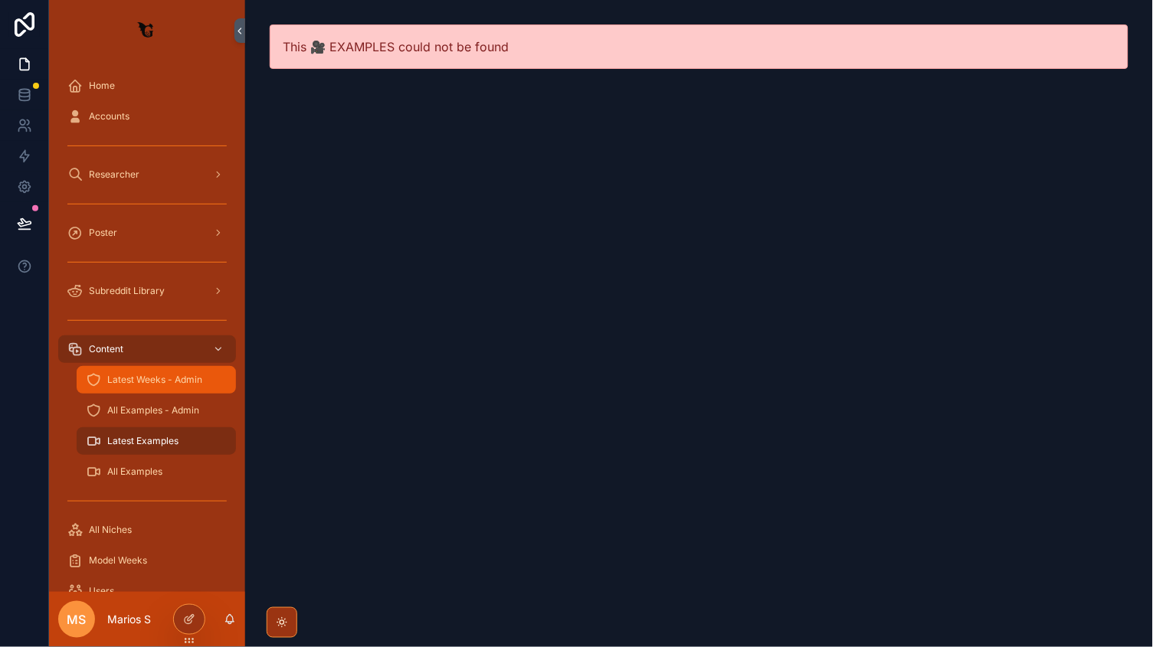
click at [146, 389] on div "Latest Weeks - Admin" at bounding box center [156, 380] width 141 height 25
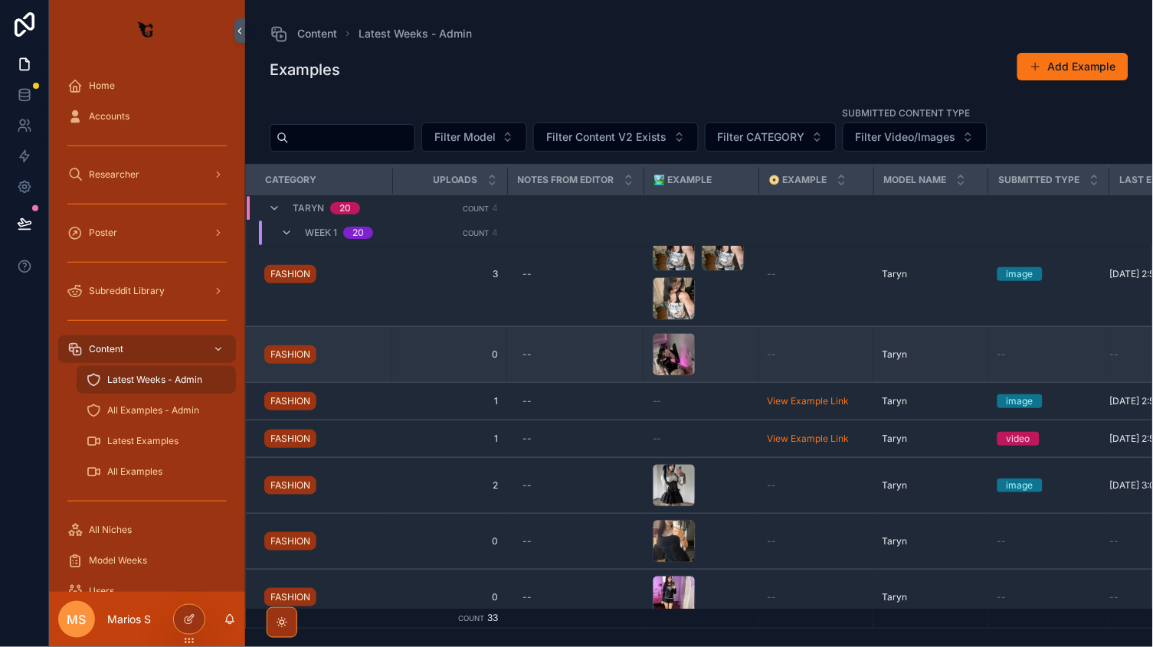
scroll to position [13, 0]
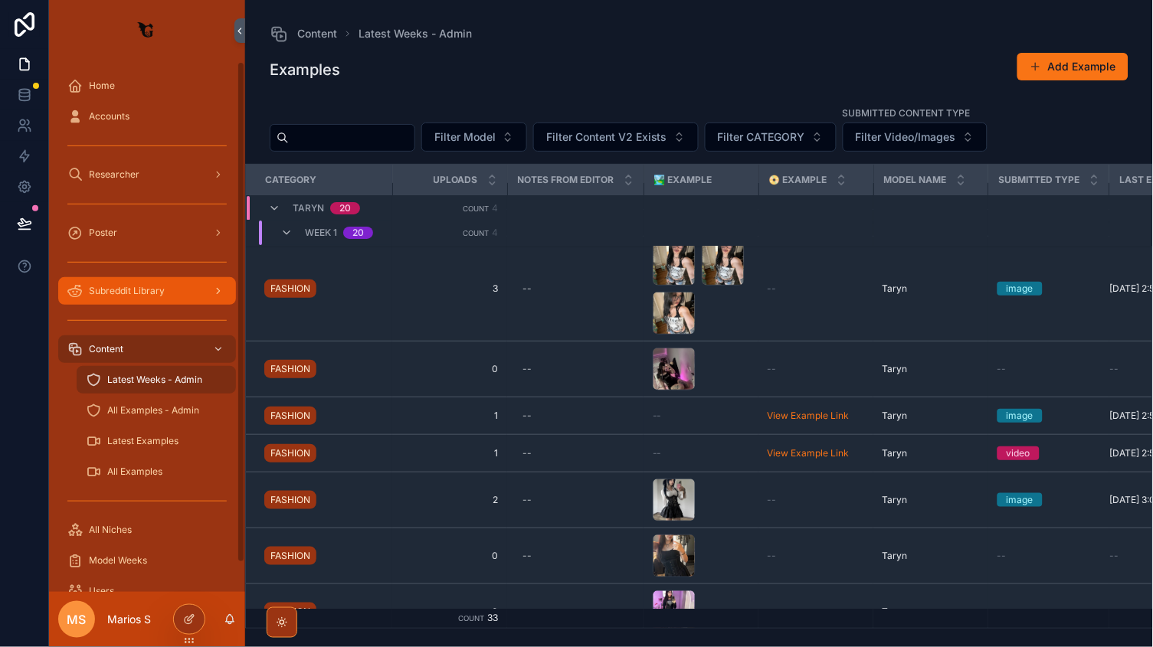
click at [139, 300] on div "Subreddit Library" at bounding box center [146, 291] width 159 height 25
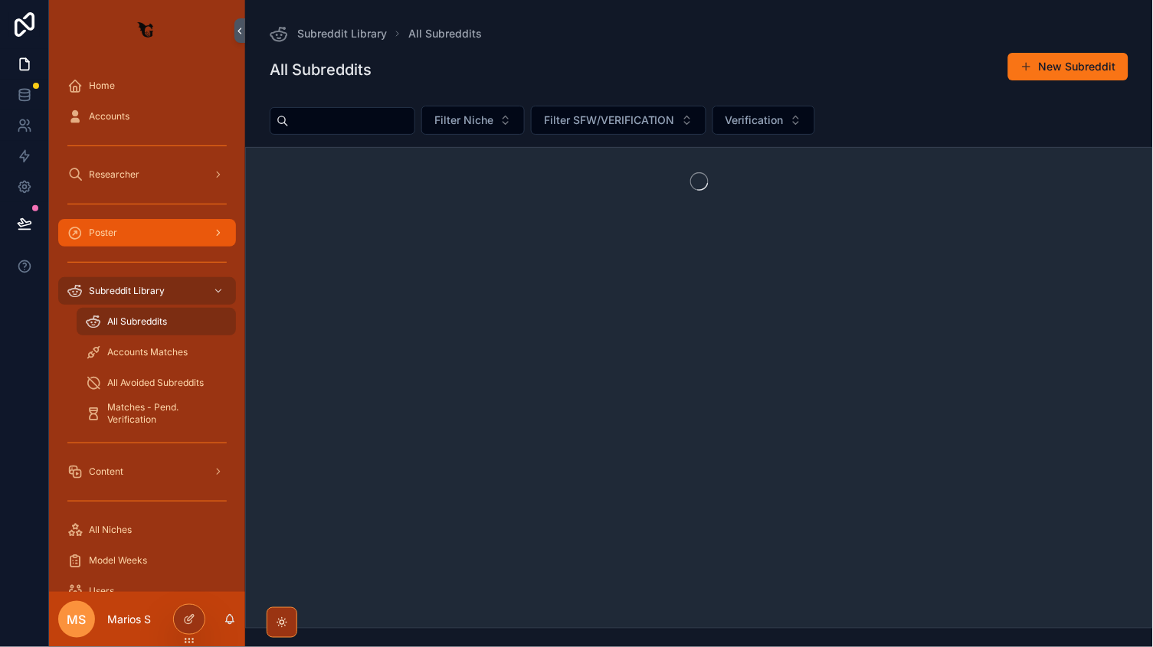
click at [150, 228] on div "Poster" at bounding box center [146, 233] width 159 height 25
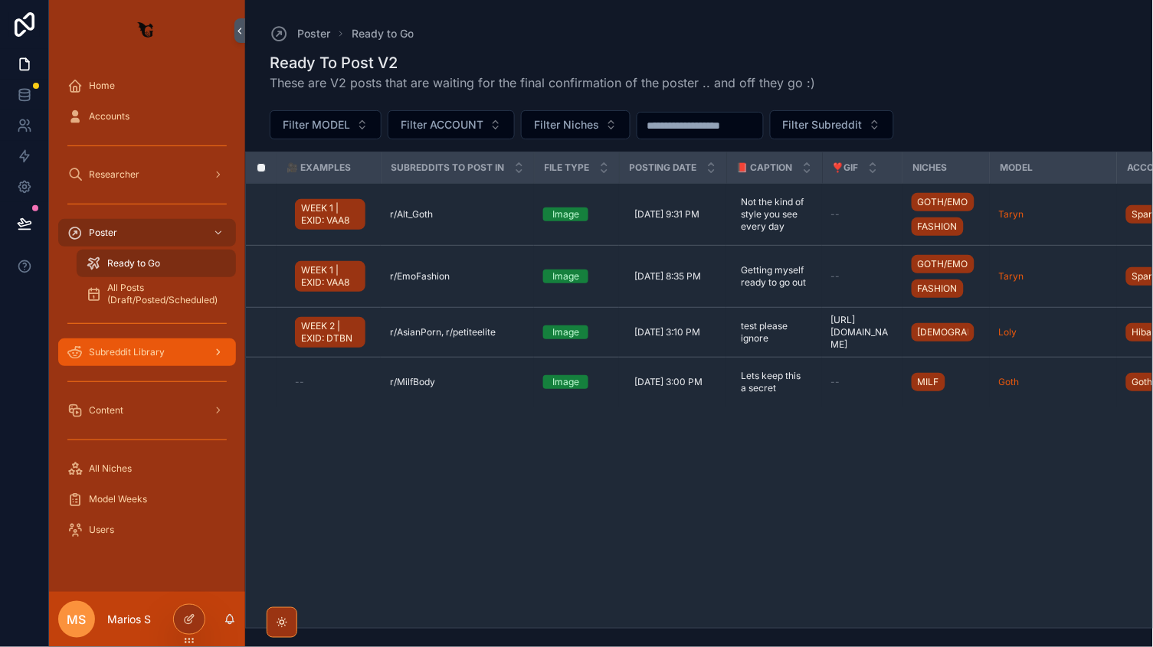
click at [134, 355] on span "Subreddit Library" at bounding box center [127, 352] width 76 height 12
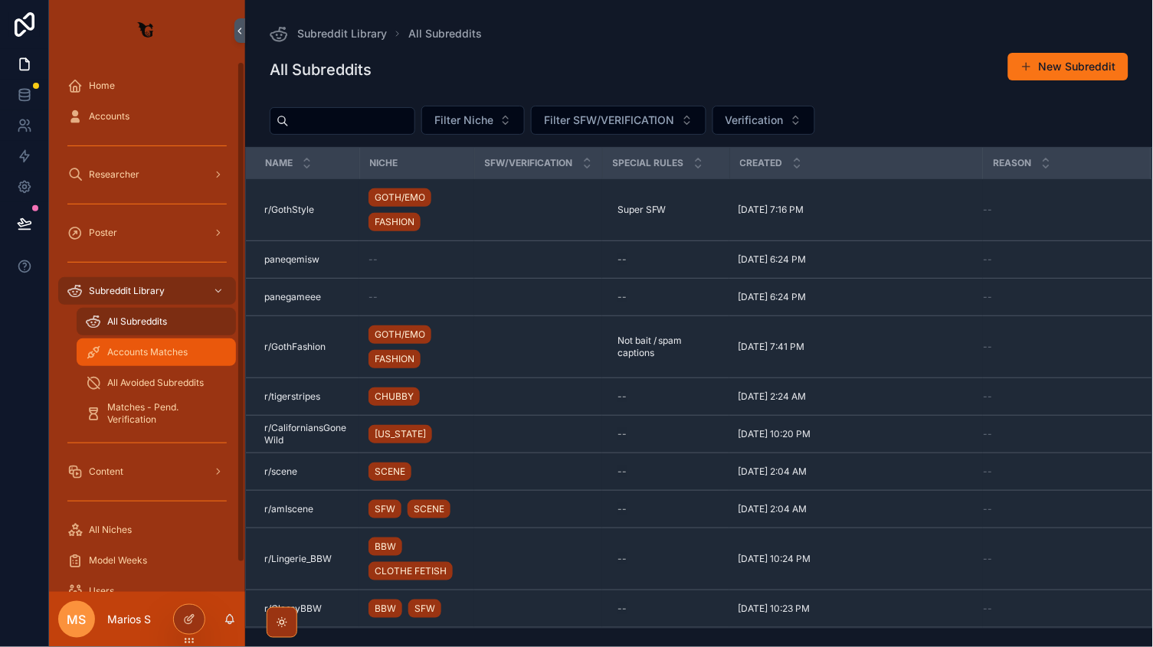
click at [151, 340] on div "Accounts Matches" at bounding box center [156, 352] width 141 height 25
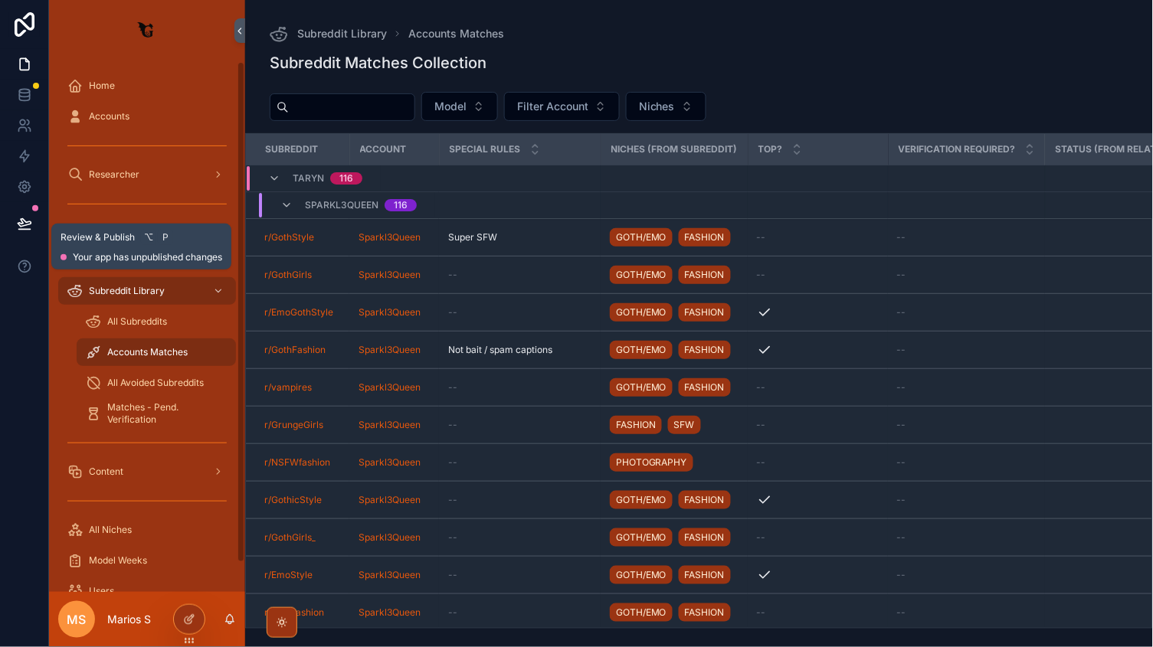
click at [34, 221] on button at bounding box center [25, 223] width 34 height 43
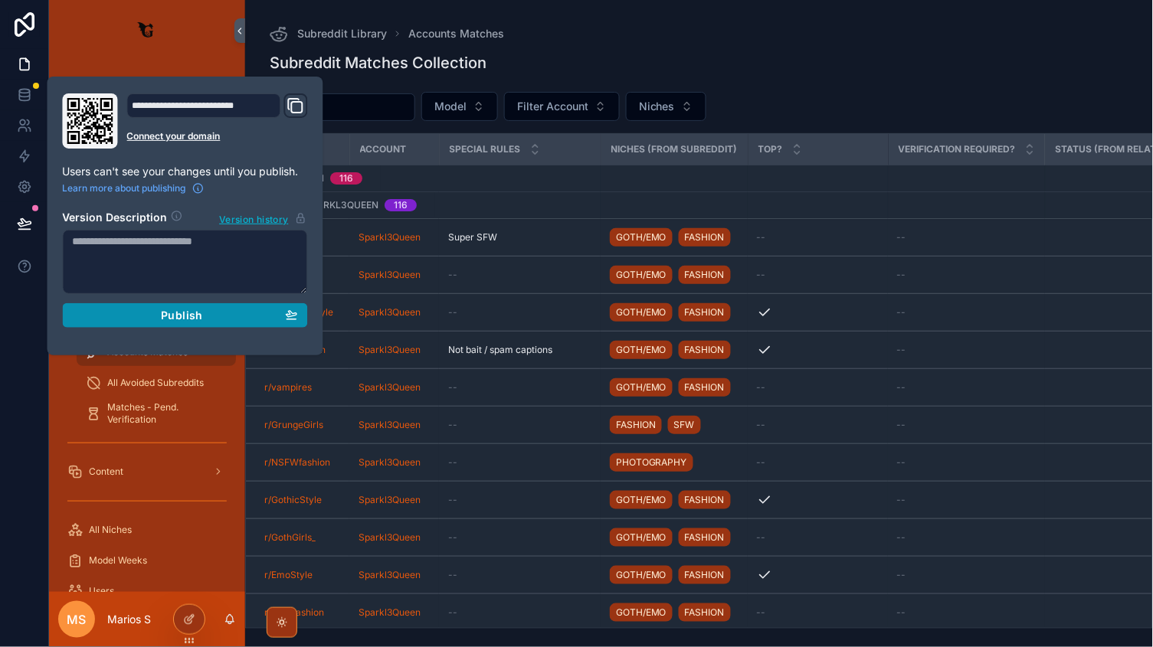
click at [154, 318] on div "Publish" at bounding box center [185, 316] width 225 height 14
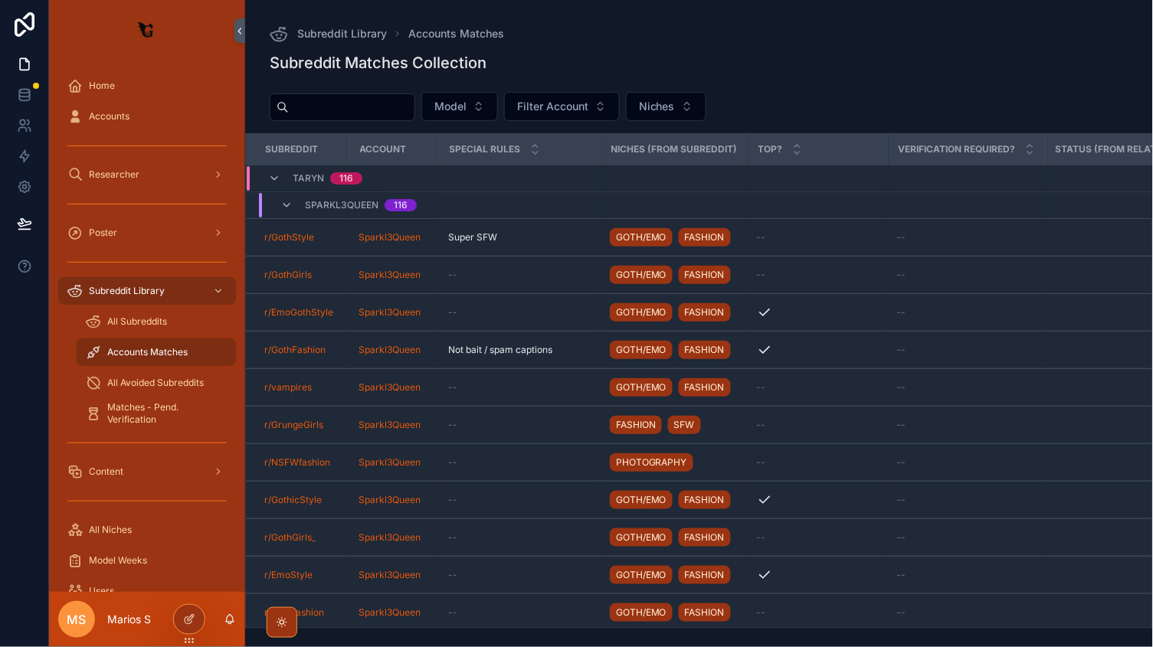
drag, startPoint x: 584, startPoint y: 54, endPoint x: 513, endPoint y: 52, distance: 70.5
click at [584, 54] on div "Subreddit Matches Collection" at bounding box center [699, 62] width 859 height 21
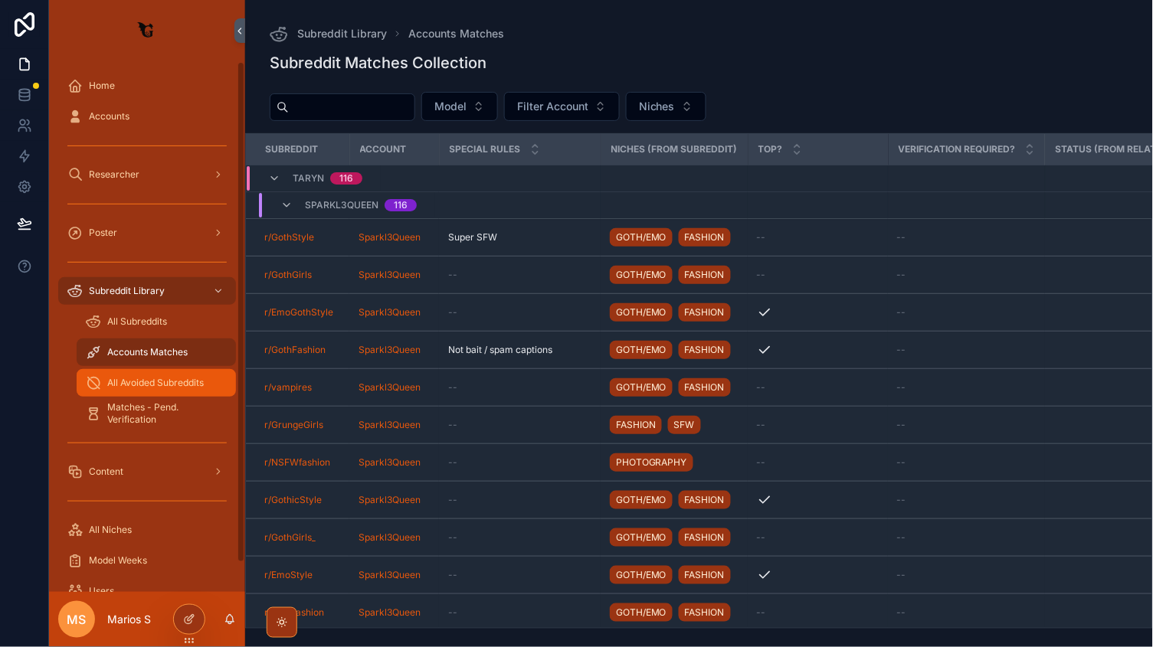
click at [136, 385] on span "All Avoided Subreddits" at bounding box center [155, 383] width 97 height 12
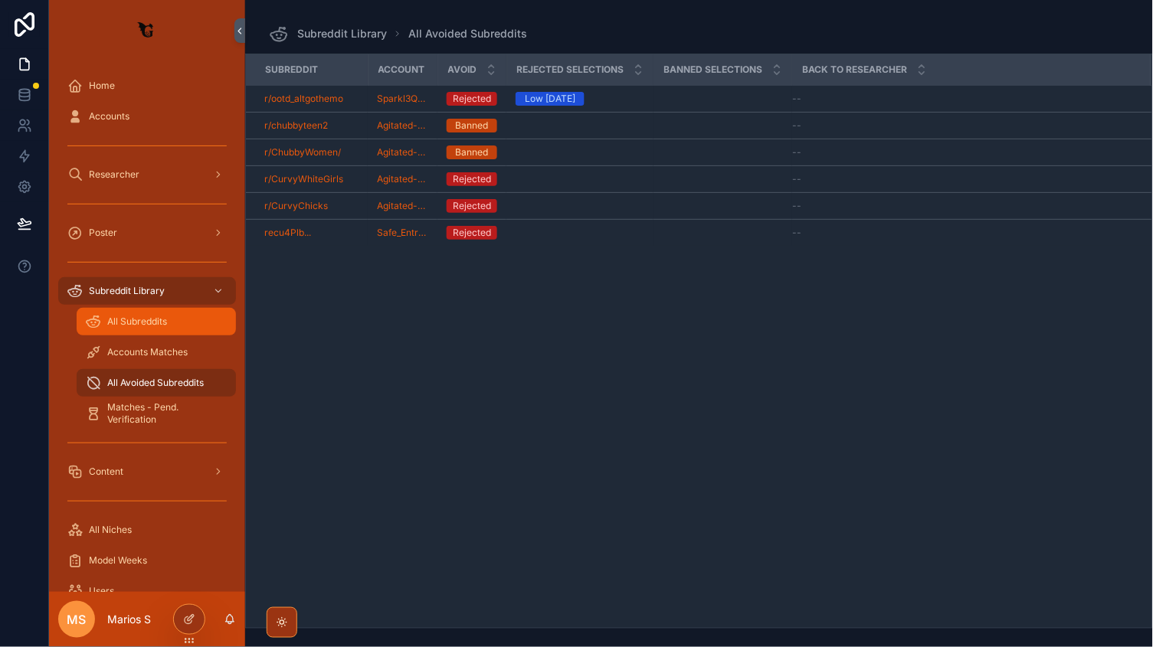
click at [155, 329] on div "All Subreddits" at bounding box center [156, 322] width 141 height 25
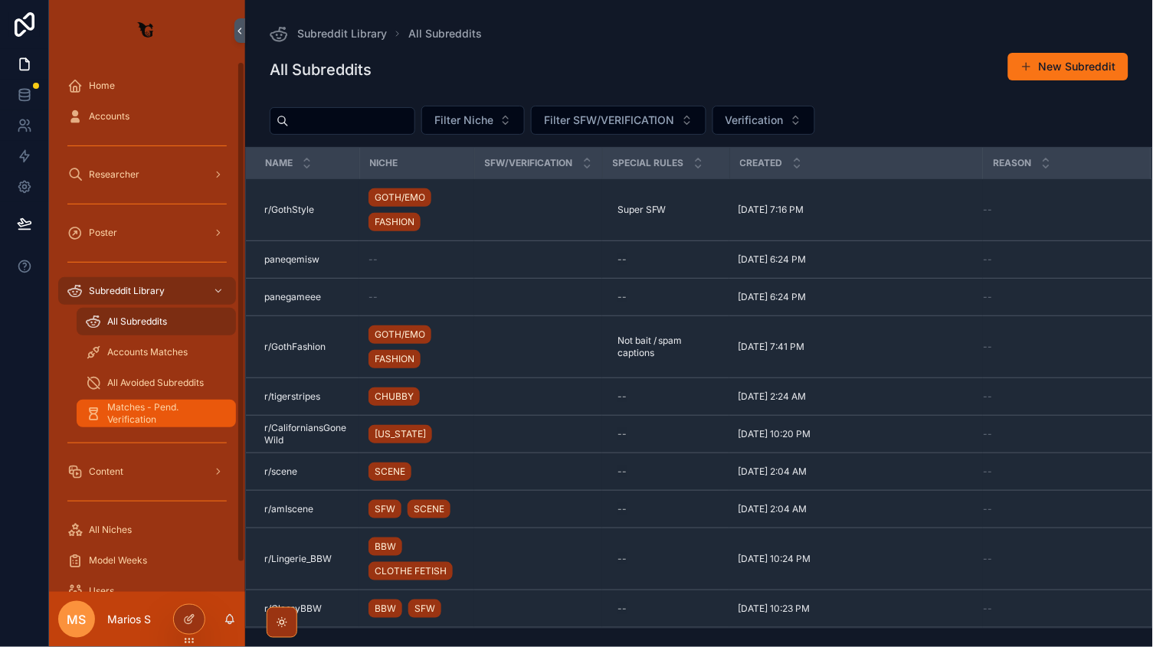
click at [149, 421] on span "Matches - Pend. Verification" at bounding box center [163, 413] width 113 height 25
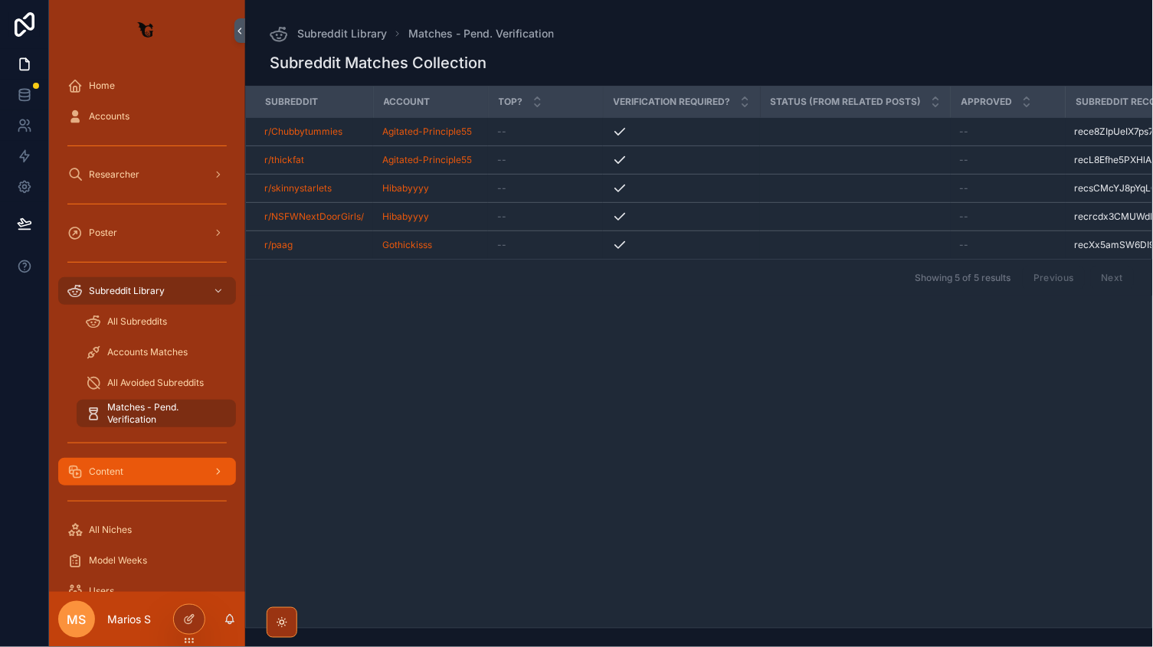
click at [135, 474] on div "Content" at bounding box center [146, 472] width 159 height 25
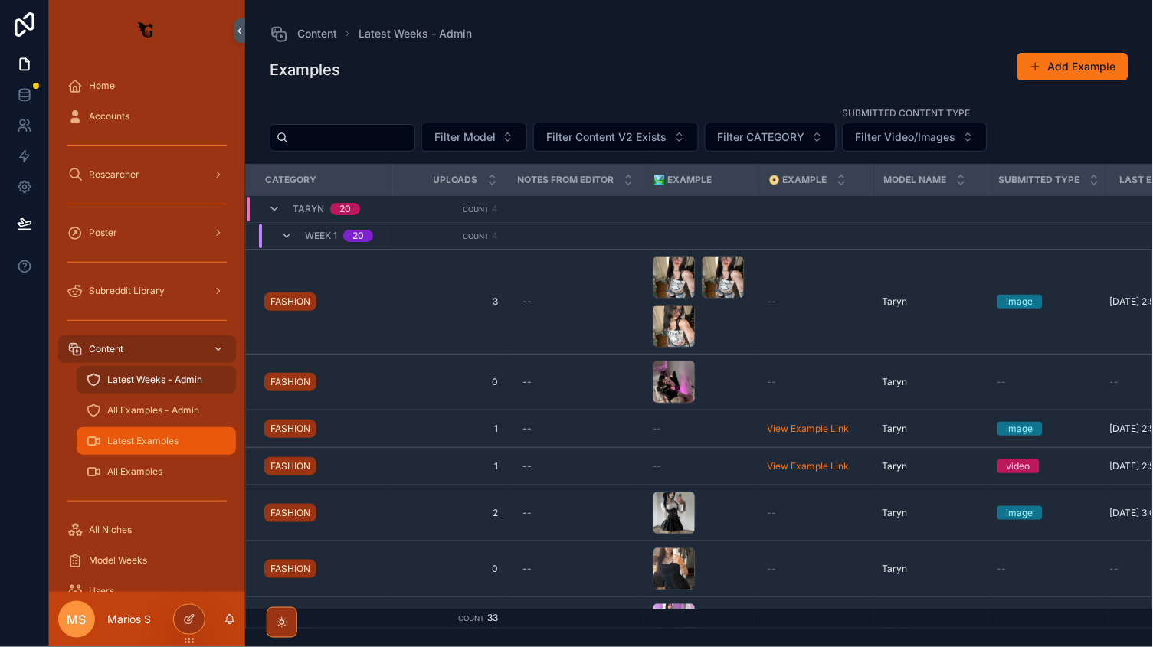
click at [145, 444] on span "Latest Examples" at bounding box center [142, 441] width 71 height 12
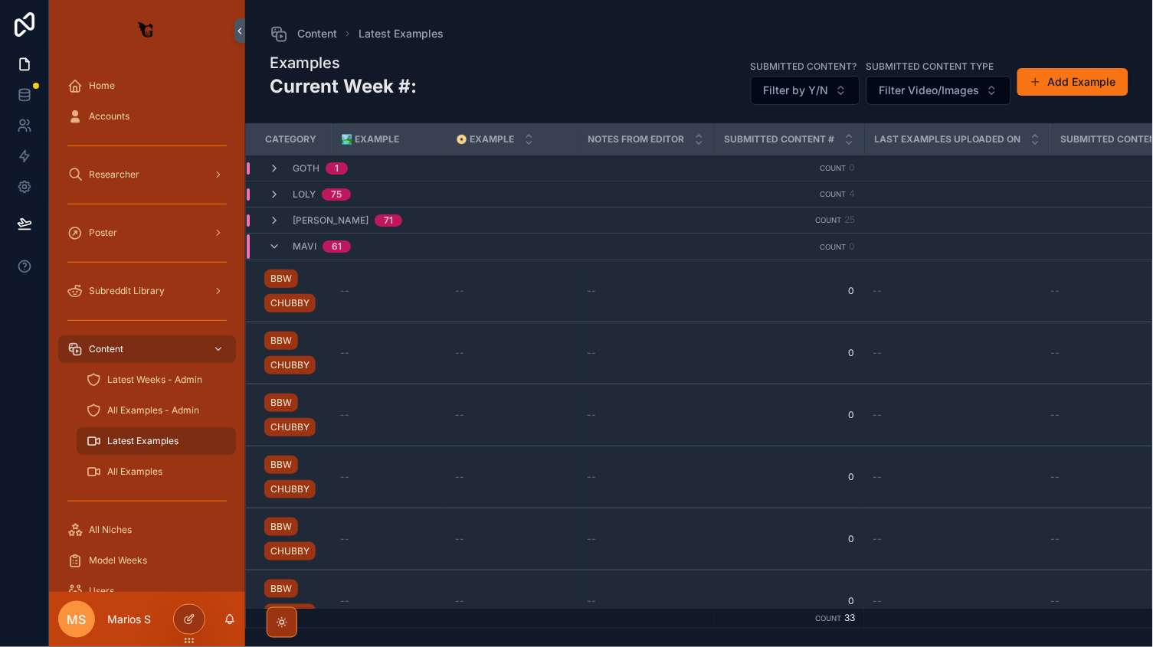
click at [282, 241] on div "Mavi 61" at bounding box center [309, 246] width 83 height 25
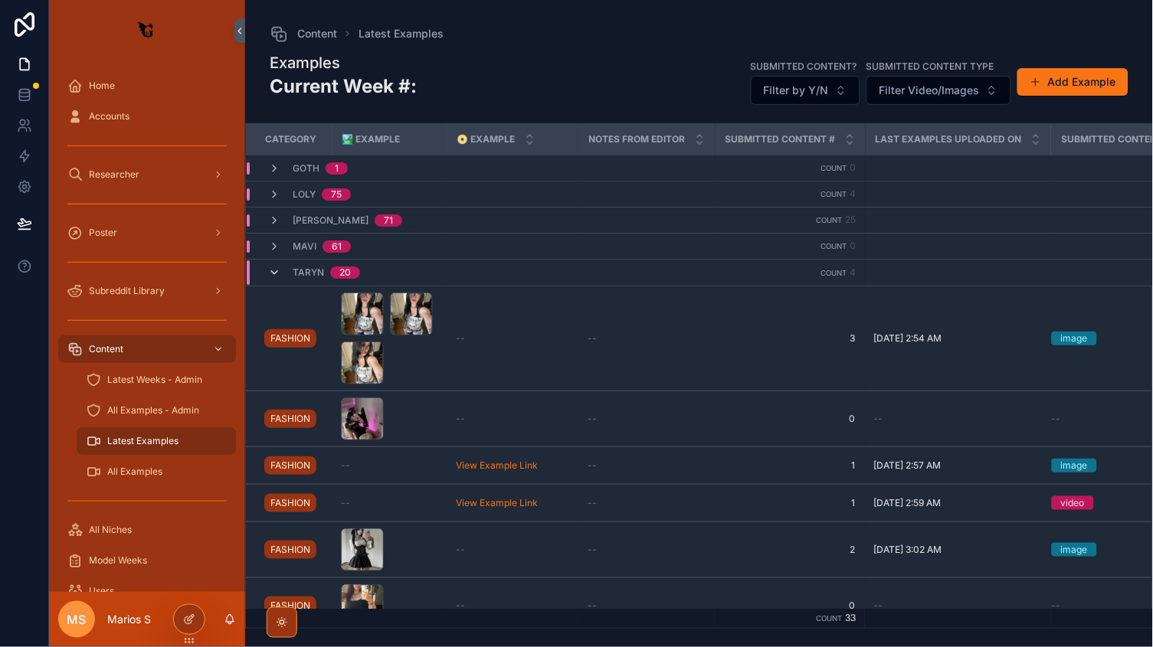
click at [274, 271] on icon "scrollable content" at bounding box center [274, 273] width 12 height 12
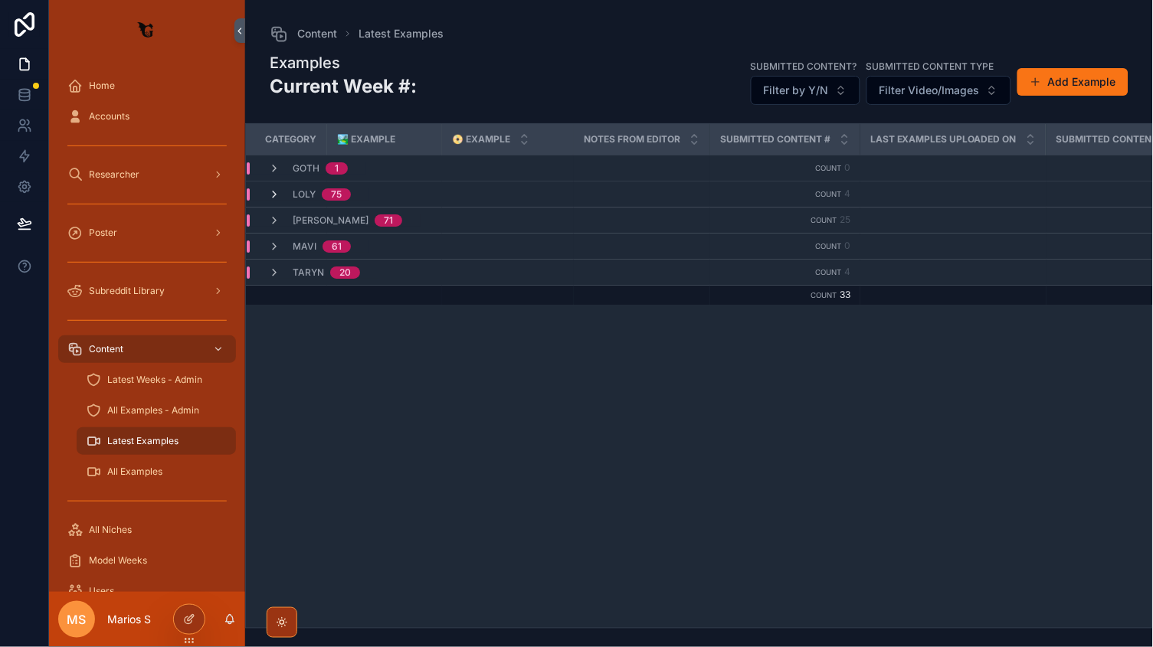
click at [273, 192] on icon "scrollable content" at bounding box center [274, 194] width 12 height 12
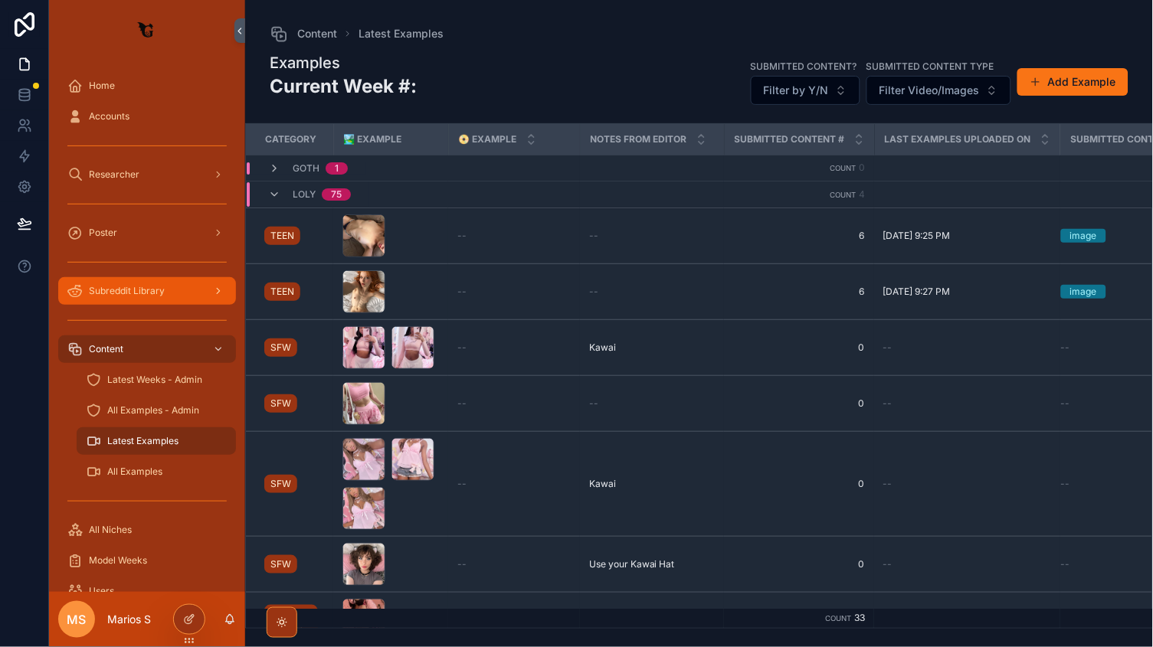
click at [151, 289] on span "Subreddit Library" at bounding box center [127, 291] width 76 height 12
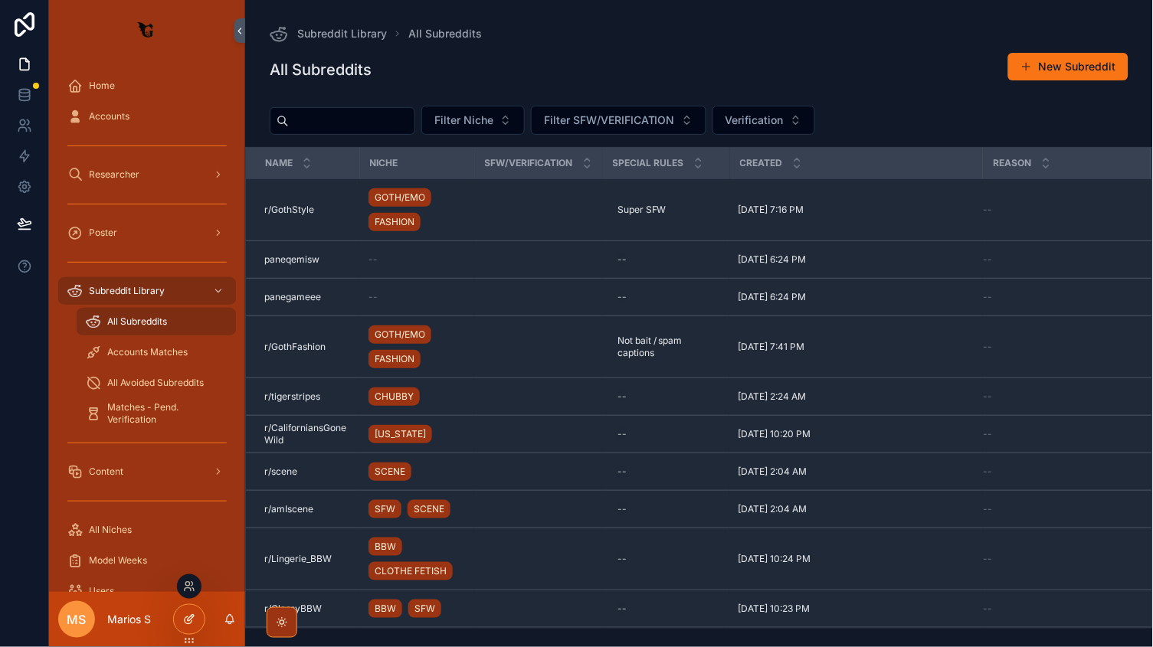
click at [185, 624] on icon at bounding box center [189, 620] width 12 height 12
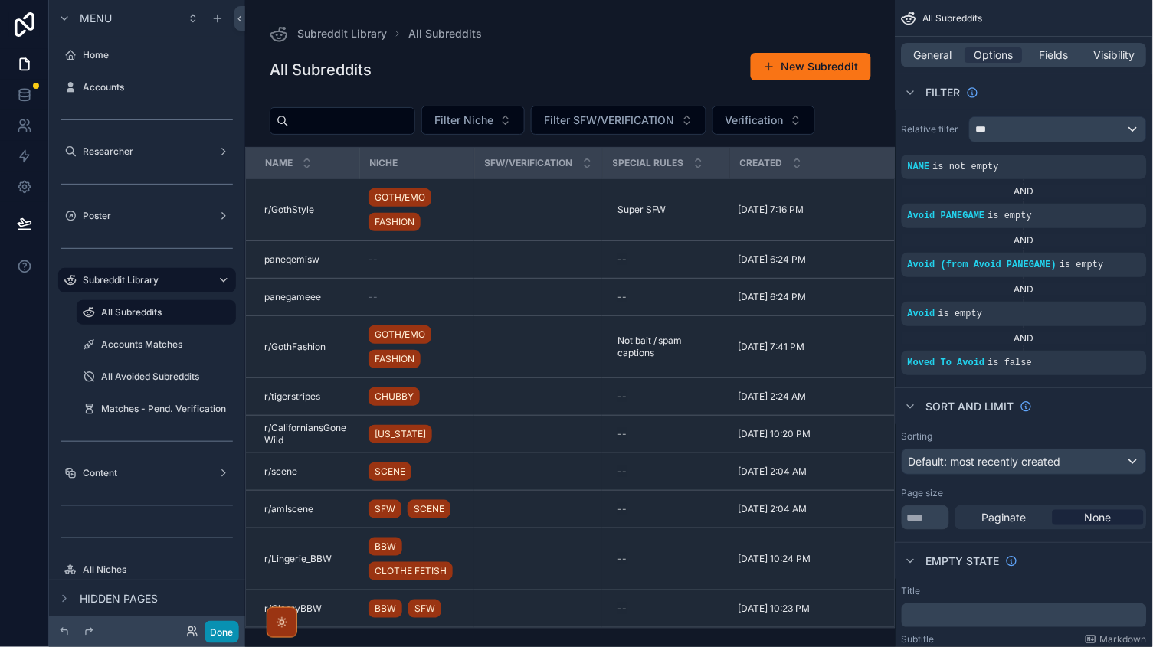
click at [212, 632] on button "Done" at bounding box center [222, 632] width 34 height 22
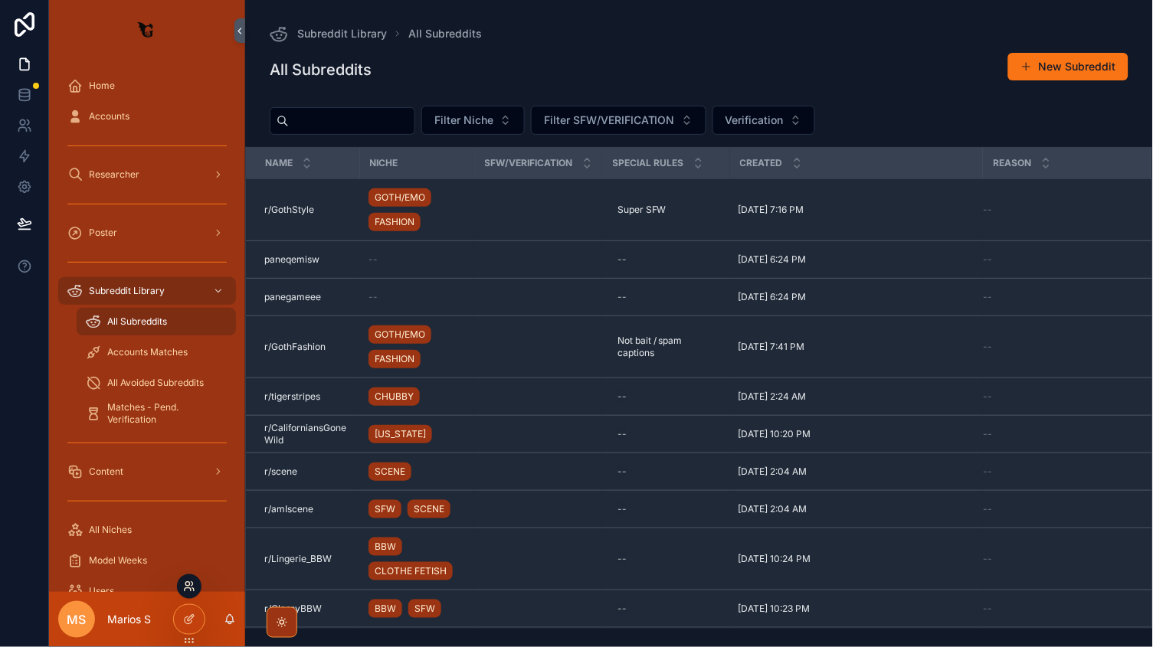
click at [189, 591] on icon at bounding box center [189, 587] width 12 height 12
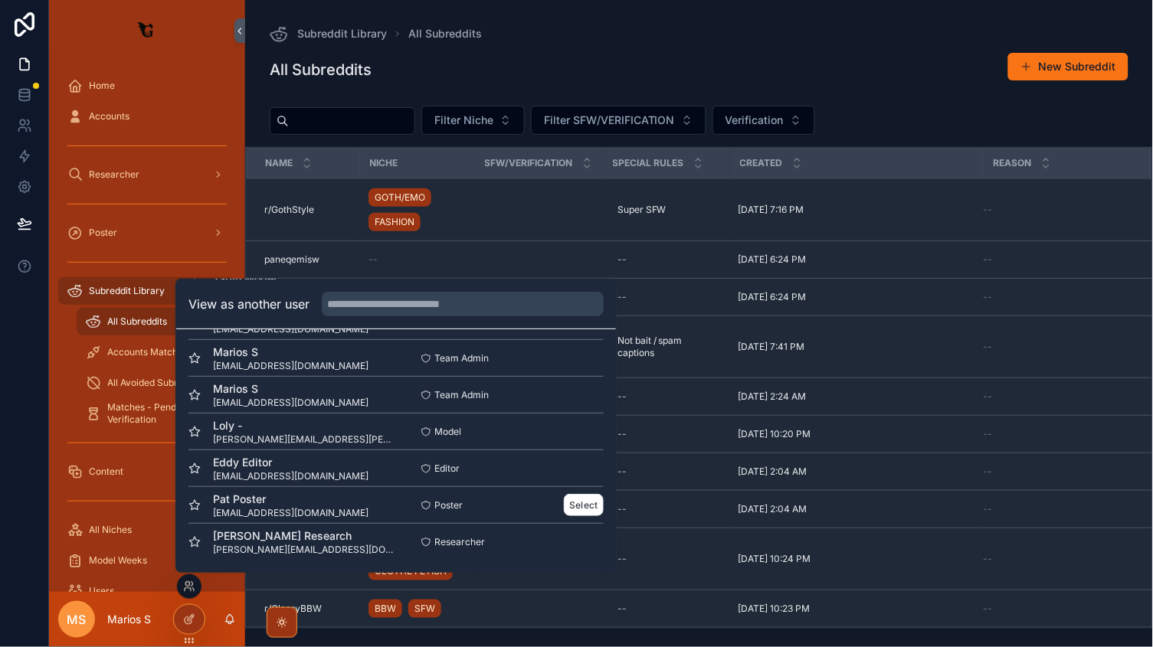
scroll to position [150, 0]
click at [581, 505] on button "Select" at bounding box center [584, 505] width 40 height 22
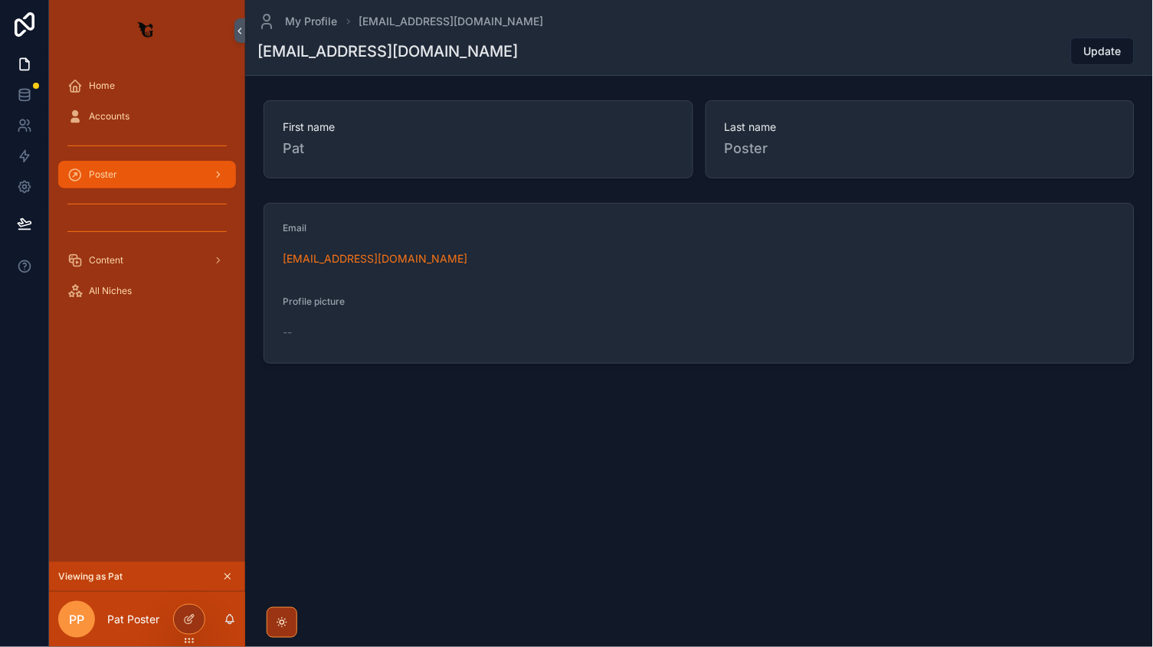
click at [125, 174] on div "Poster" at bounding box center [146, 174] width 159 height 25
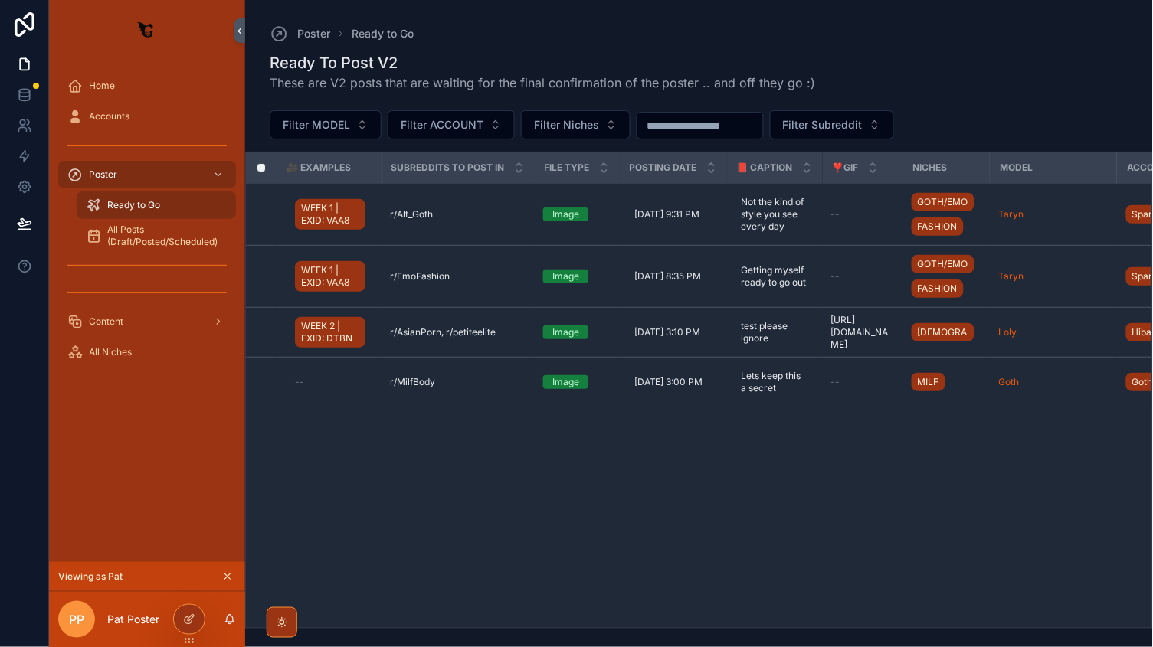
click at [228, 572] on icon "scrollable content" at bounding box center [227, 577] width 11 height 11
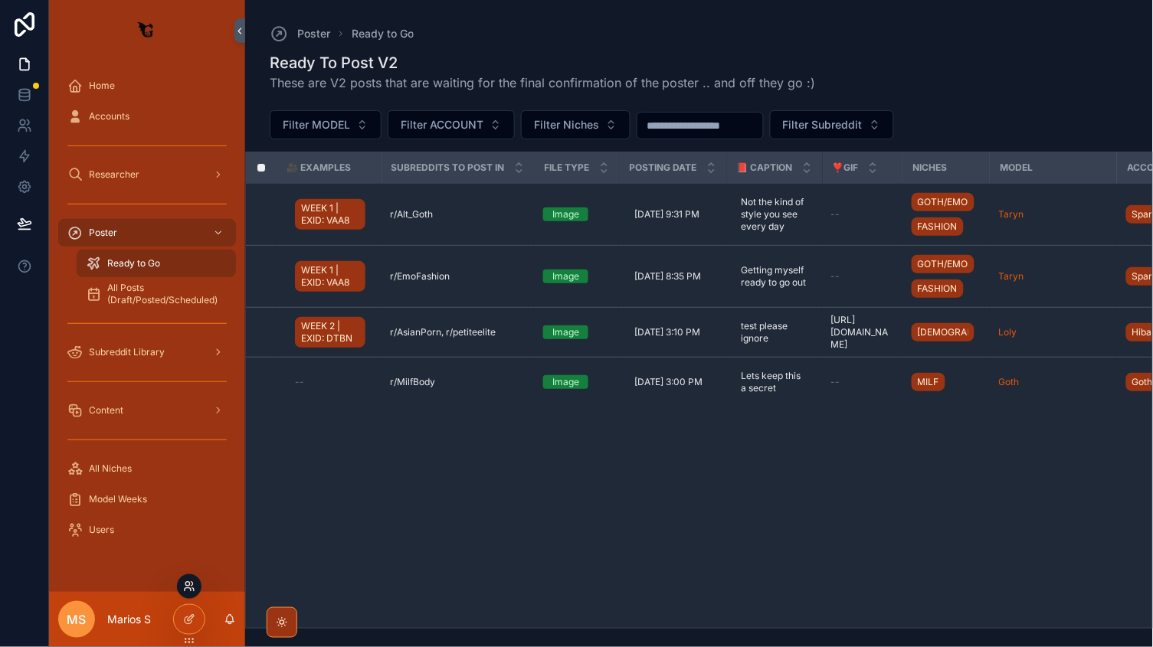
click at [192, 585] on icon at bounding box center [189, 587] width 12 height 12
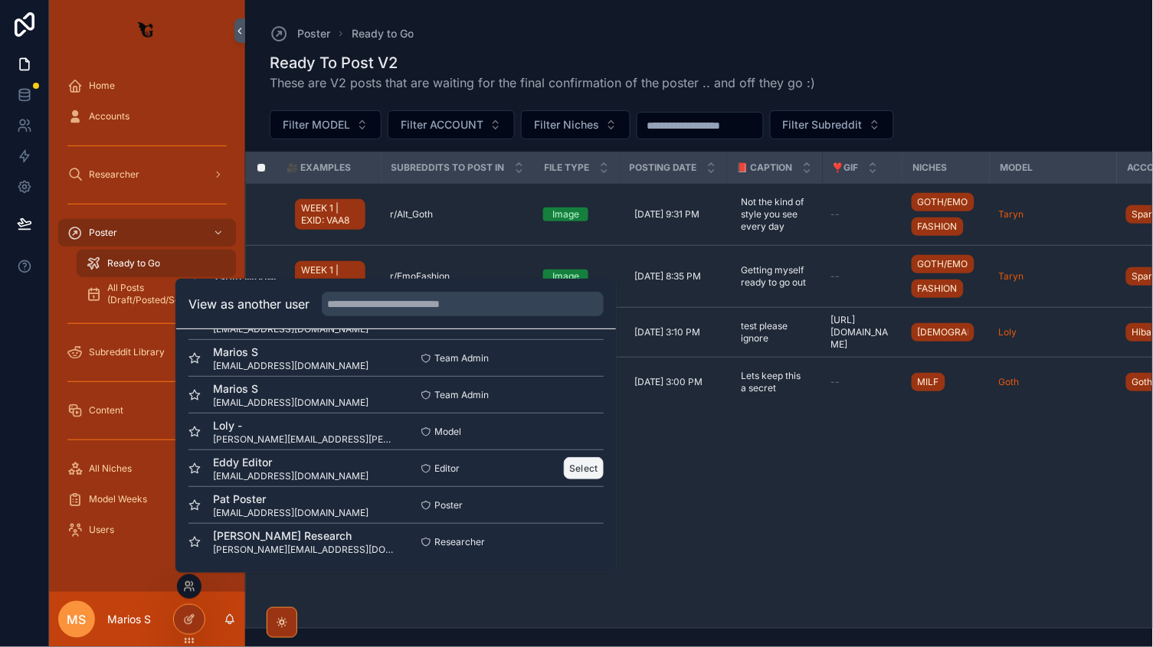
scroll to position [150, 0]
click at [581, 468] on button "Select" at bounding box center [584, 468] width 40 height 22
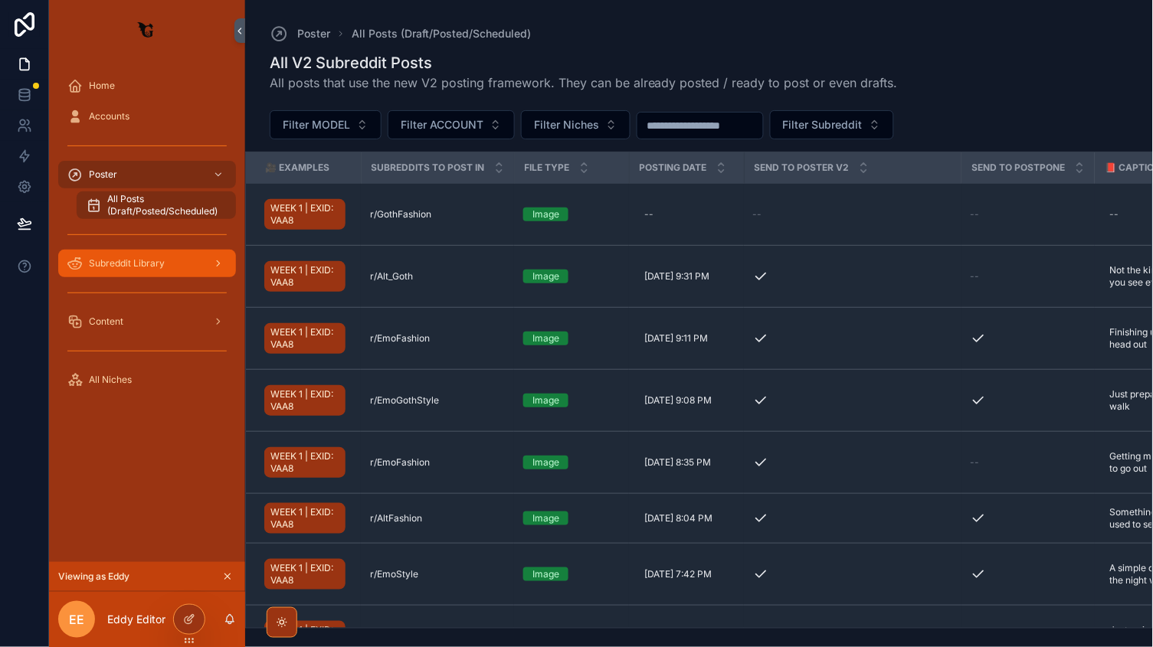
click at [116, 260] on span "Subreddit Library" at bounding box center [127, 263] width 76 height 12
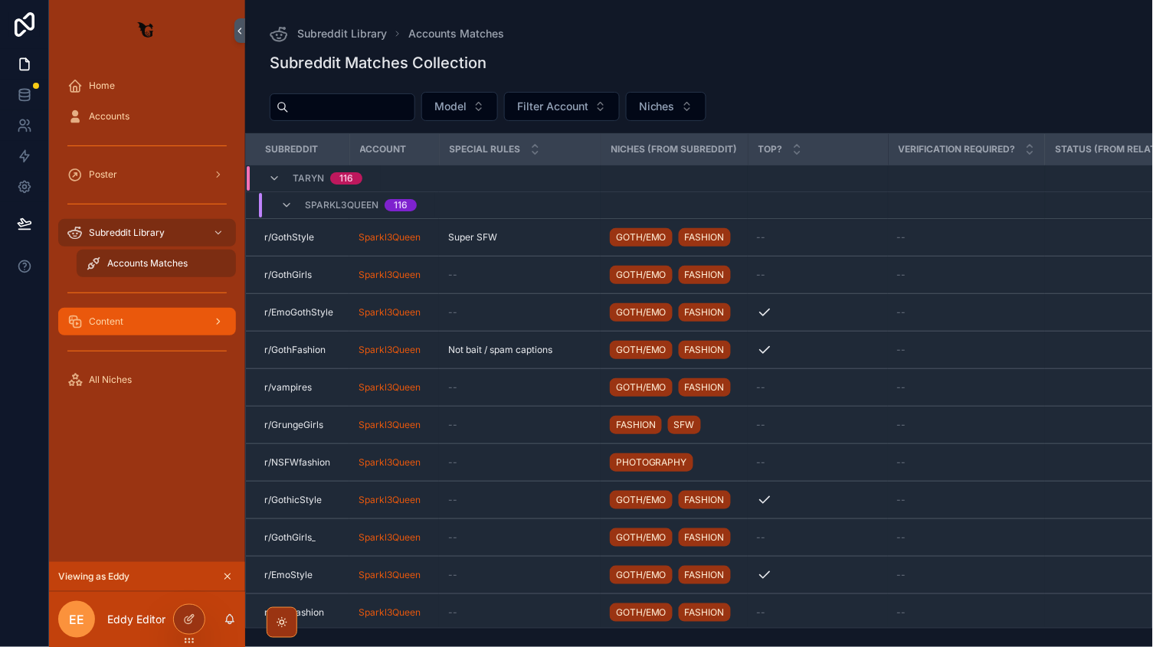
click at [187, 323] on div "Content" at bounding box center [146, 322] width 159 height 25
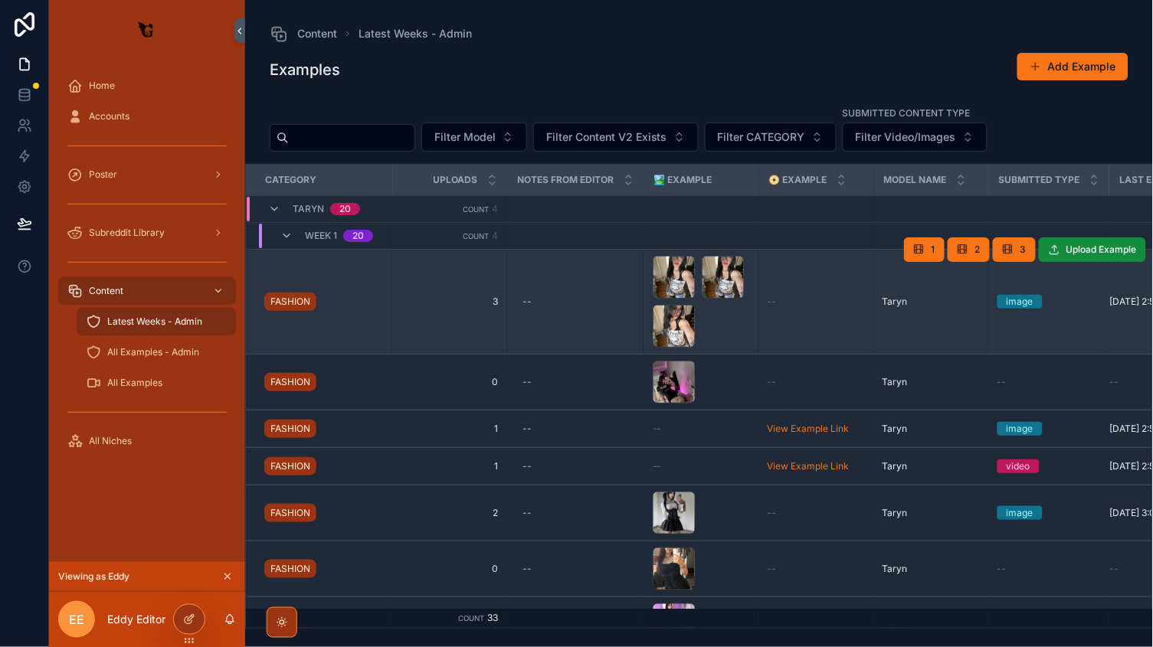
scroll to position [47, 0]
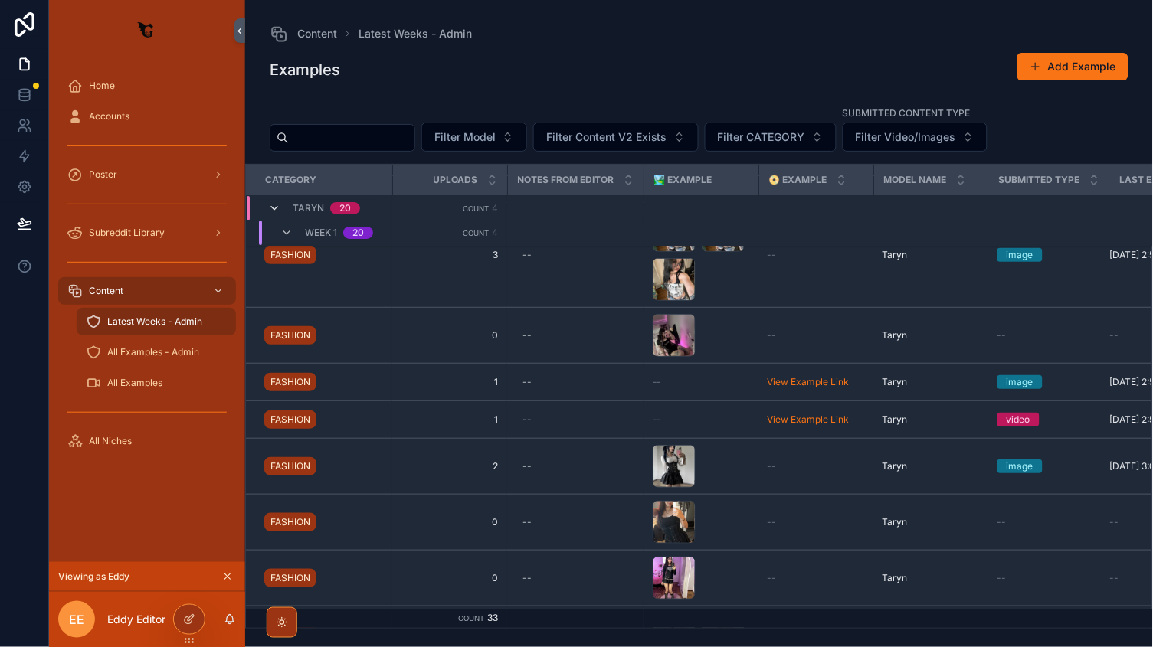
click at [272, 208] on icon "scrollable content" at bounding box center [274, 209] width 12 height 12
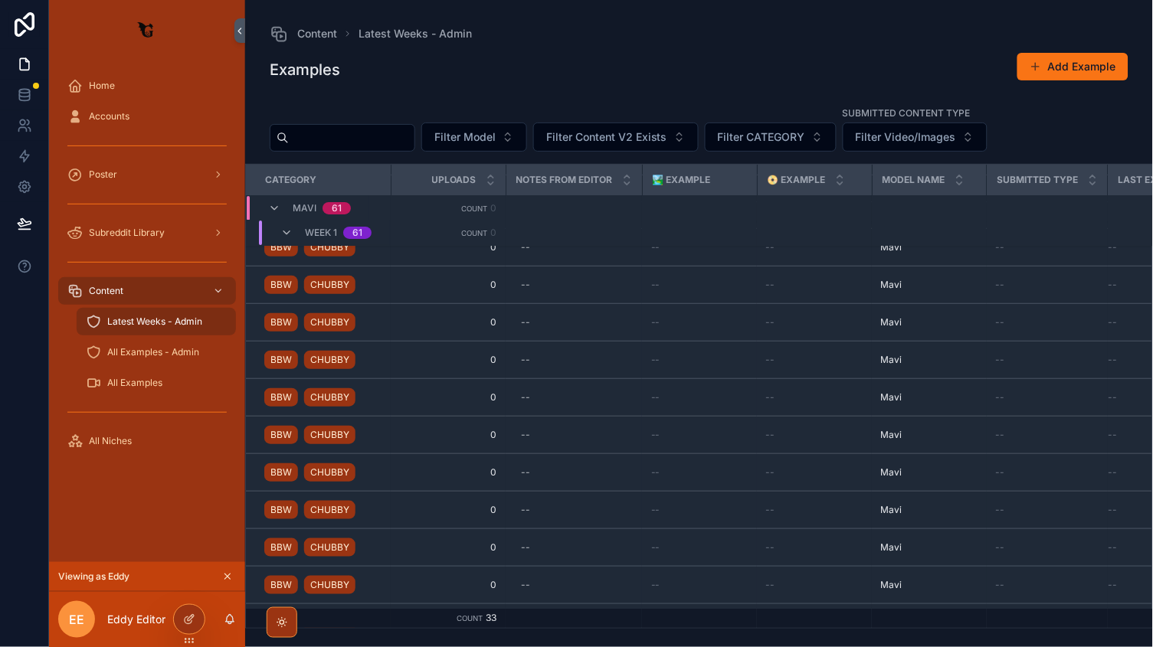
click at [269, 200] on div "Mavi 61" at bounding box center [309, 209] width 83 height 25
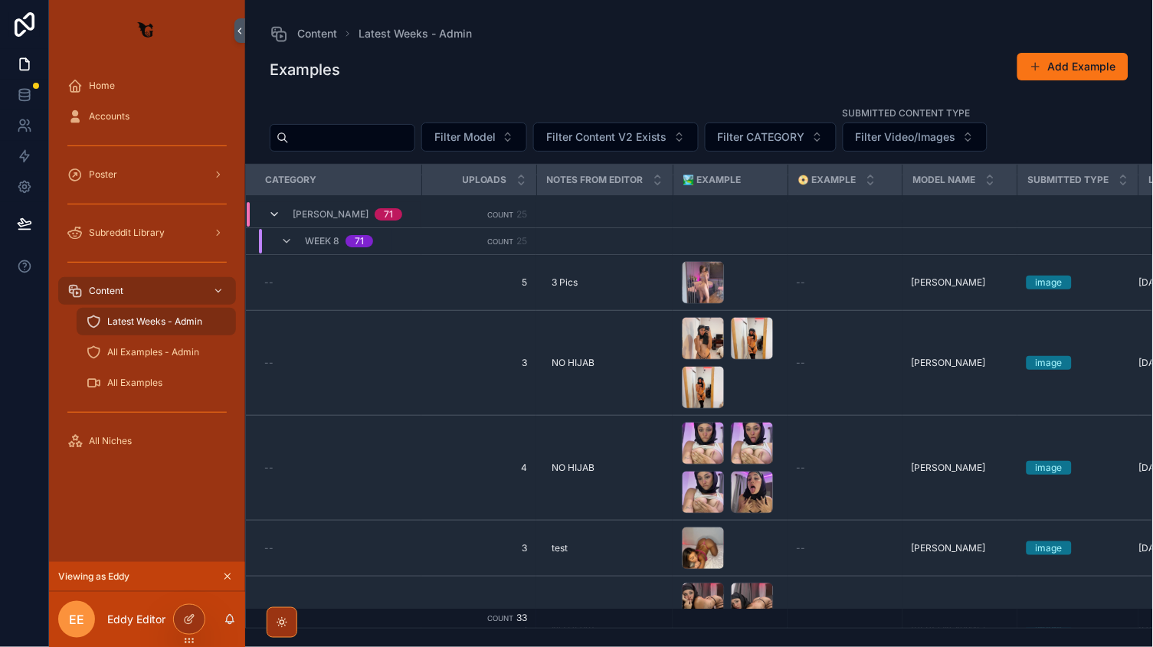
click at [268, 211] on icon "scrollable content" at bounding box center [274, 214] width 12 height 12
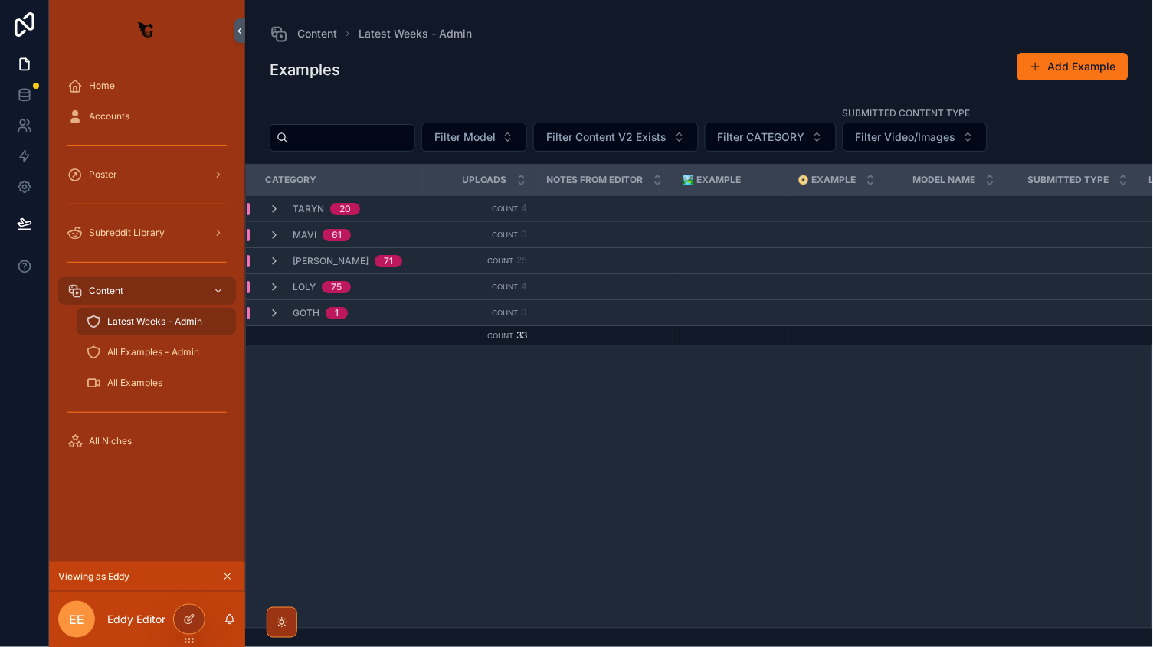
scroll to position [0, 0]
click at [269, 285] on icon "scrollable content" at bounding box center [274, 287] width 12 height 12
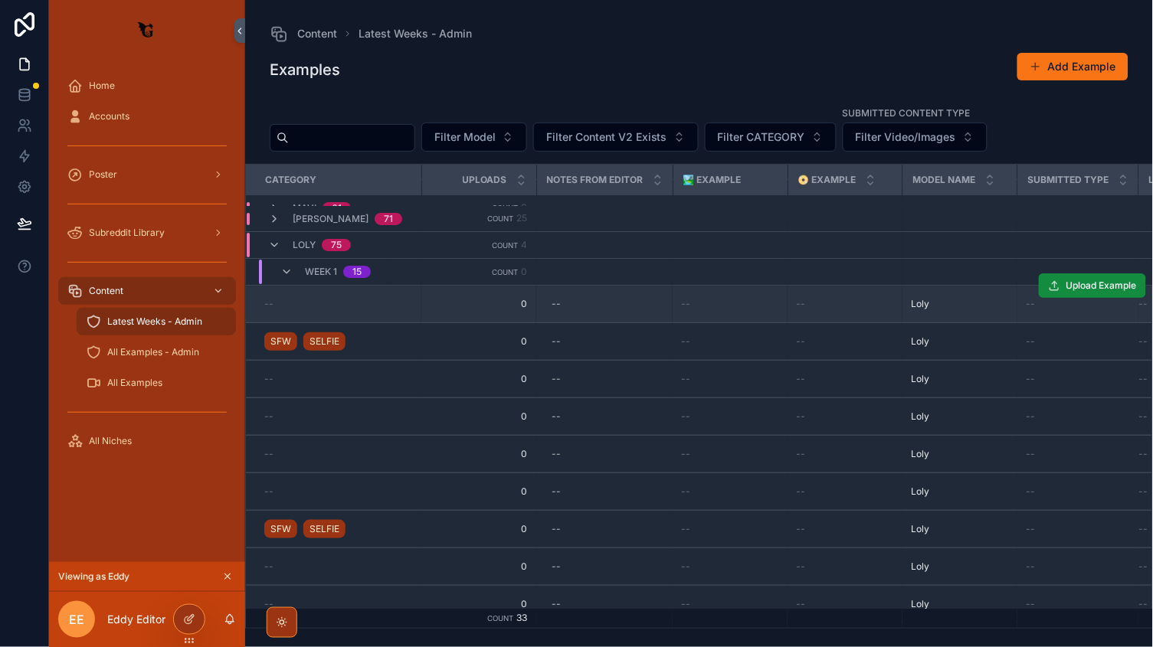
scroll to position [82, 0]
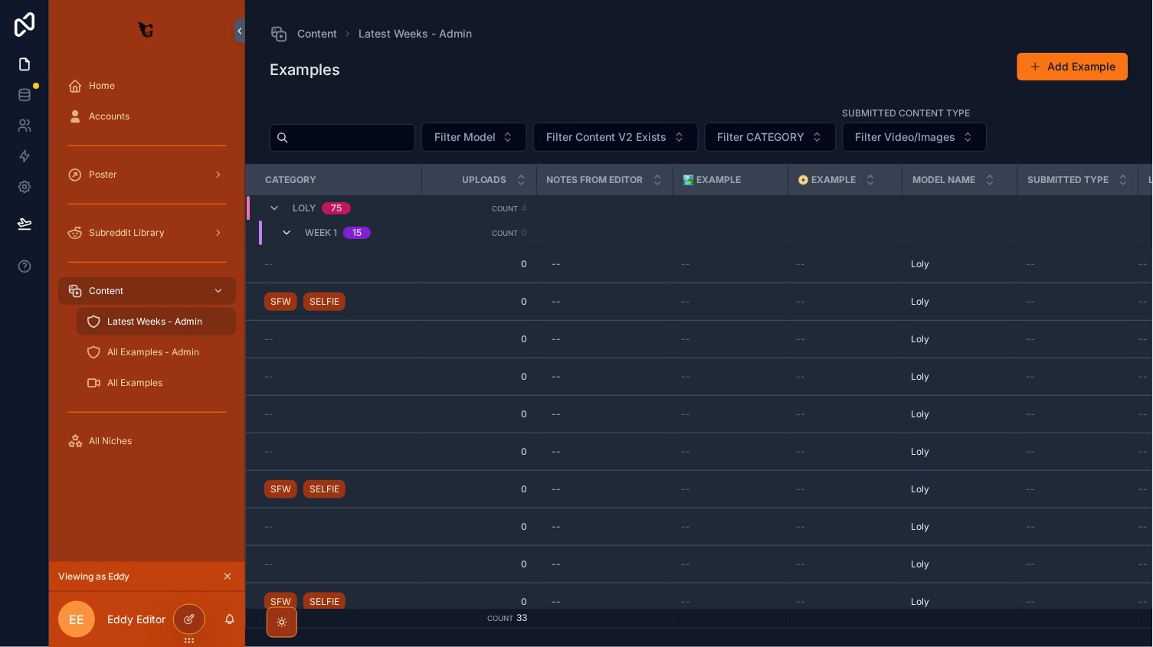
click at [287, 229] on icon "scrollable content" at bounding box center [286, 234] width 12 height 12
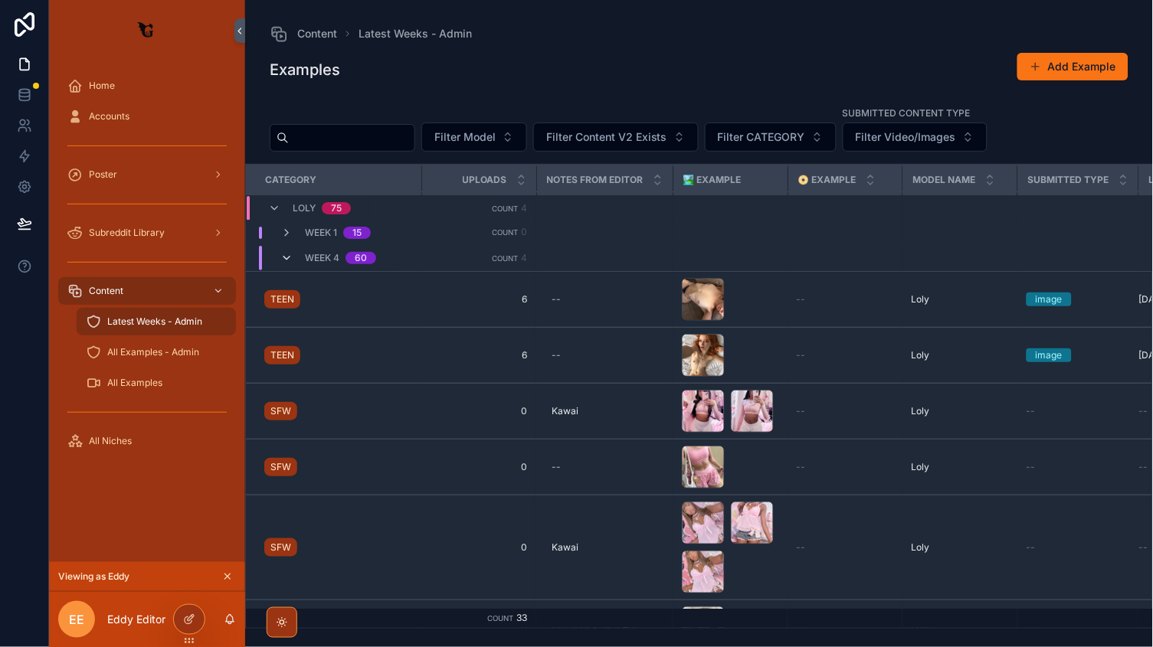
click at [283, 257] on icon "scrollable content" at bounding box center [286, 258] width 12 height 12
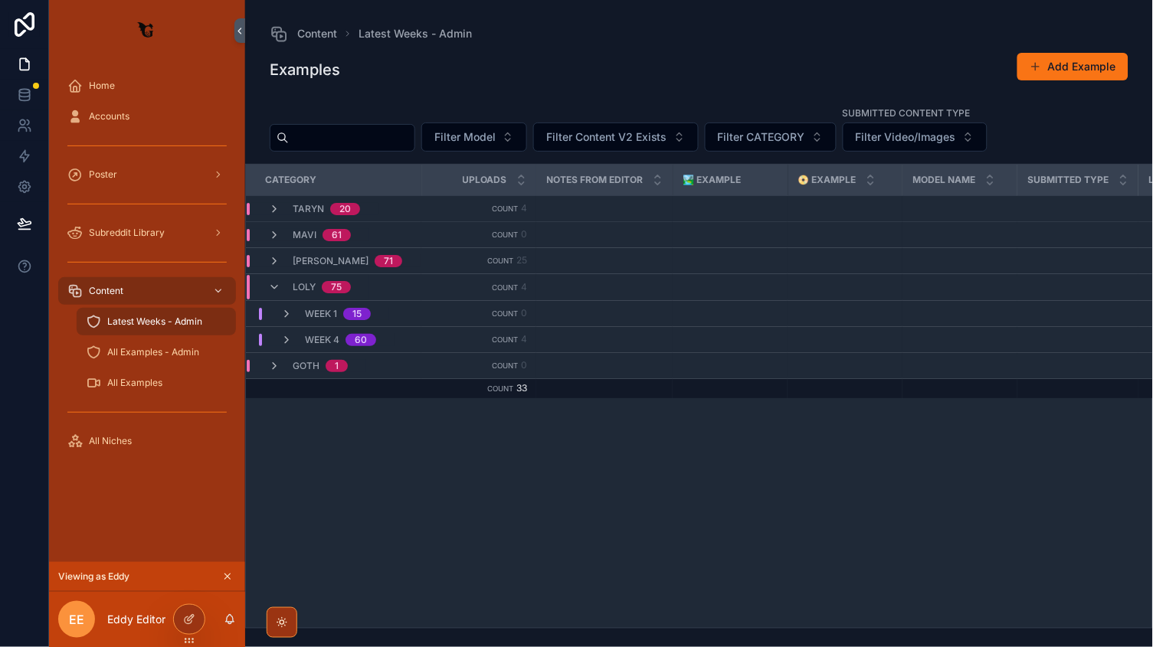
scroll to position [0, 0]
click at [275, 338] on div "WEEK 4 60" at bounding box center [328, 340] width 133 height 12
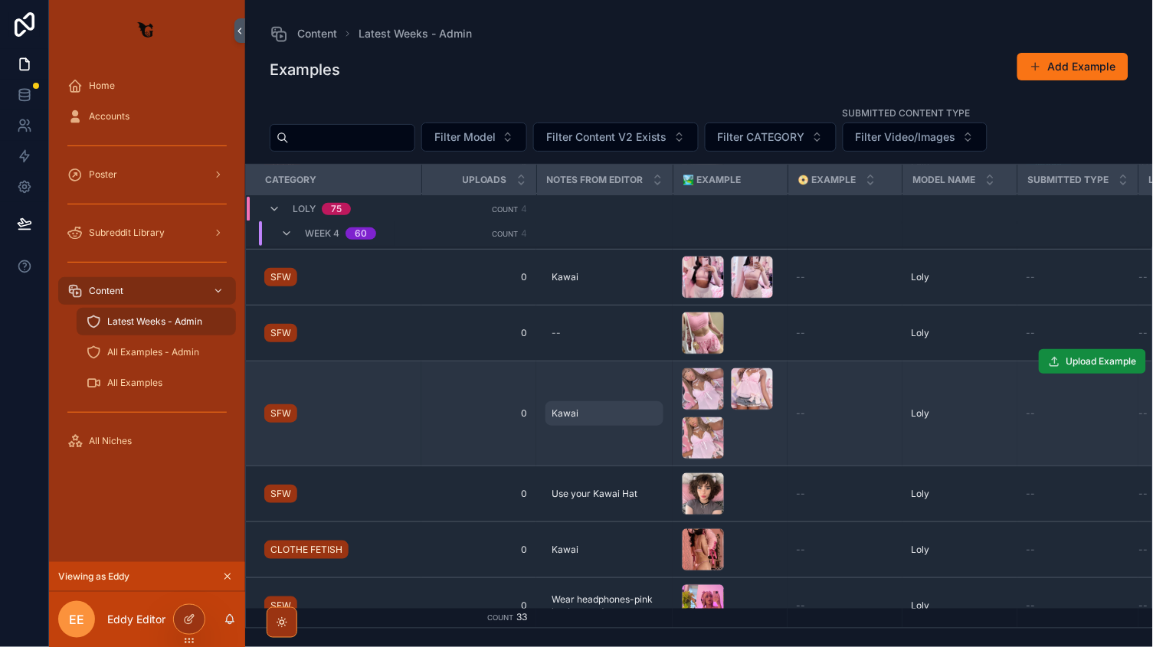
scroll to position [890, 0]
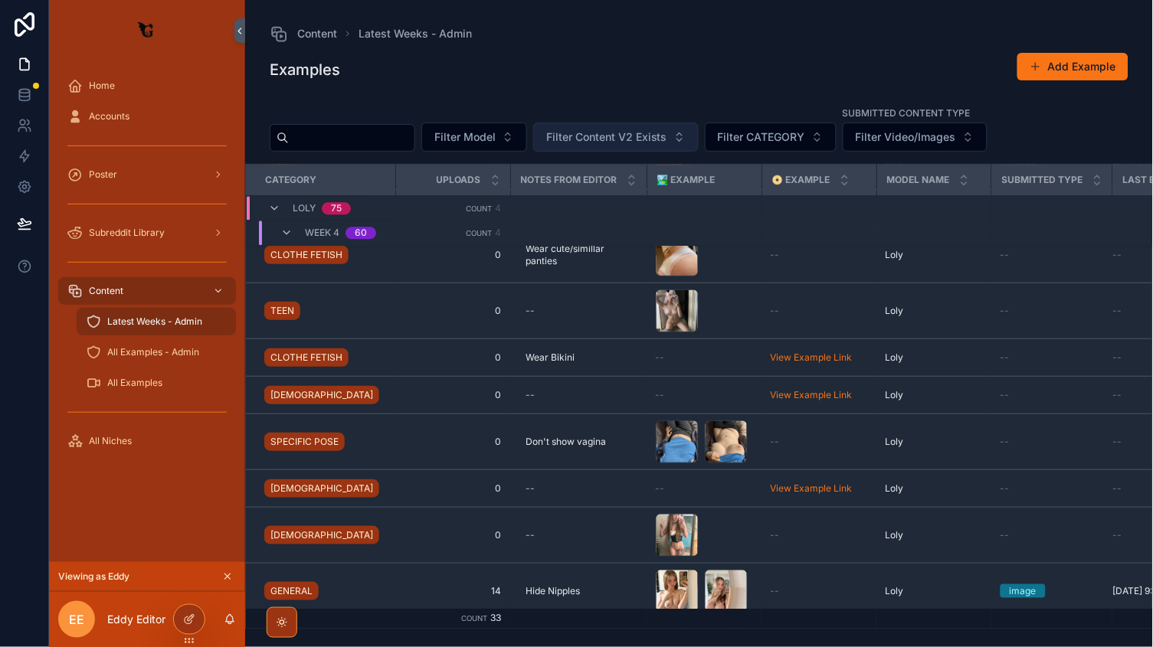
click at [667, 133] on span "Filter Content V2 Exists" at bounding box center [606, 136] width 121 height 15
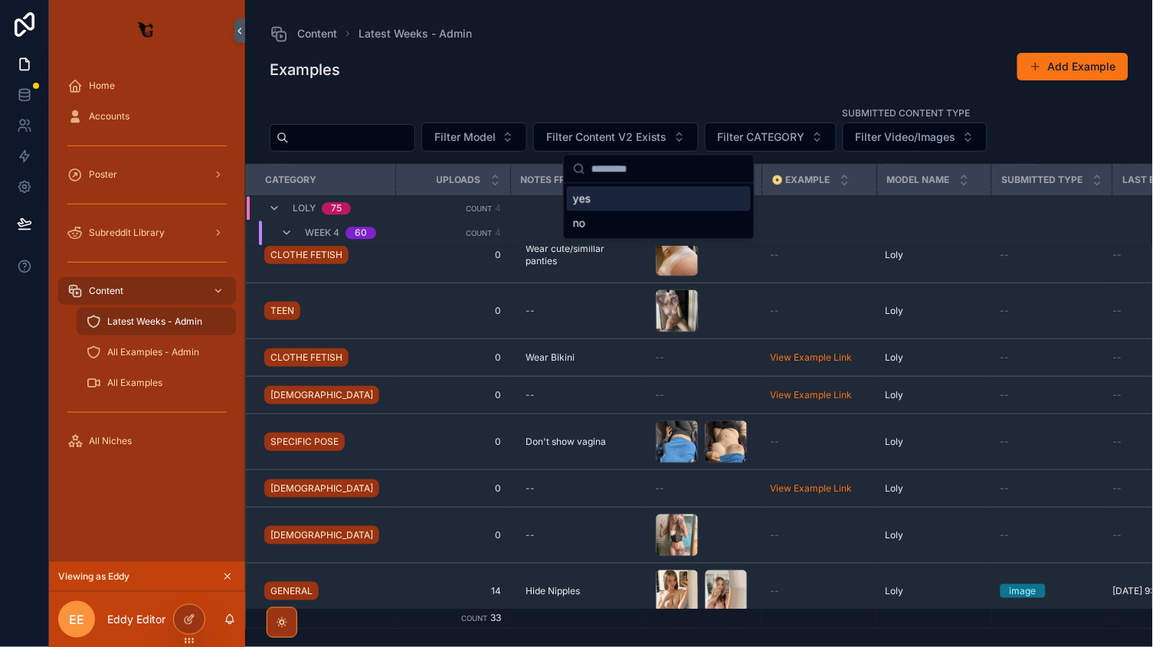
click at [580, 196] on div "yes" at bounding box center [659, 199] width 184 height 25
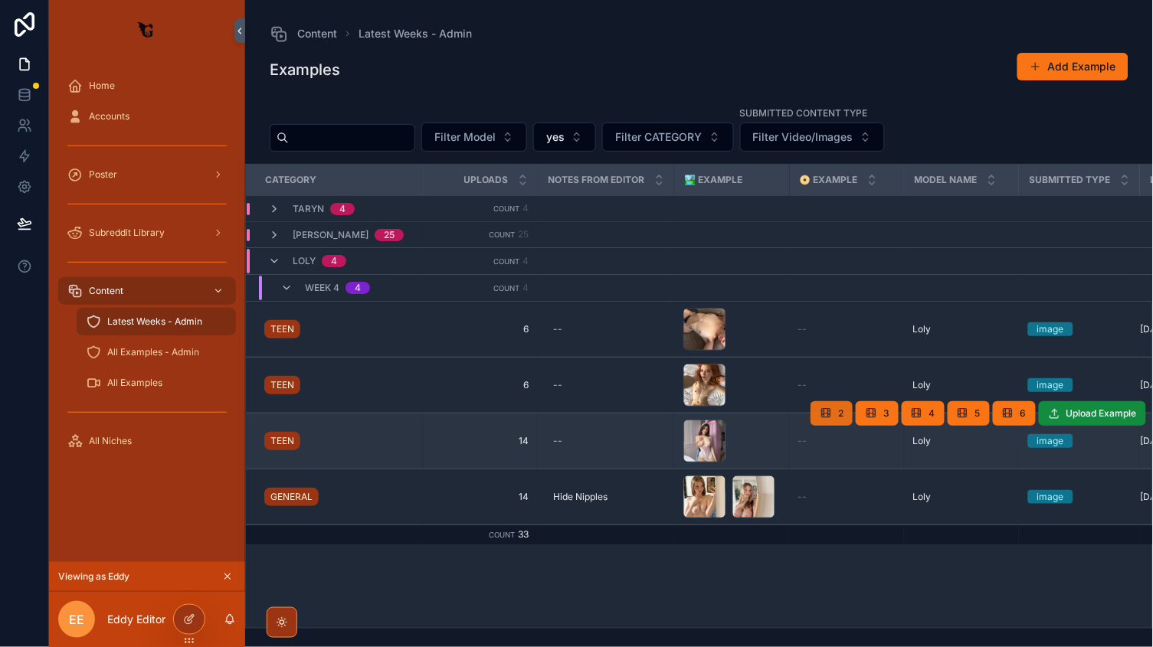
click at [820, 417] on span "scrollable content" at bounding box center [826, 414] width 12 height 12
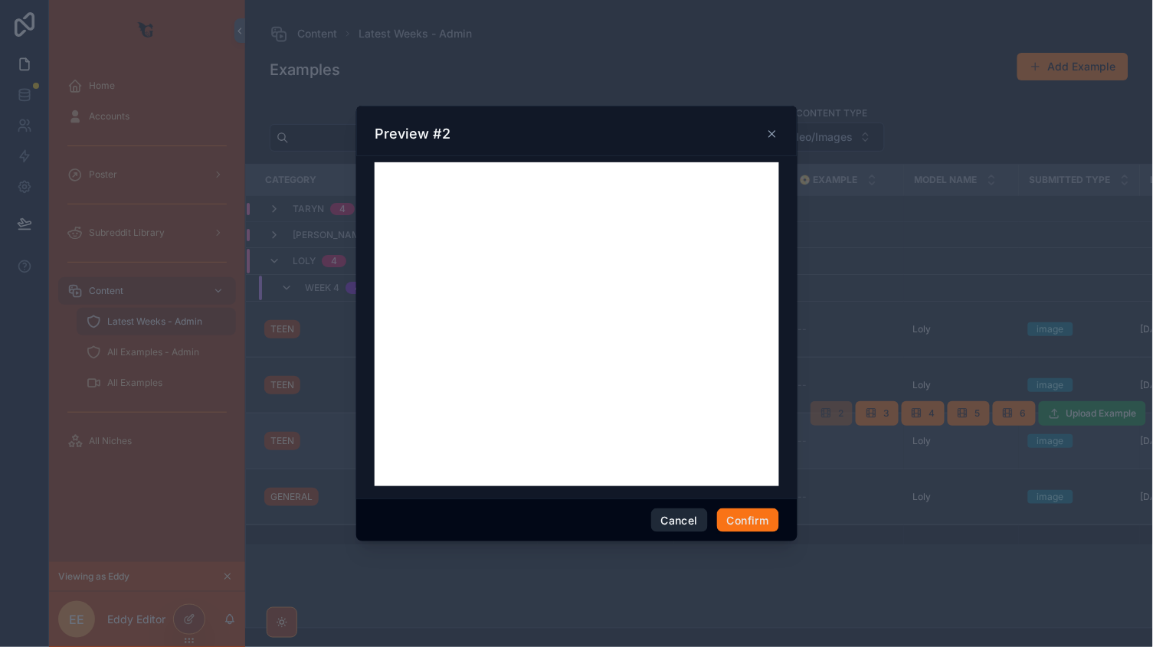
click at [668, 523] on button "Cancel" at bounding box center [679, 521] width 57 height 25
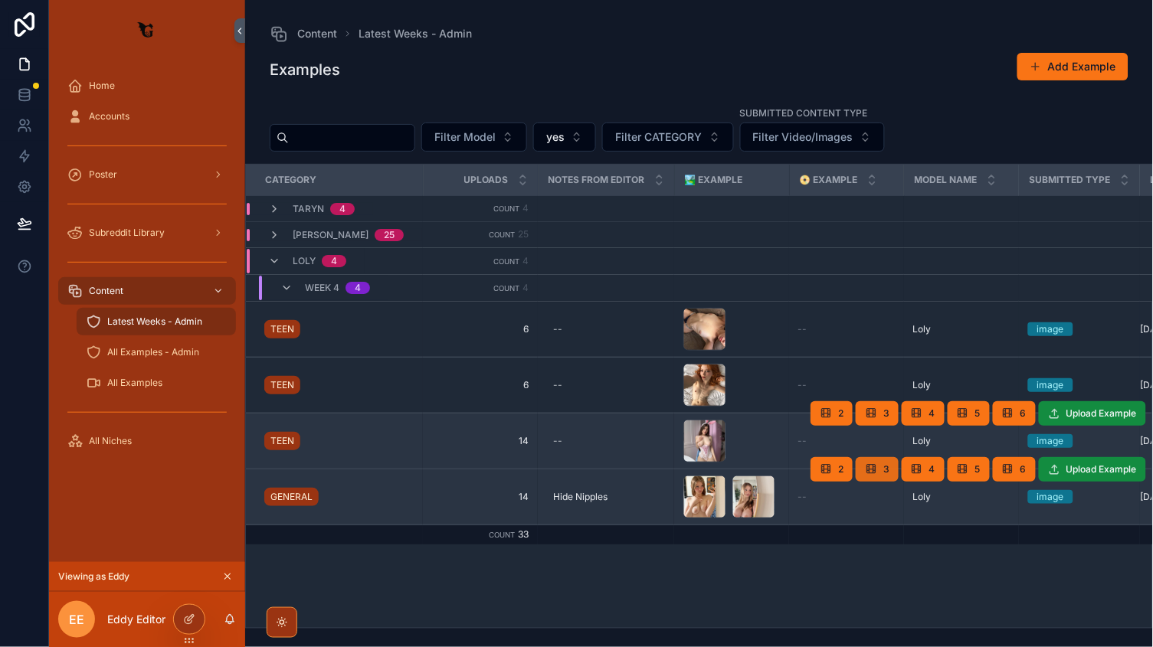
click at [872, 471] on icon "scrollable content" at bounding box center [871, 470] width 12 height 12
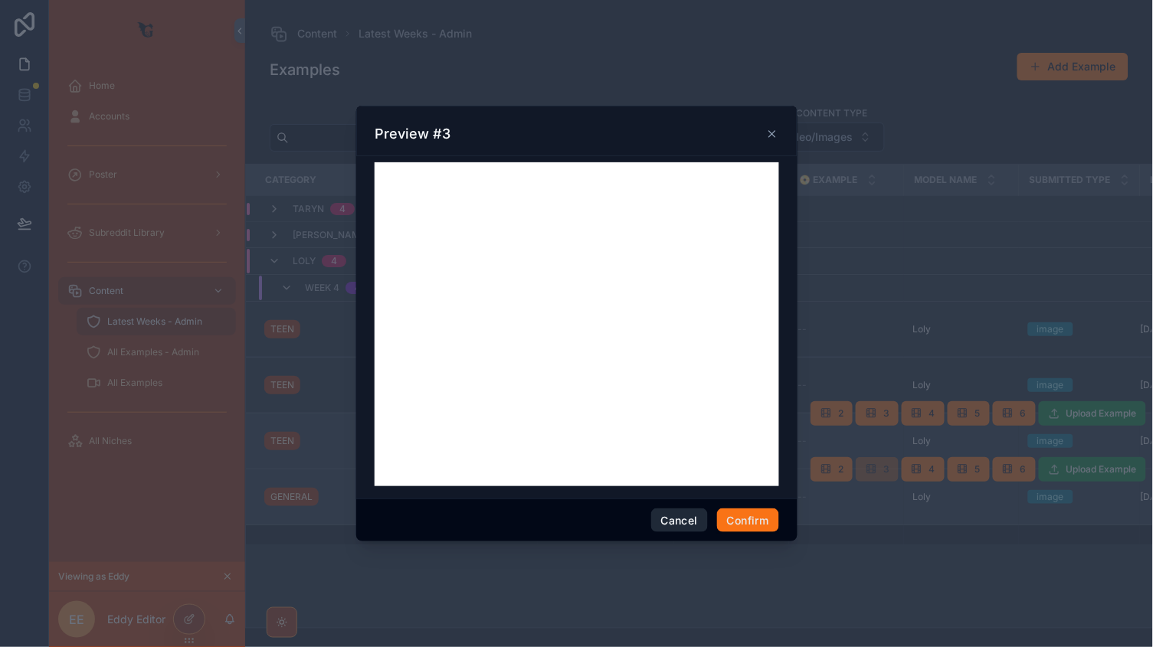
click at [673, 517] on button "Cancel" at bounding box center [679, 521] width 57 height 25
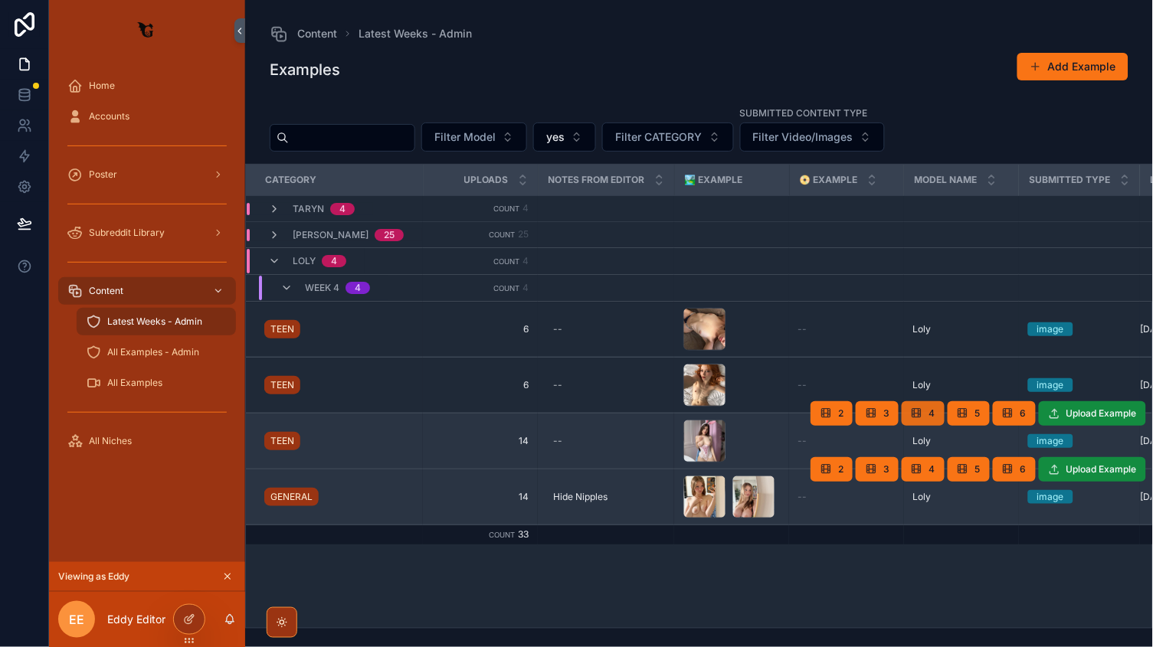
click at [934, 408] on span "4" at bounding box center [932, 414] width 6 height 12
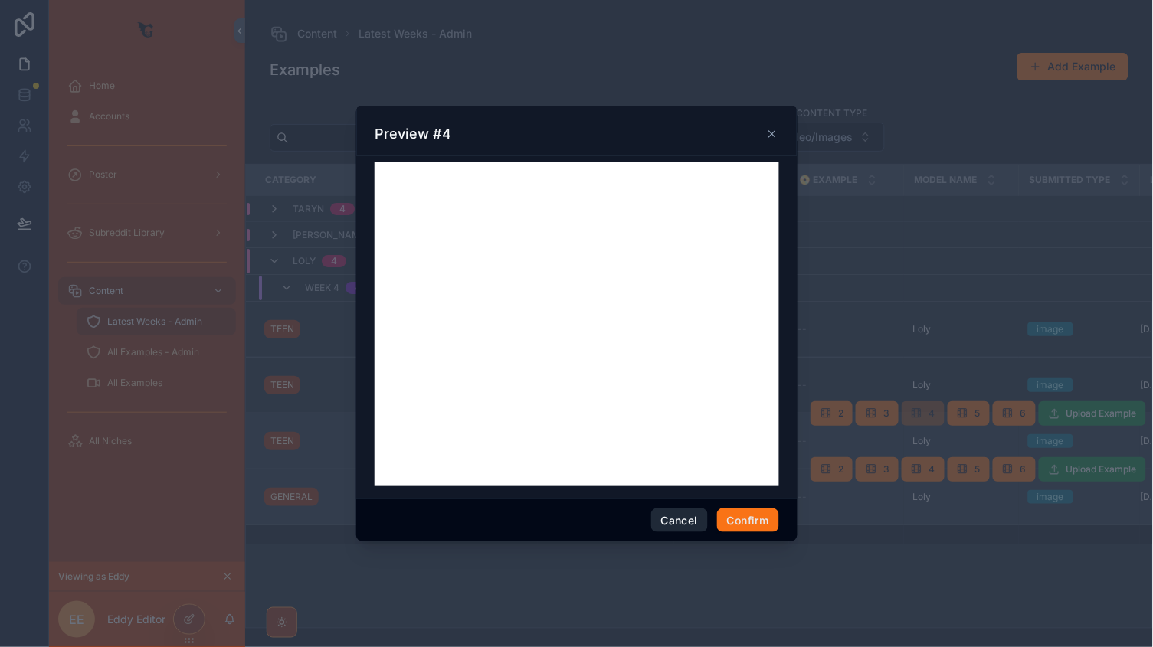
click at [677, 516] on button "Cancel" at bounding box center [679, 521] width 57 height 25
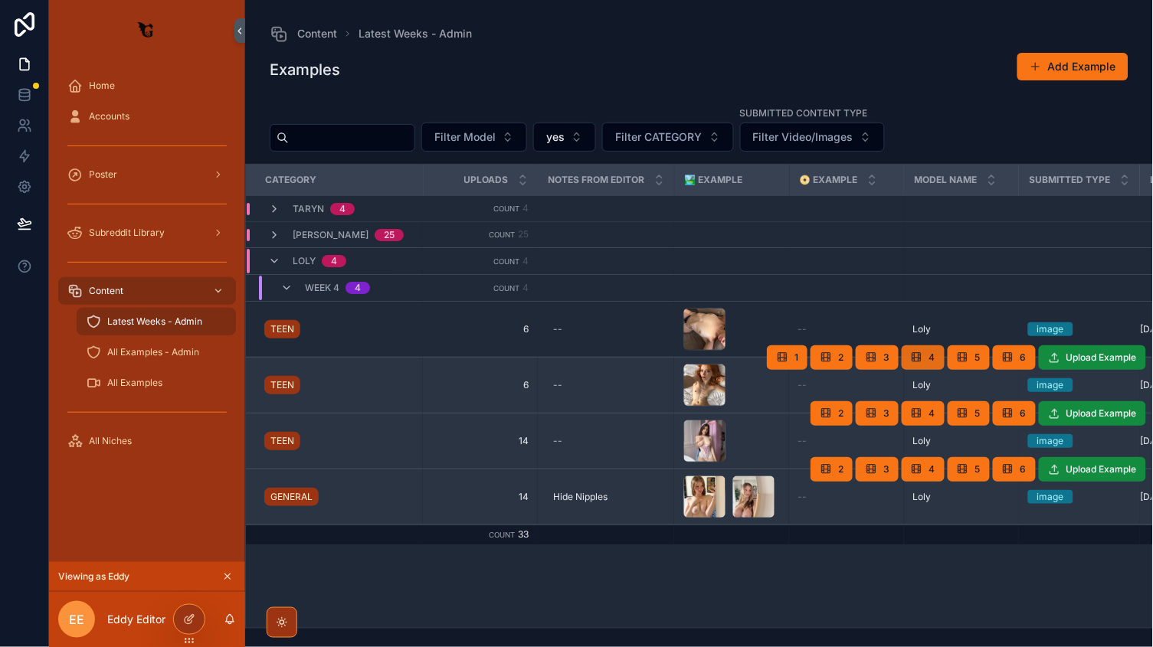
click at [932, 365] on button "4" at bounding box center [923, 358] width 43 height 25
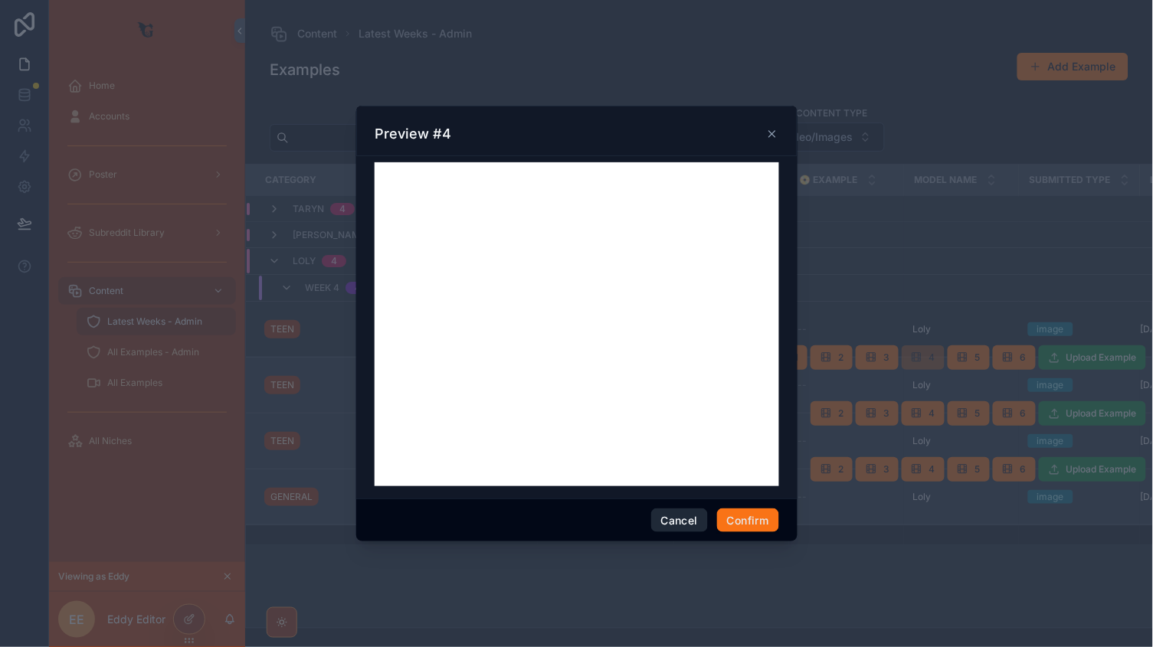
click at [672, 513] on button "Cancel" at bounding box center [679, 521] width 57 height 25
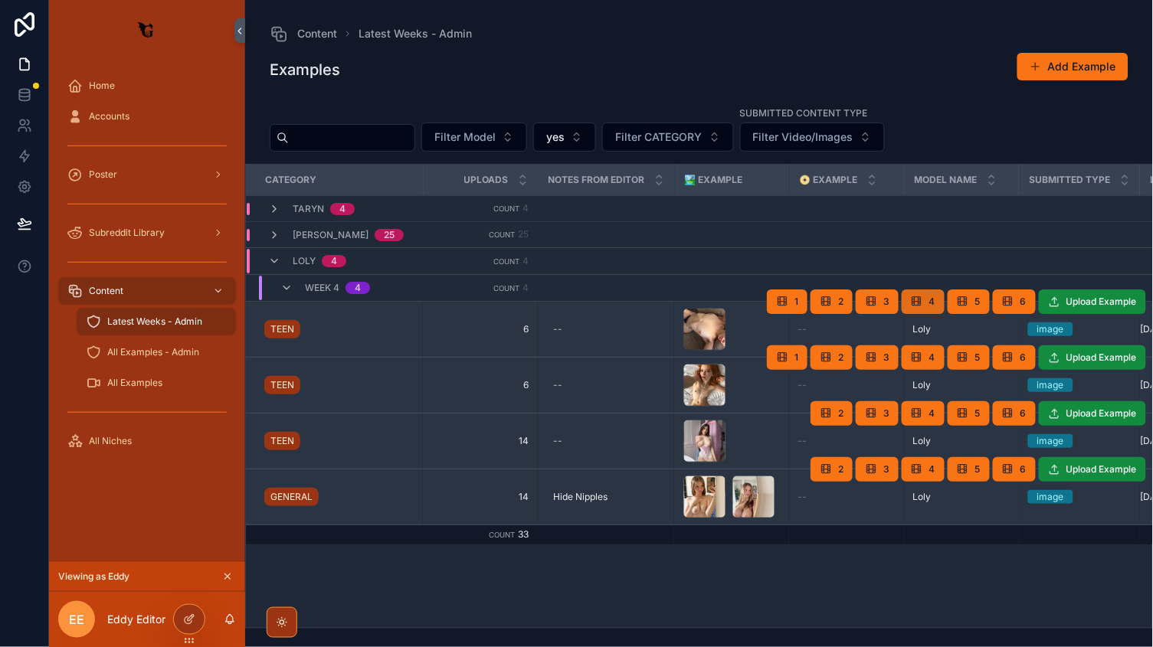
click at [918, 306] on button "4" at bounding box center [923, 302] width 43 height 25
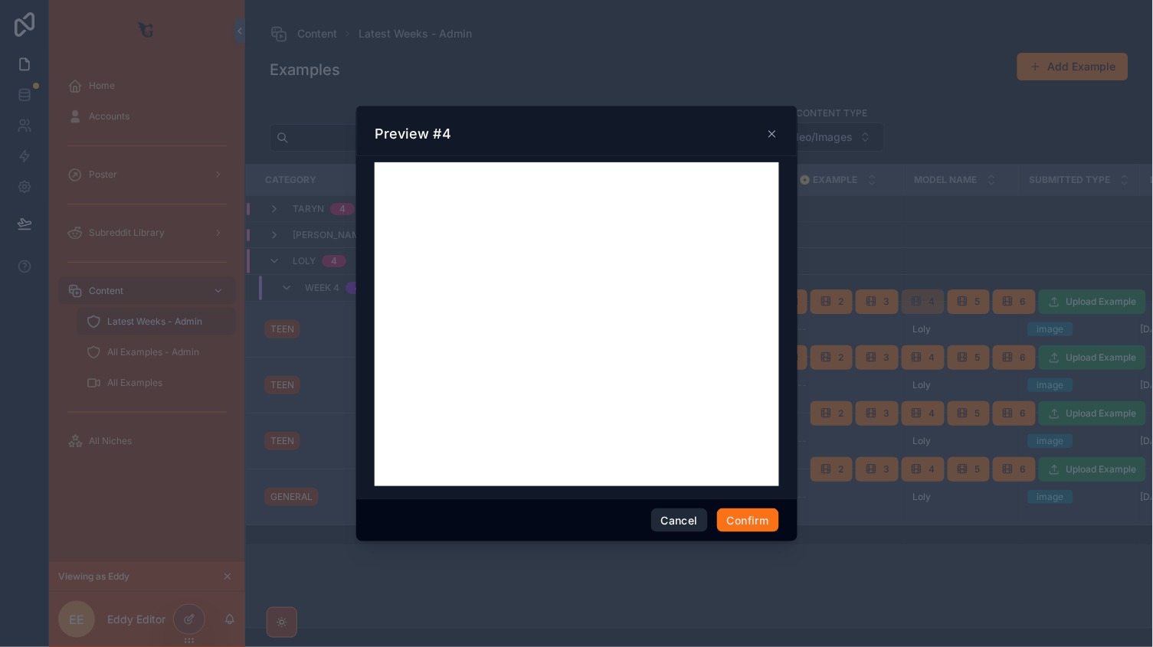
click at [660, 523] on button "Cancel" at bounding box center [679, 521] width 57 height 25
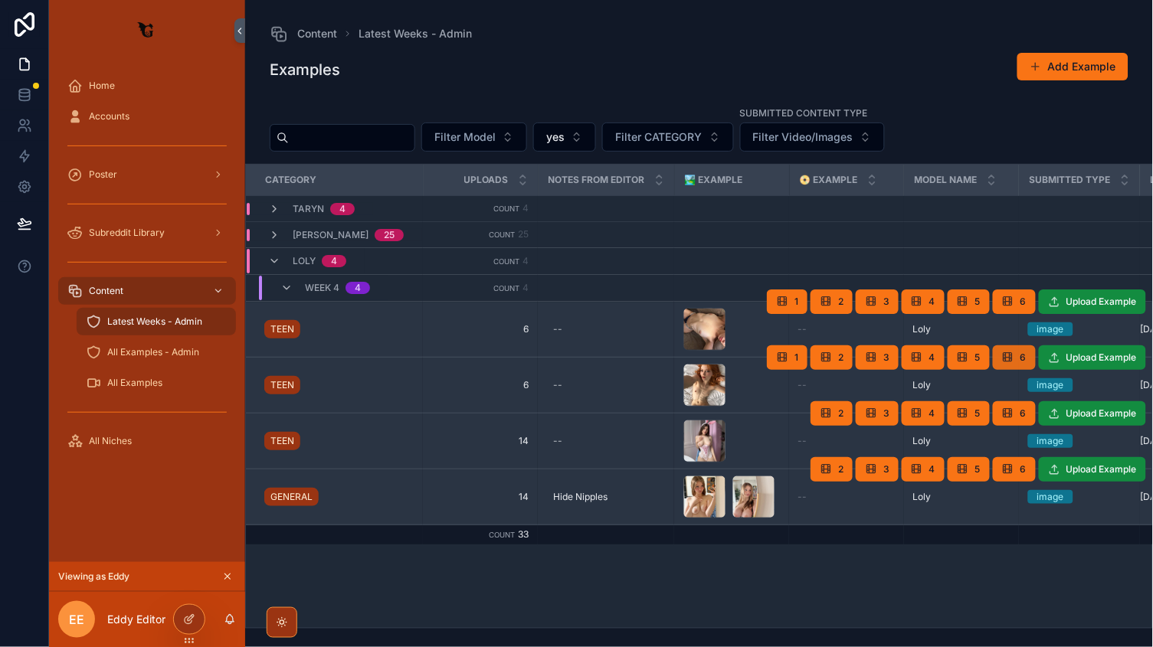
click at [1019, 363] on button "6" at bounding box center [1014, 358] width 43 height 25
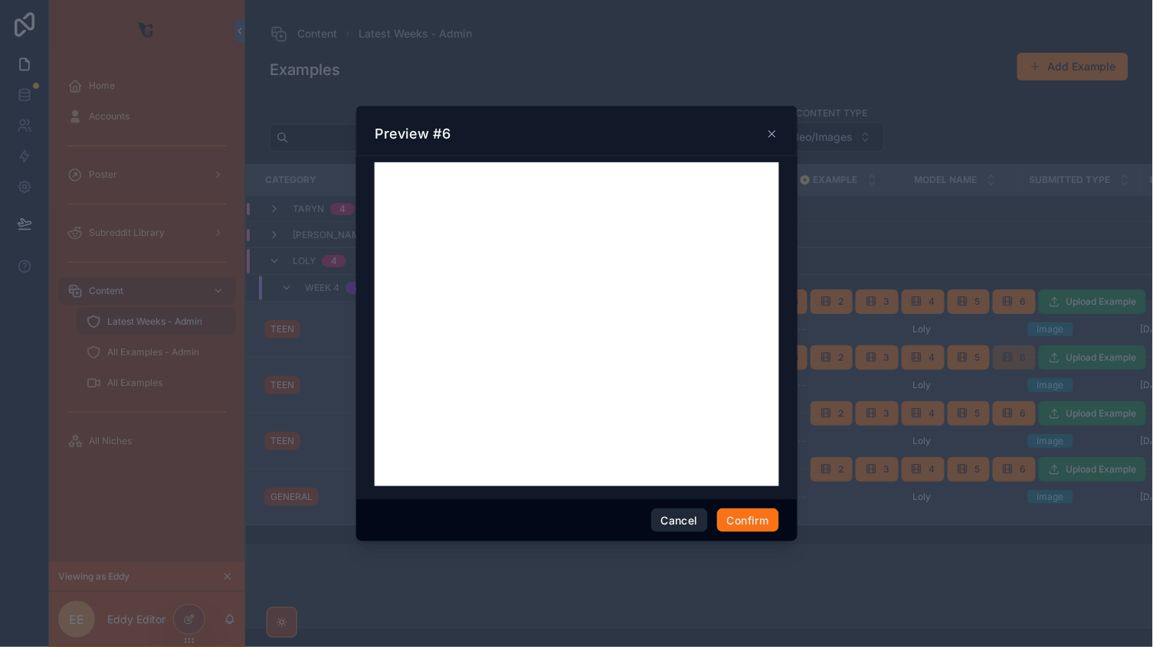
click at [667, 529] on button "Cancel" at bounding box center [679, 521] width 57 height 25
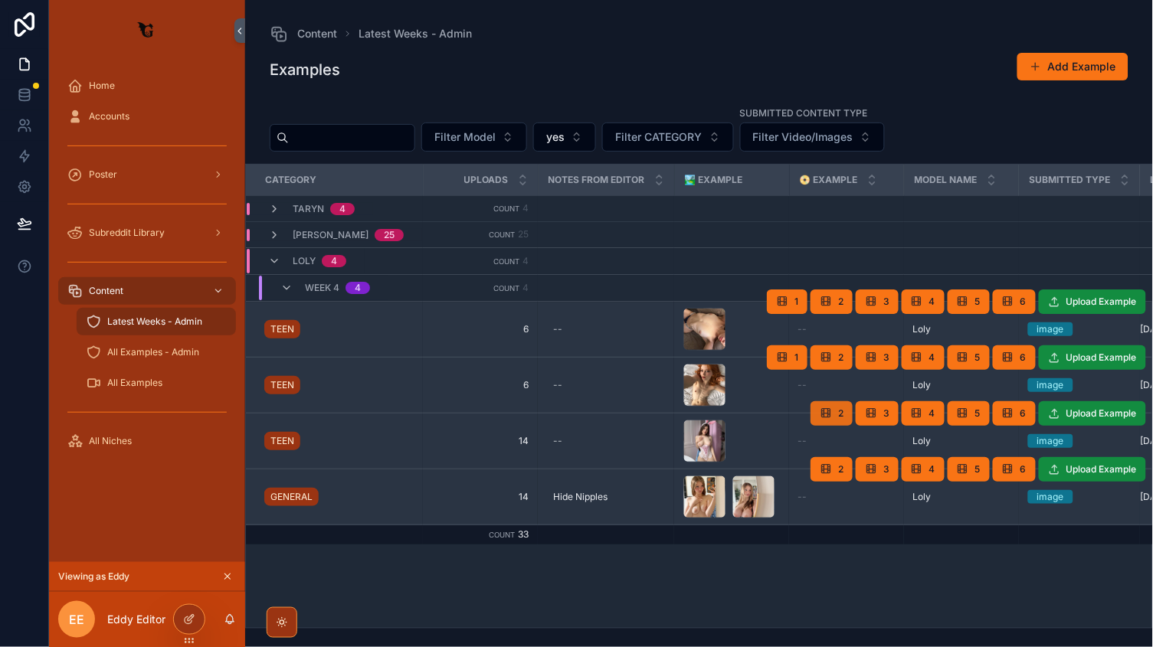
click at [825, 409] on icon "scrollable content" at bounding box center [826, 414] width 12 height 12
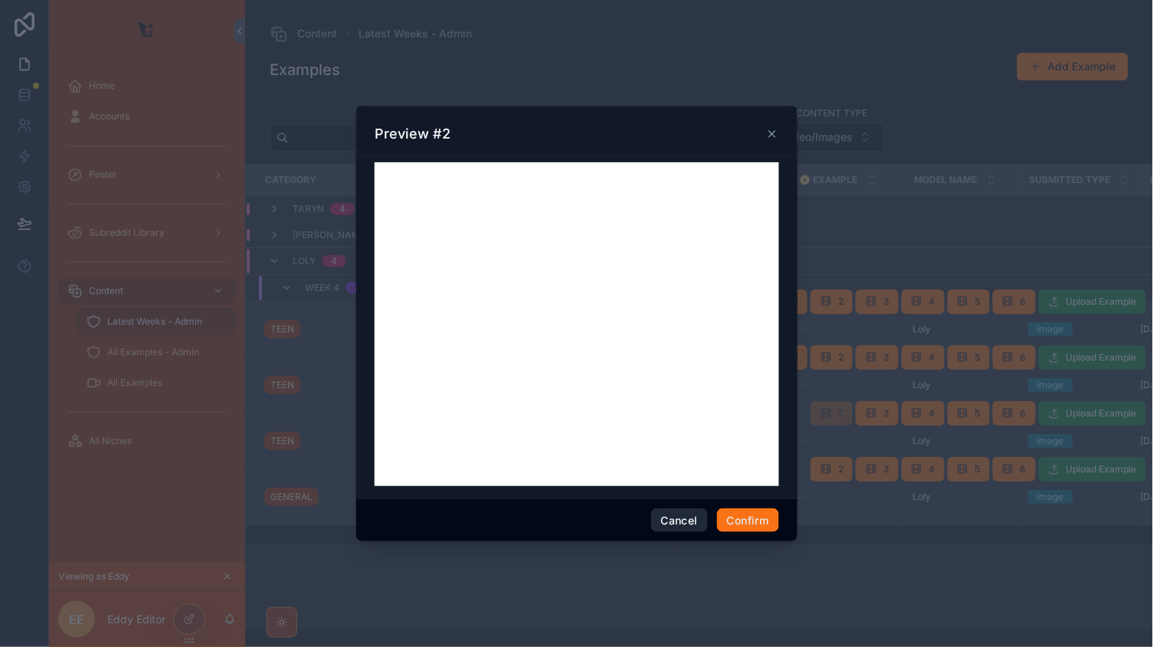
click at [667, 519] on button "Cancel" at bounding box center [679, 521] width 57 height 25
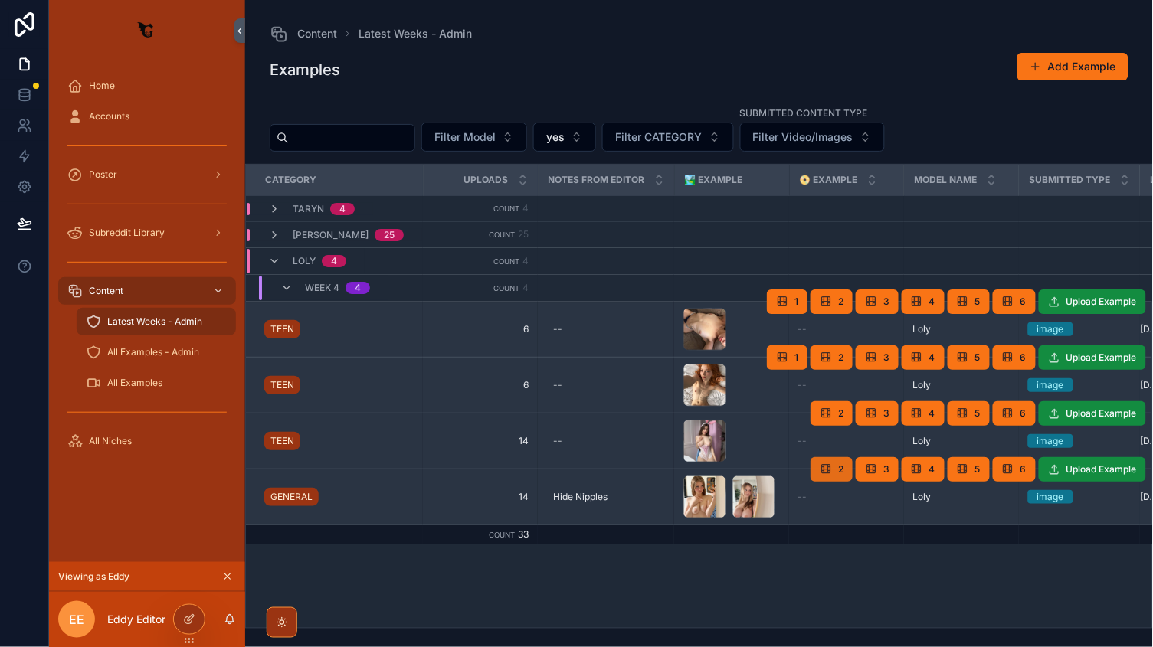
click at [848, 472] on button "2" at bounding box center [832, 469] width 42 height 25
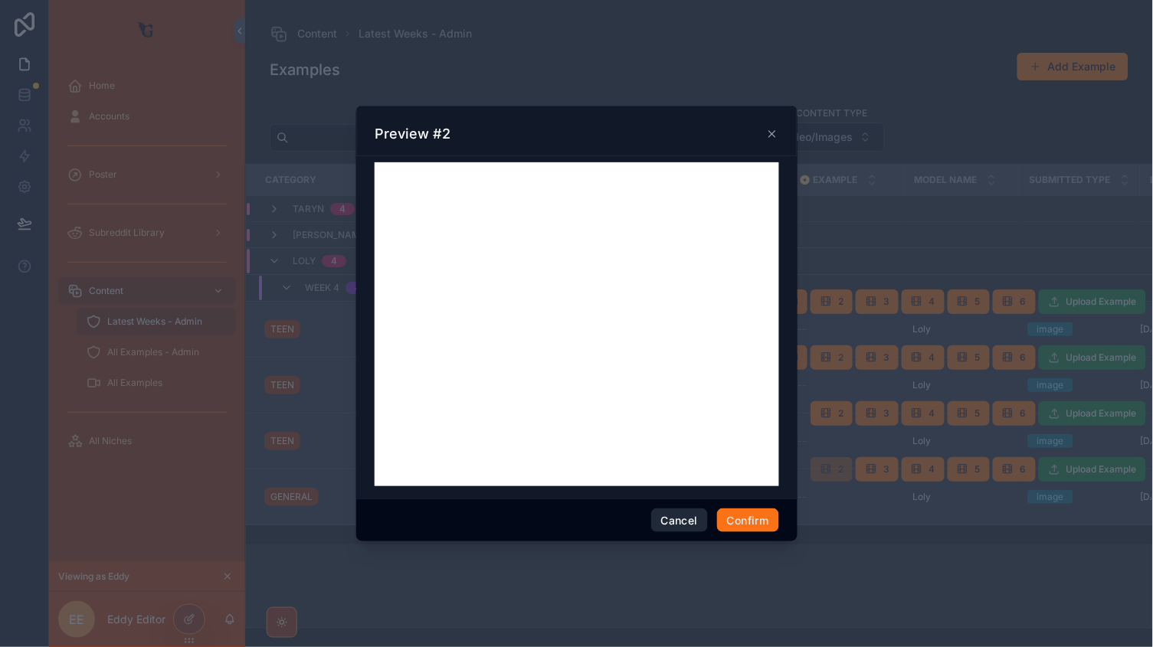
click at [681, 513] on button "Cancel" at bounding box center [679, 521] width 57 height 25
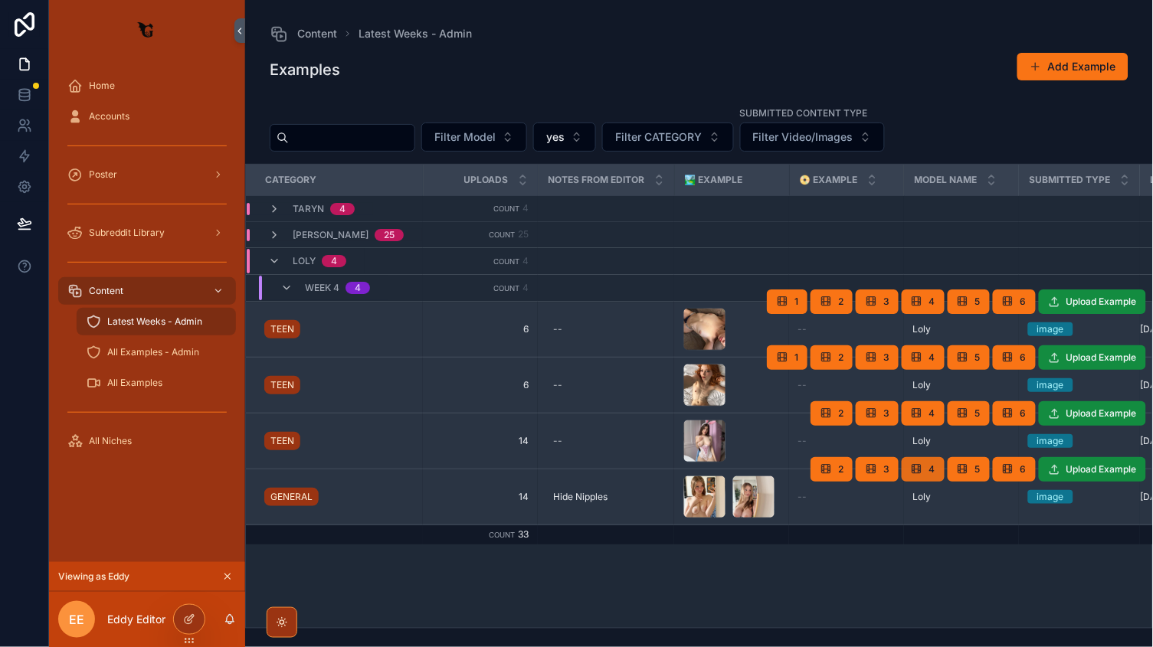
click at [931, 478] on button "4" at bounding box center [923, 469] width 43 height 25
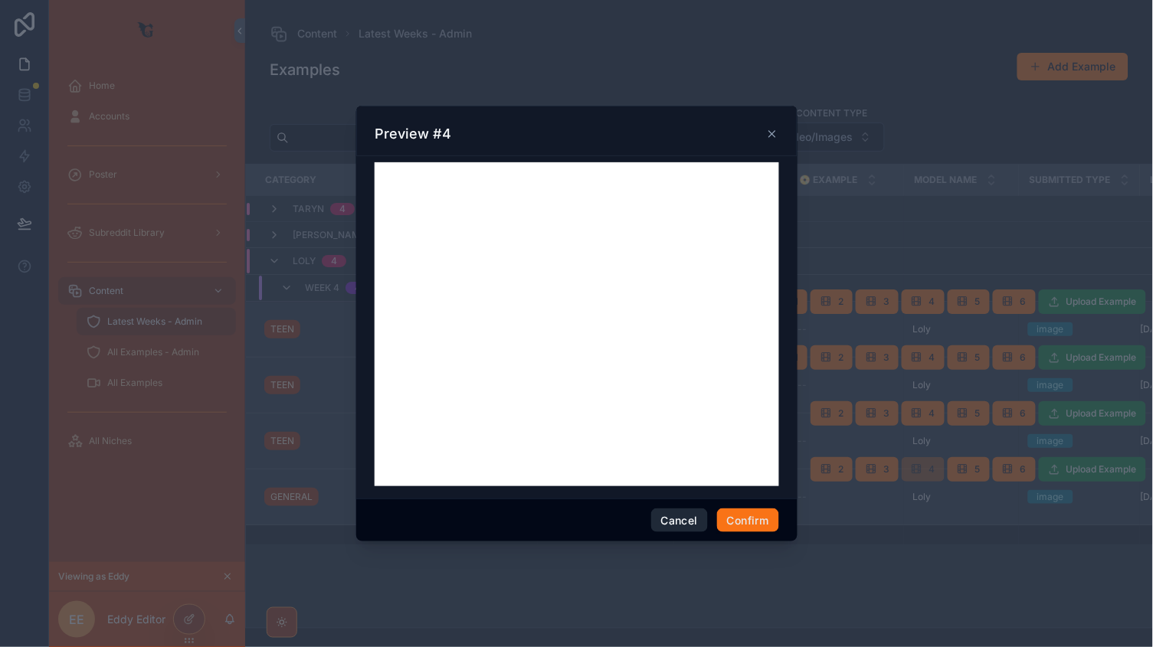
click at [668, 518] on button "Cancel" at bounding box center [679, 521] width 57 height 25
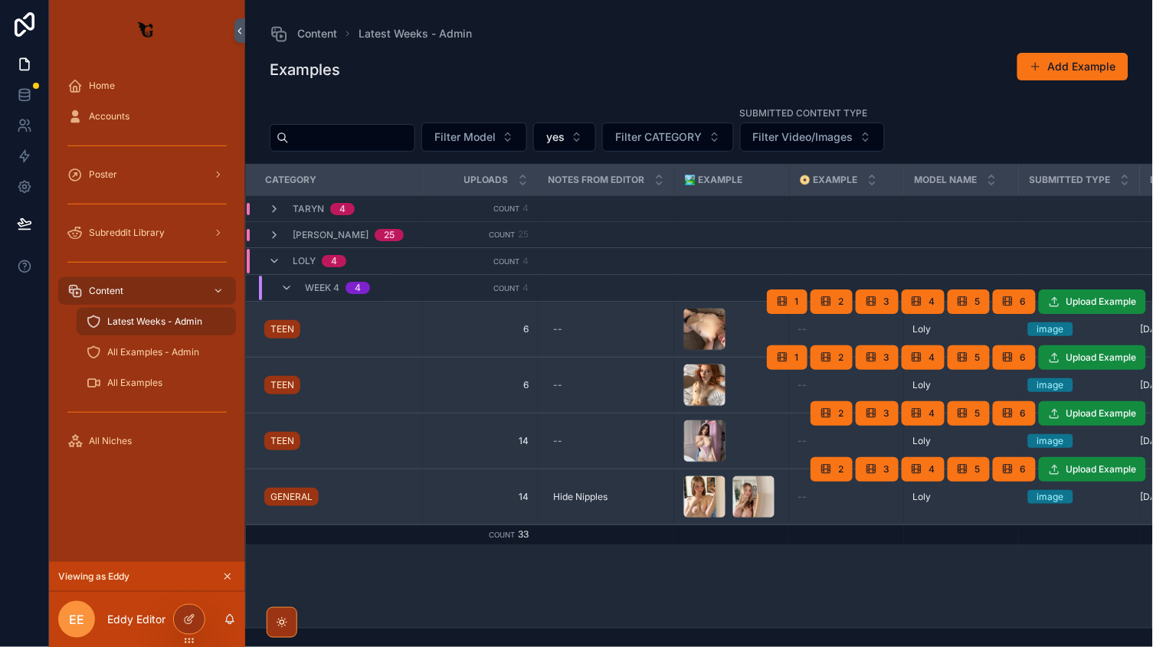
click at [206, 211] on div "scrollable content" at bounding box center [147, 204] width 178 height 25
click at [12, 61] on link at bounding box center [24, 64] width 48 height 31
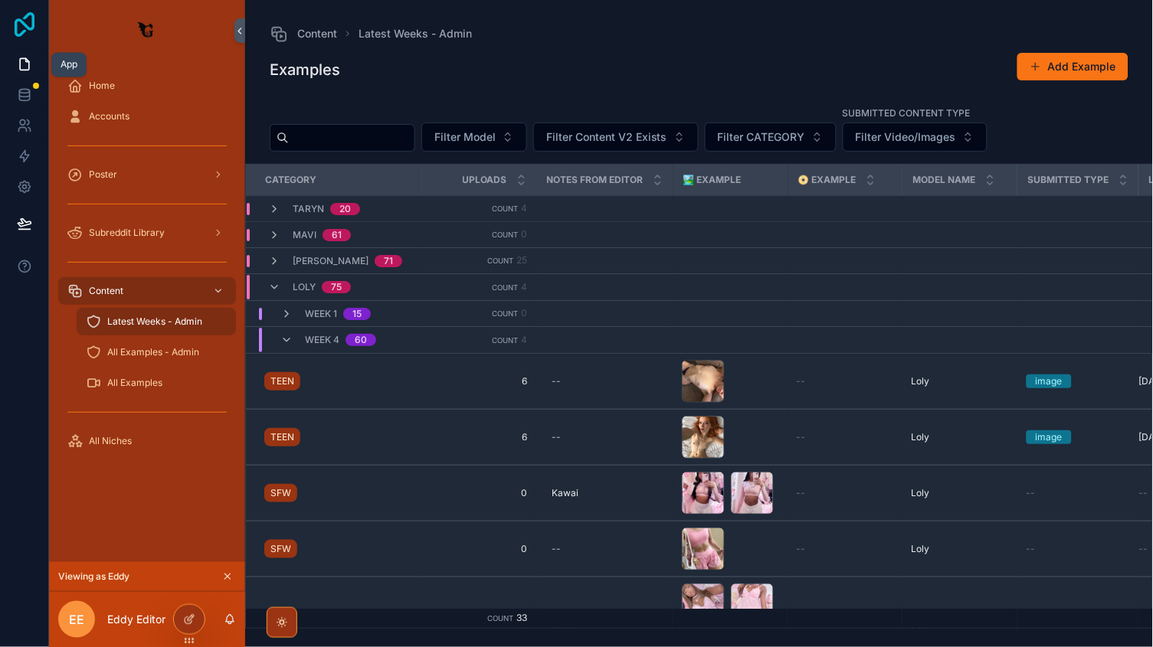
click at [21, 25] on icon at bounding box center [24, 24] width 31 height 25
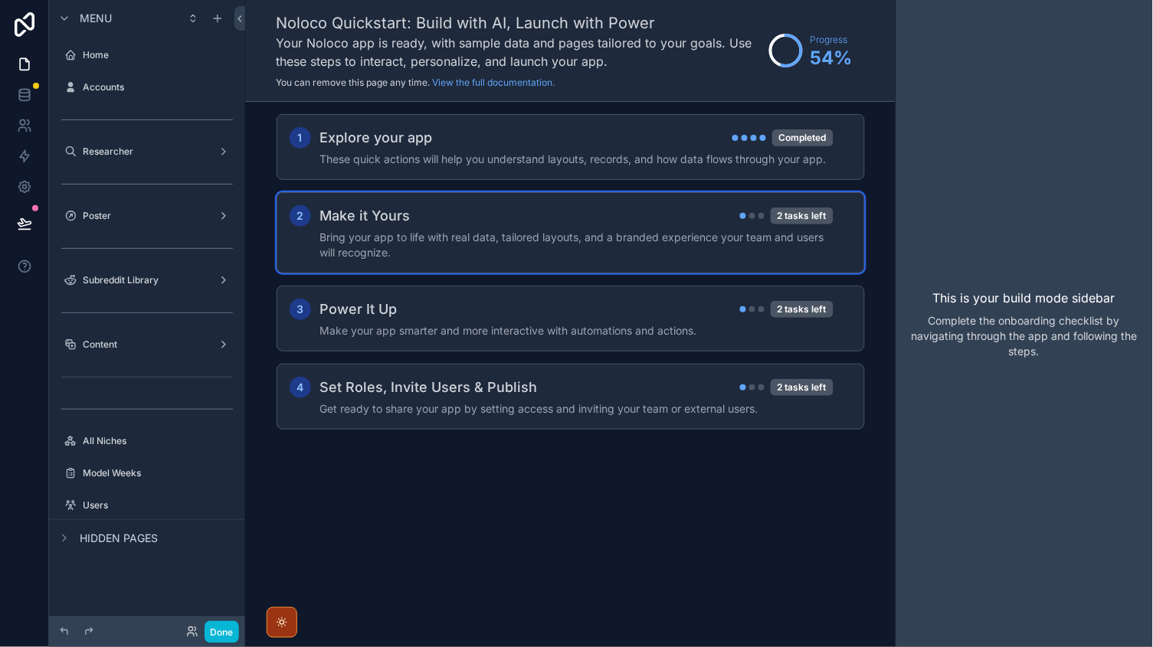
click at [474, 196] on div "2 Make it Yours 2 tasks left Bring your app to life with real data, tailored la…" at bounding box center [571, 232] width 588 height 81
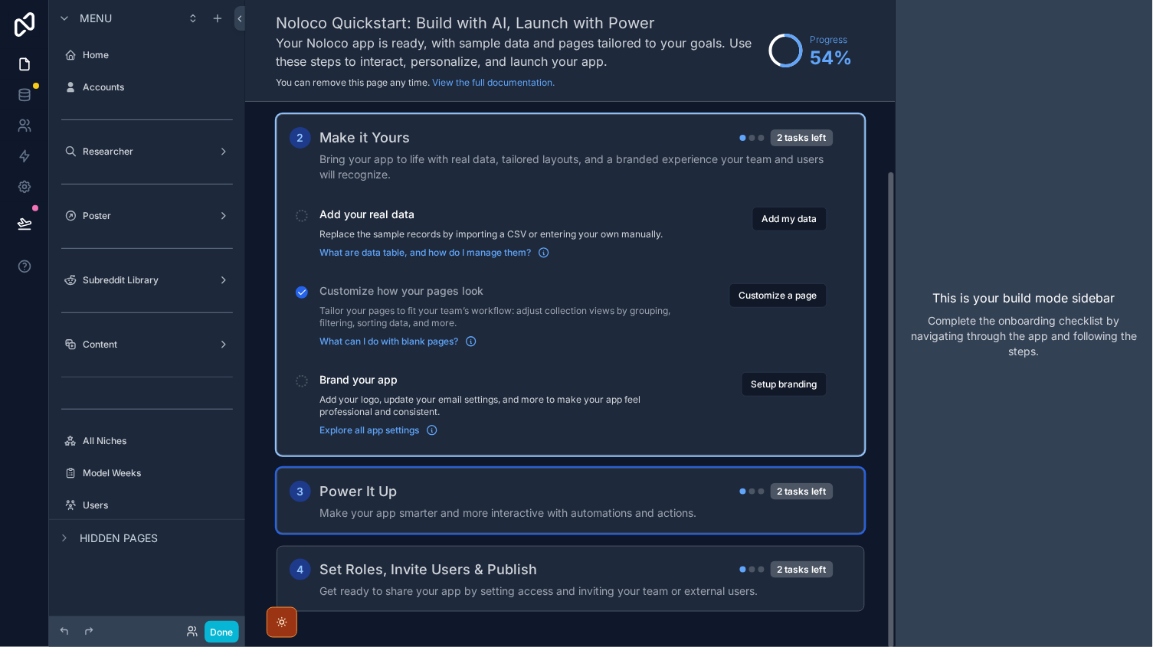
click at [440, 489] on div "Power It Up 2 tasks left" at bounding box center [576, 491] width 513 height 21
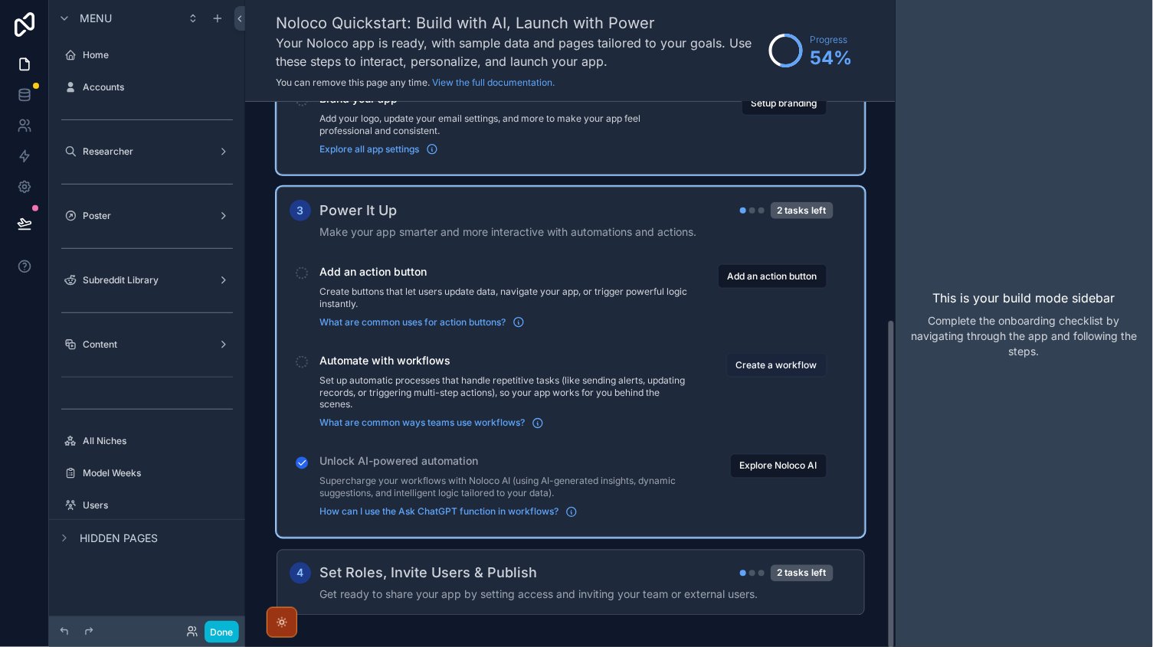
click at [770, 362] on button "Create a workflow" at bounding box center [776, 365] width 101 height 25
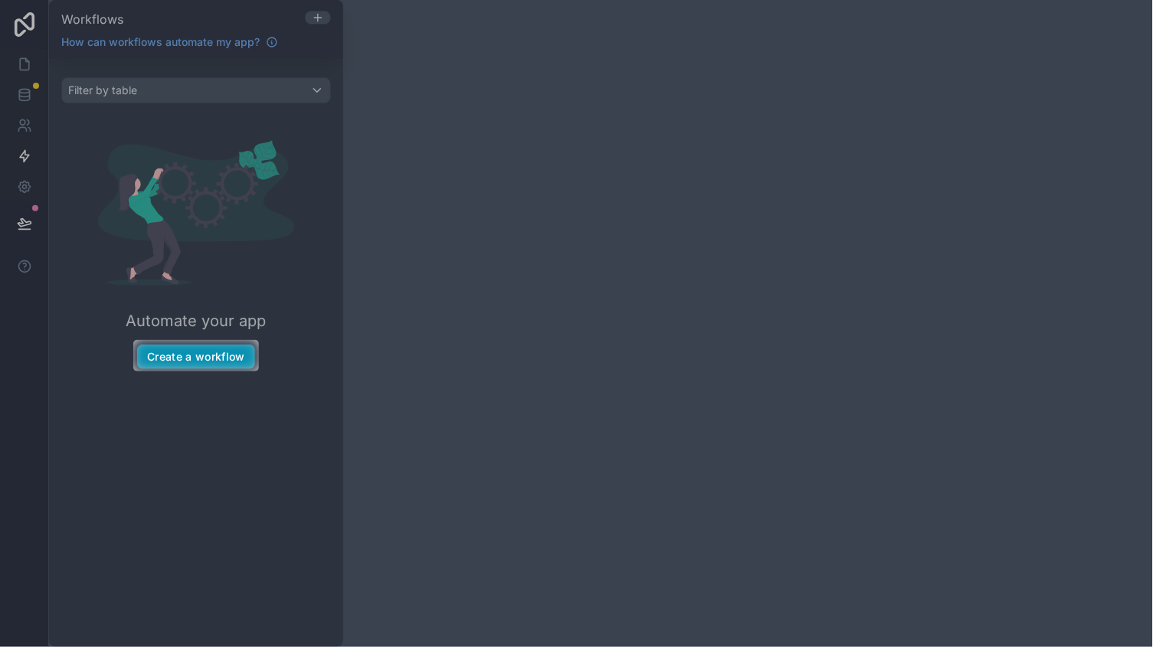
click at [178, 354] on button "Create a workflow" at bounding box center [196, 357] width 118 height 25
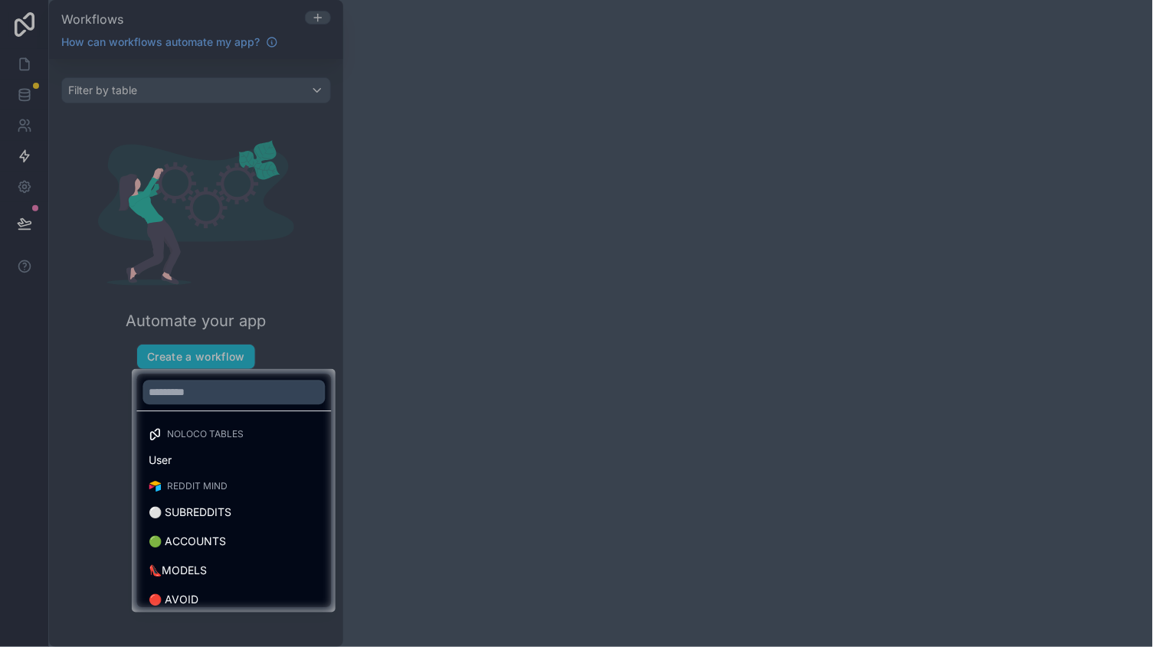
click at [223, 314] on div at bounding box center [576, 184] width 1153 height 369
click at [223, 170] on div at bounding box center [576, 184] width 1153 height 369
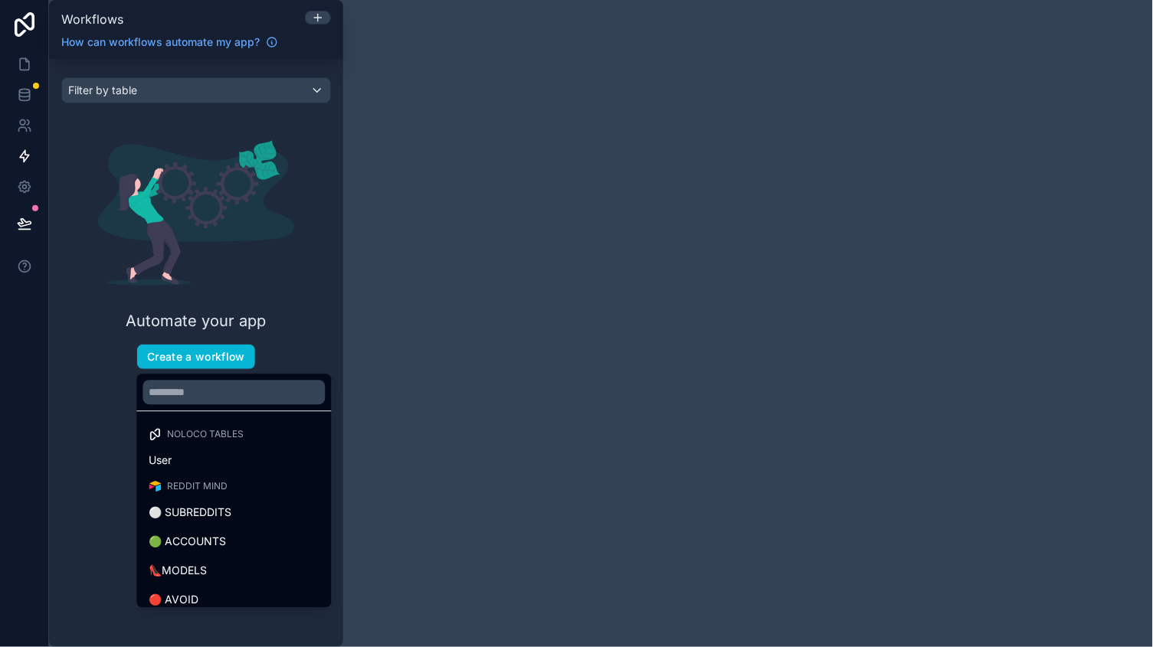
click at [179, 44] on div "scrollable content" at bounding box center [576, 323] width 1153 height 647
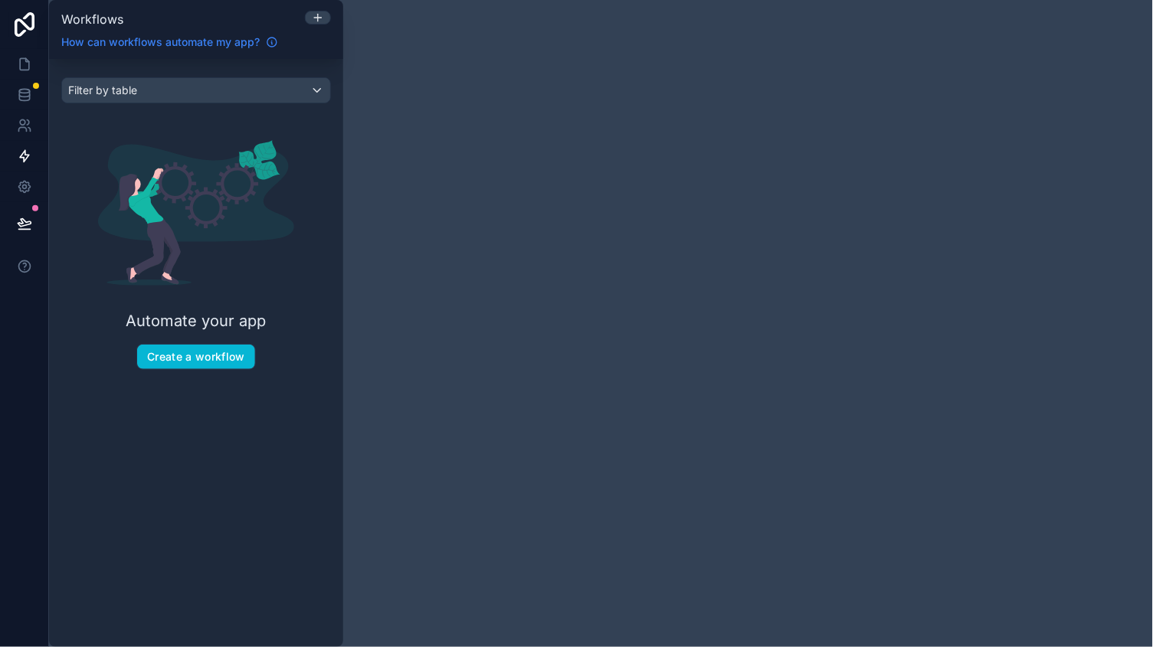
click at [189, 42] on span "How can workflows automate my app?" at bounding box center [160, 41] width 198 height 15
click at [211, 365] on button "Create a workflow" at bounding box center [196, 357] width 118 height 25
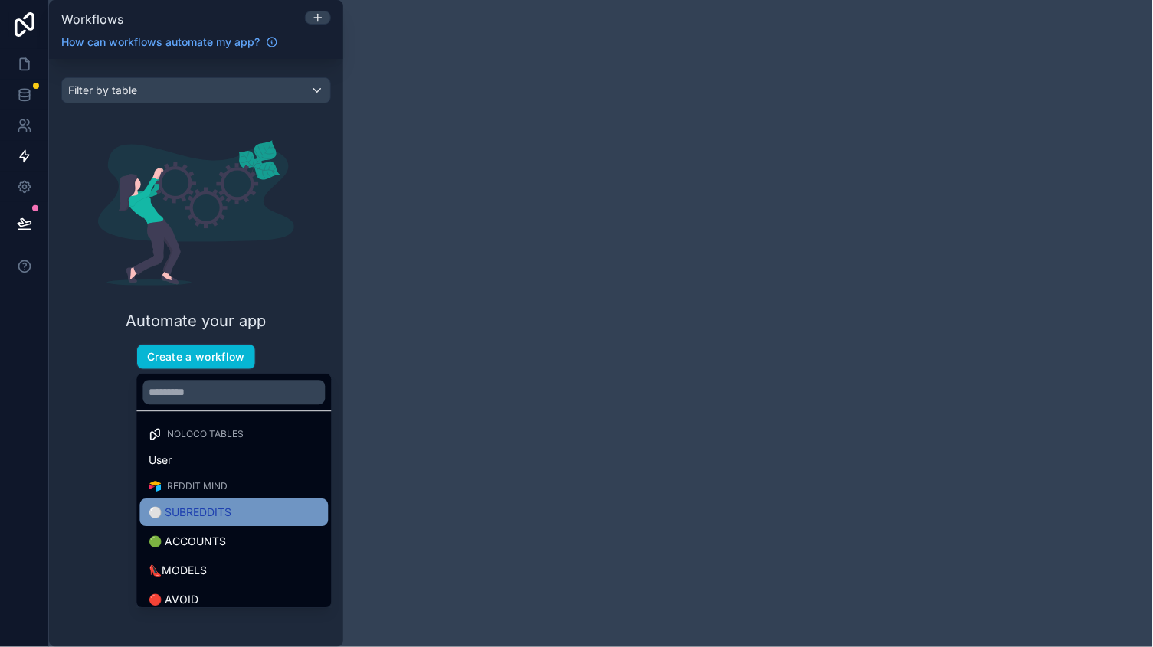
click at [203, 504] on span "⚪️ SUBREDDITS" at bounding box center [190, 513] width 83 height 18
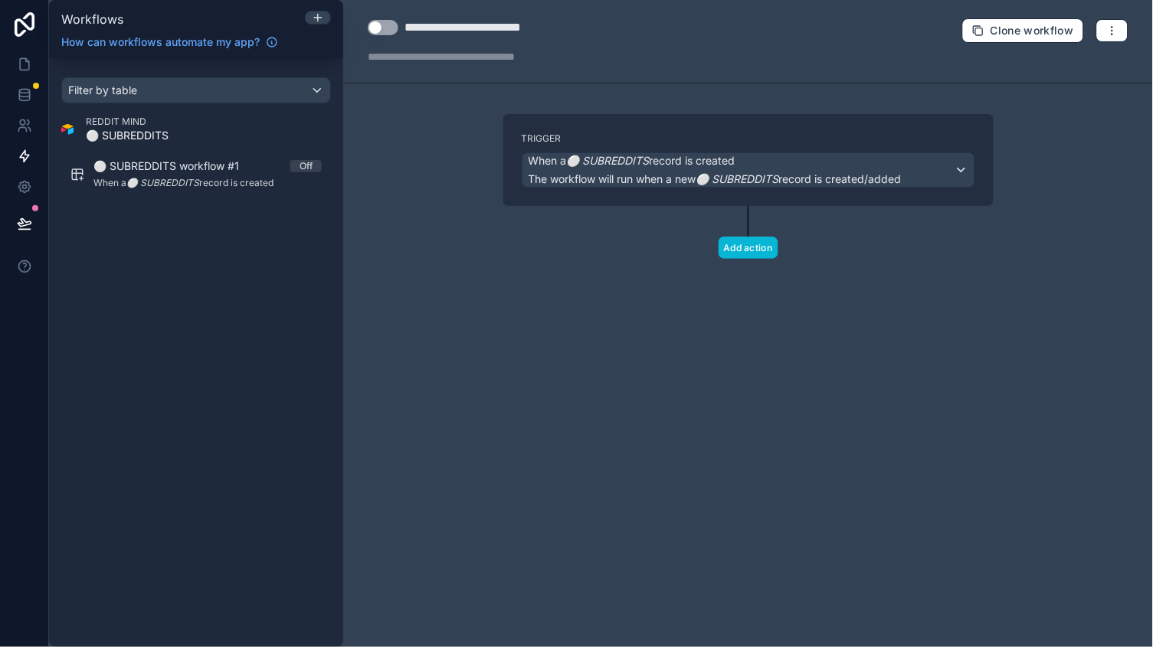
click at [670, 159] on span "When a ⚪️ SUBREDDITS record is created" at bounding box center [632, 160] width 207 height 15
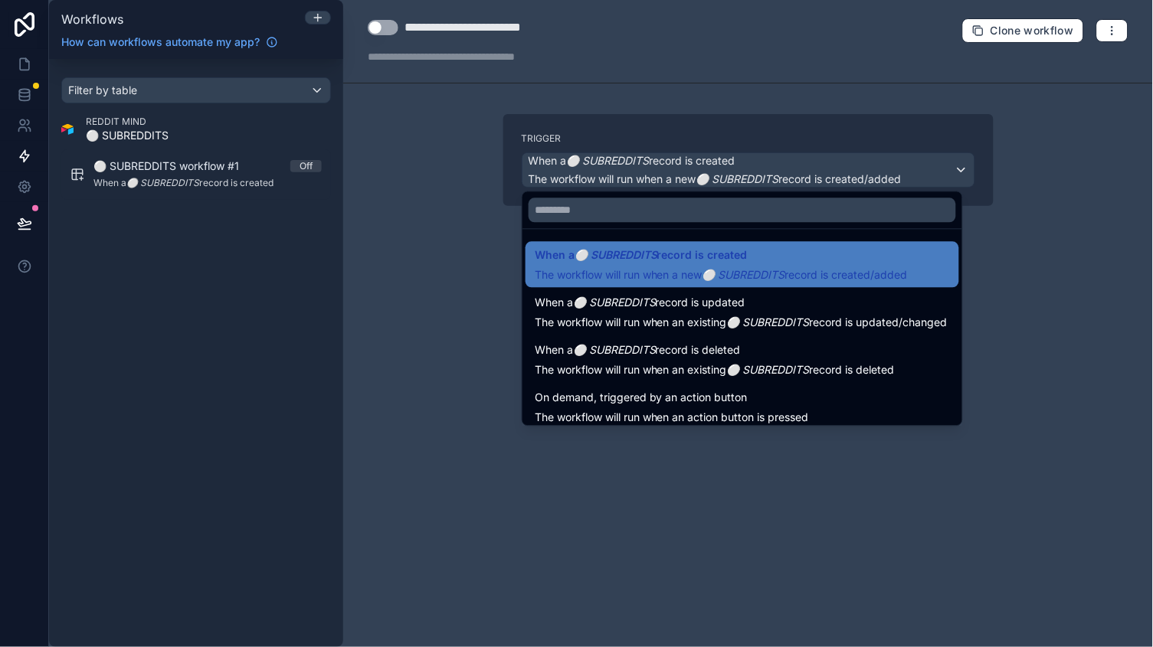
click at [453, 152] on div at bounding box center [576, 323] width 1153 height 647
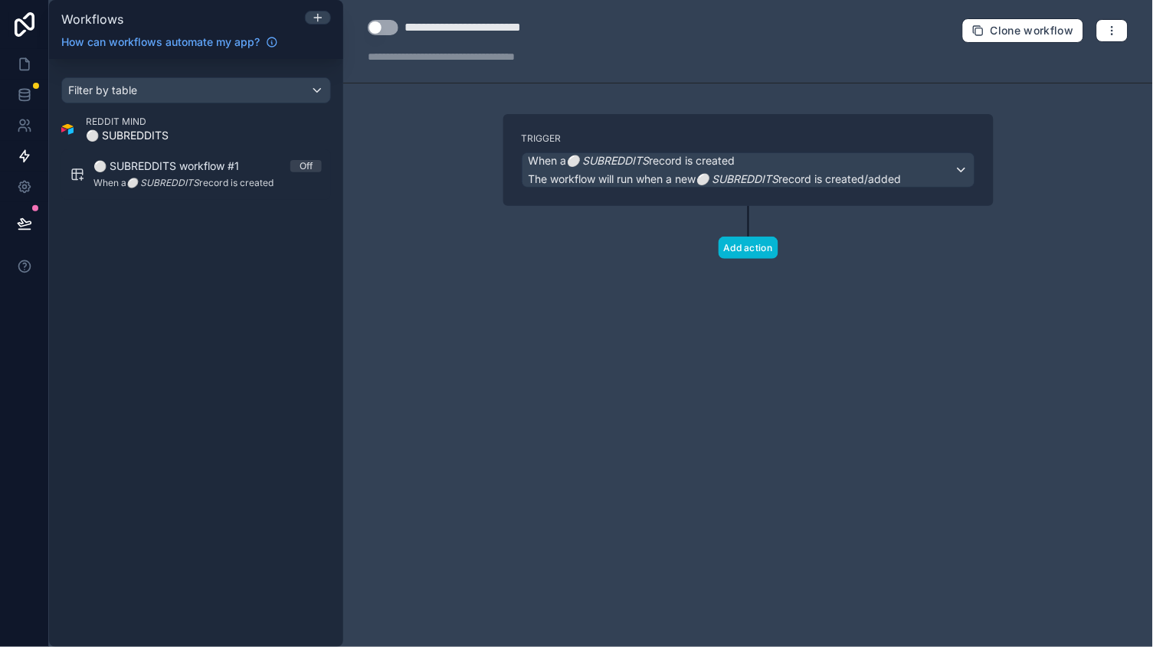
click at [597, 164] on em "⚪️ SUBREDDITS" at bounding box center [608, 160] width 83 height 13
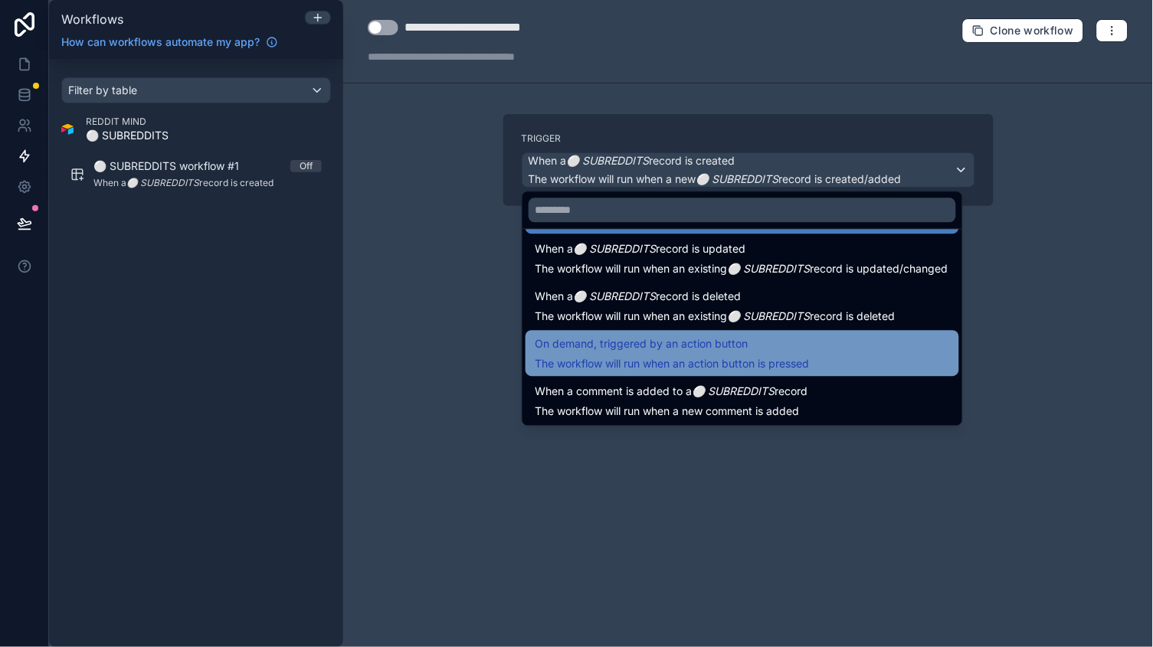
scroll to position [53, 0]
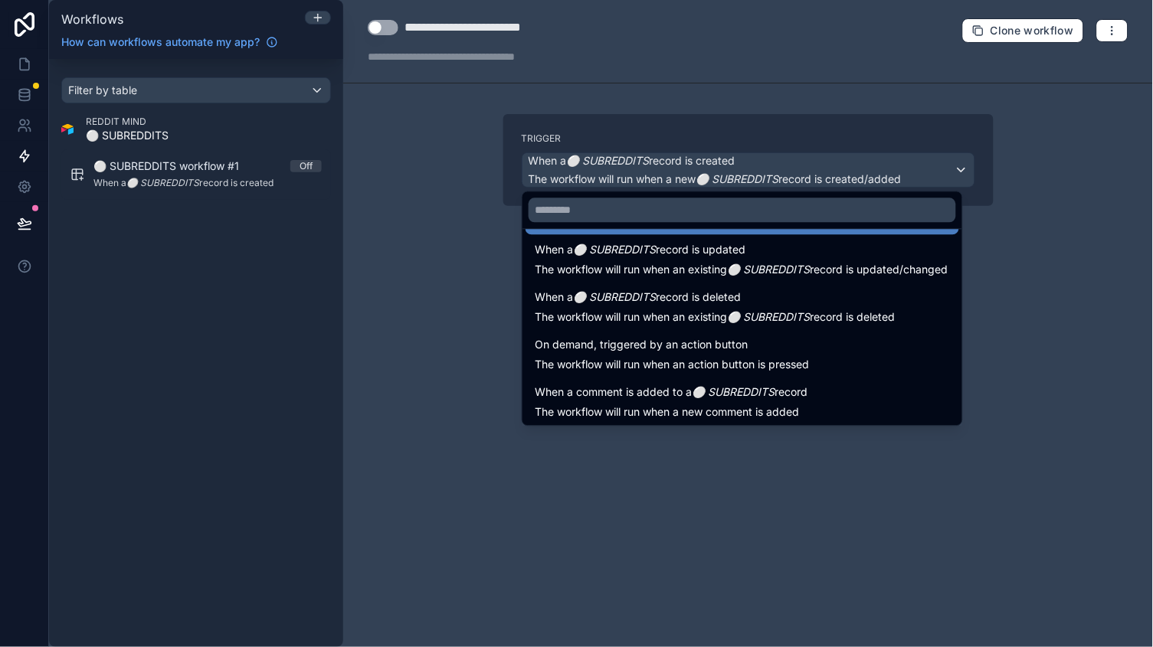
click at [530, 546] on div at bounding box center [576, 323] width 1153 height 647
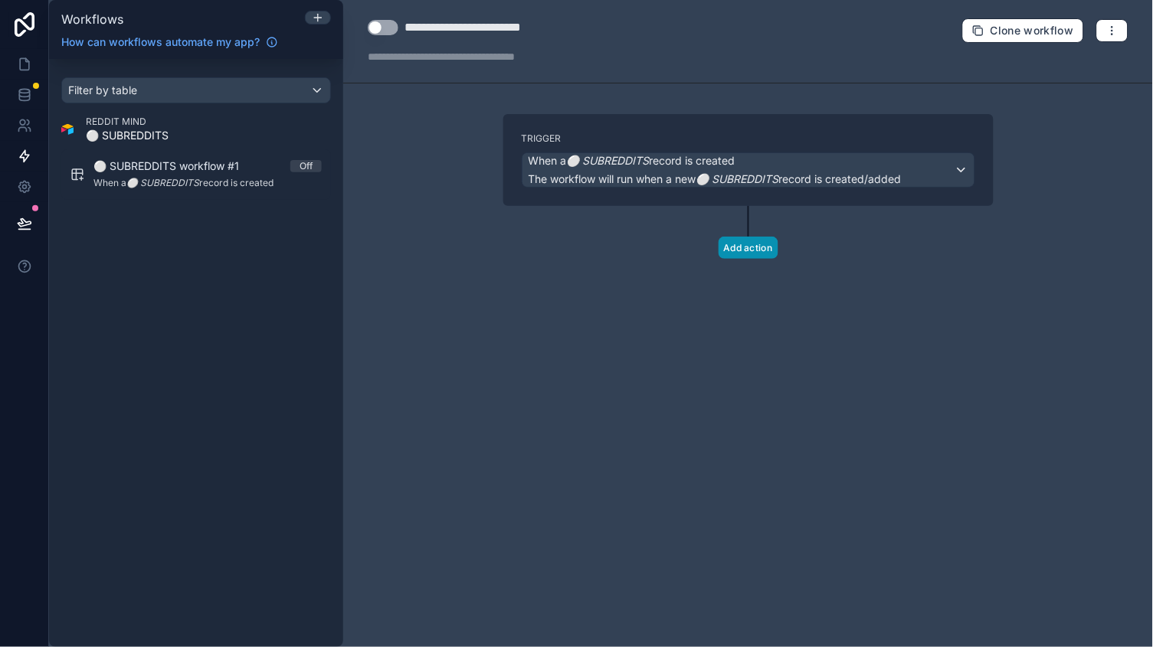
click at [668, 137] on label "Trigger" at bounding box center [749, 139] width 454 height 12
click at [662, 157] on span "When a ⚪️ SUBREDDITS record is created" at bounding box center [632, 160] width 207 height 15
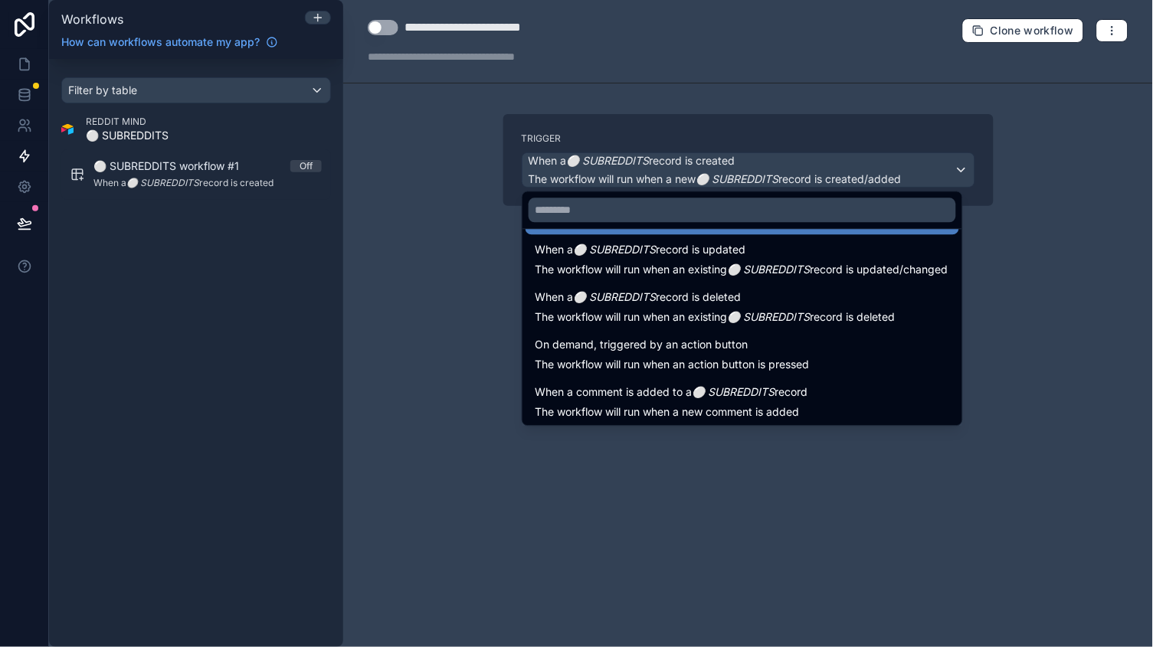
click at [373, 159] on div at bounding box center [576, 323] width 1153 height 647
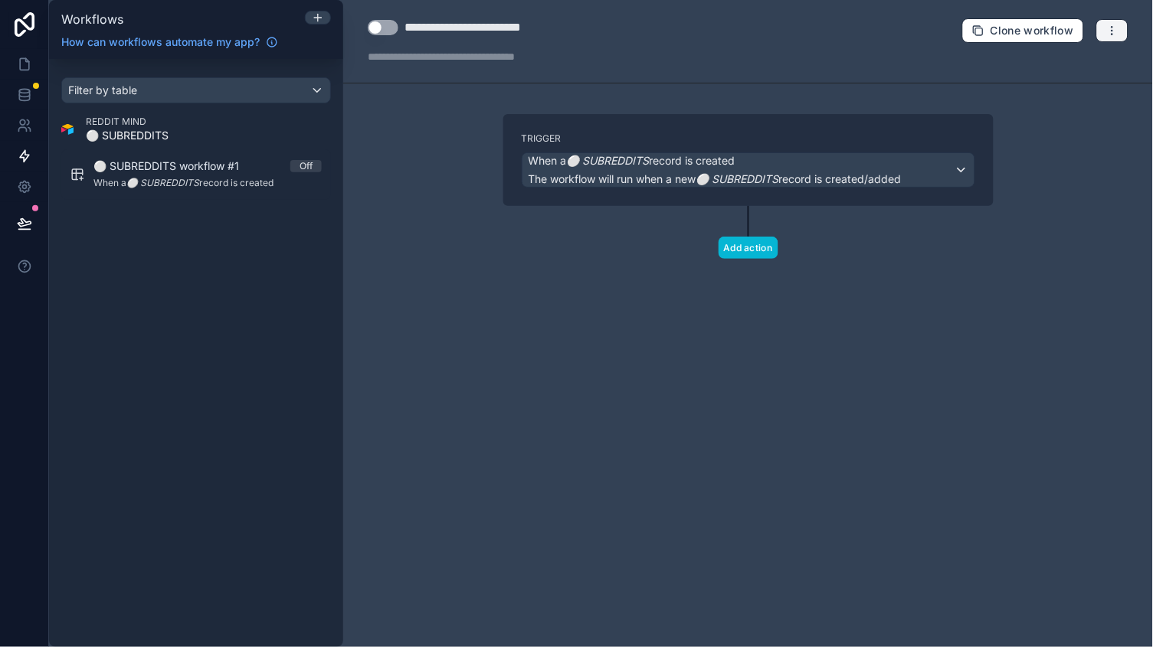
click at [1116, 32] on icon "button" at bounding box center [1112, 31] width 12 height 12
click at [1061, 110] on span "Delete workflow" at bounding box center [1072, 116] width 74 height 12
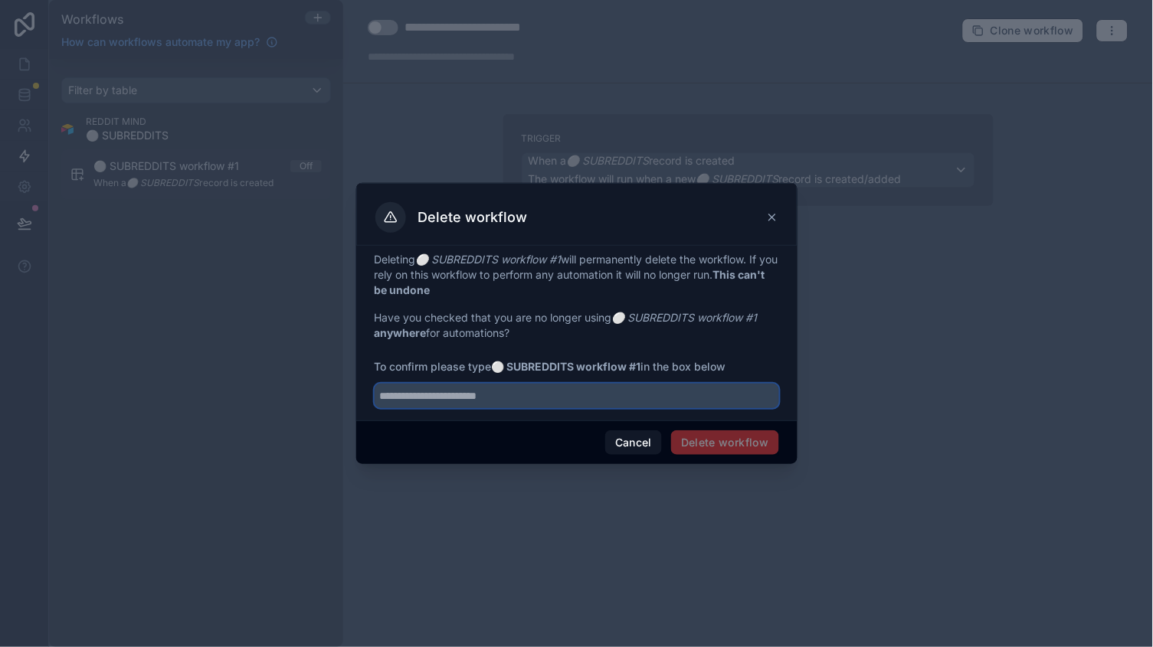
click at [640, 406] on input "text" at bounding box center [577, 396] width 405 height 25
click at [611, 397] on input "text" at bounding box center [577, 396] width 405 height 25
drag, startPoint x: 496, startPoint y: 370, endPoint x: 651, endPoint y: 369, distance: 154.0
click at [651, 369] on span "To confirm please type ⚪️ SUBREDDITS workflow #1 in the box below" at bounding box center [577, 366] width 405 height 15
copy span "⚪️ SUBREDDITS workflow #1"
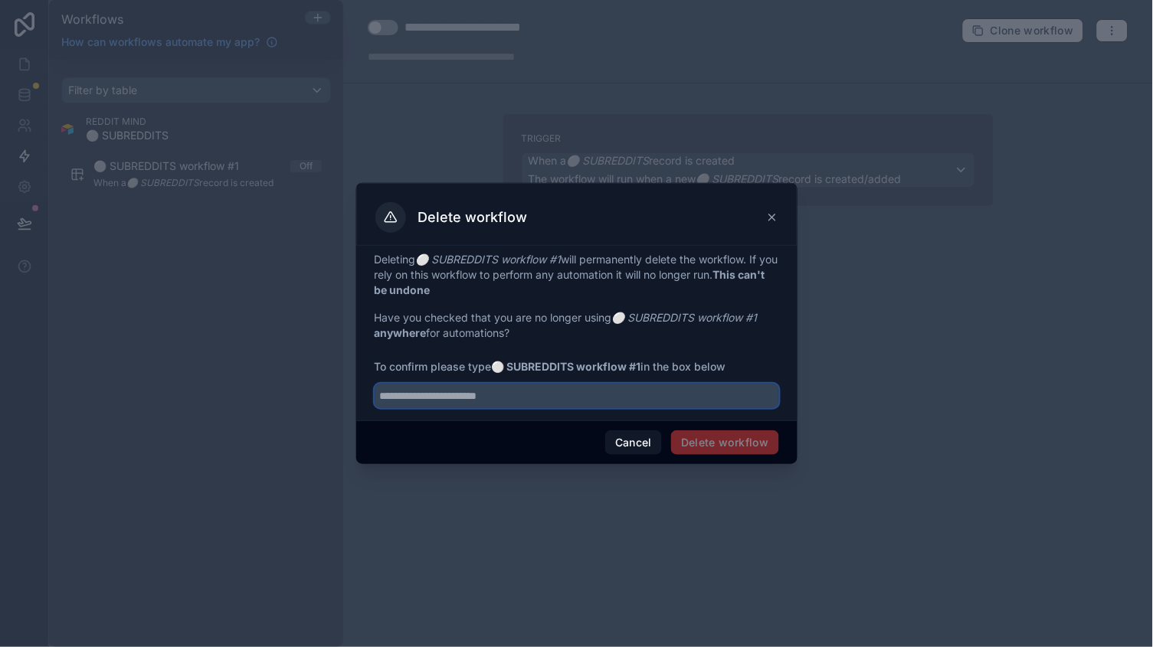
click at [529, 408] on input "text" at bounding box center [577, 396] width 405 height 25
paste input "**********"
click at [748, 436] on span "Delete workflow" at bounding box center [724, 443] width 107 height 25
click at [678, 392] on input "**********" at bounding box center [577, 396] width 405 height 25
type input "**********"
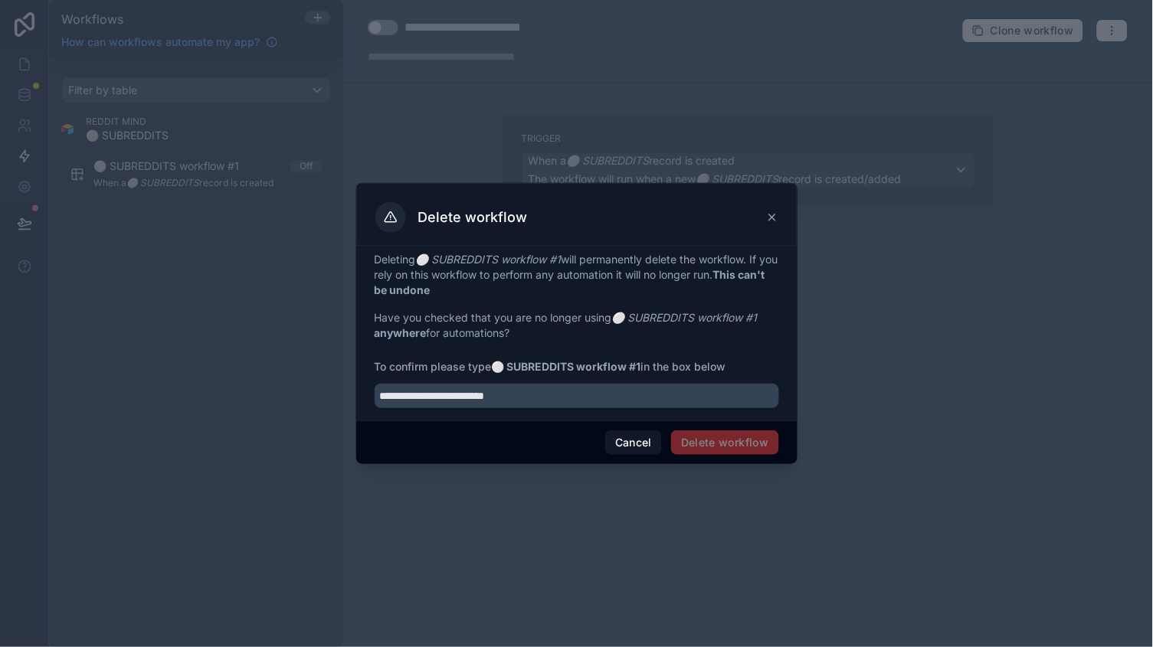
click at [650, 410] on div "**********" at bounding box center [576, 333] width 441 height 175
click at [566, 421] on div "Cancel Delete workflow" at bounding box center [576, 443] width 441 height 44
click at [537, 398] on input "**********" at bounding box center [577, 396] width 405 height 25
click at [635, 451] on button "Cancel" at bounding box center [633, 443] width 57 height 25
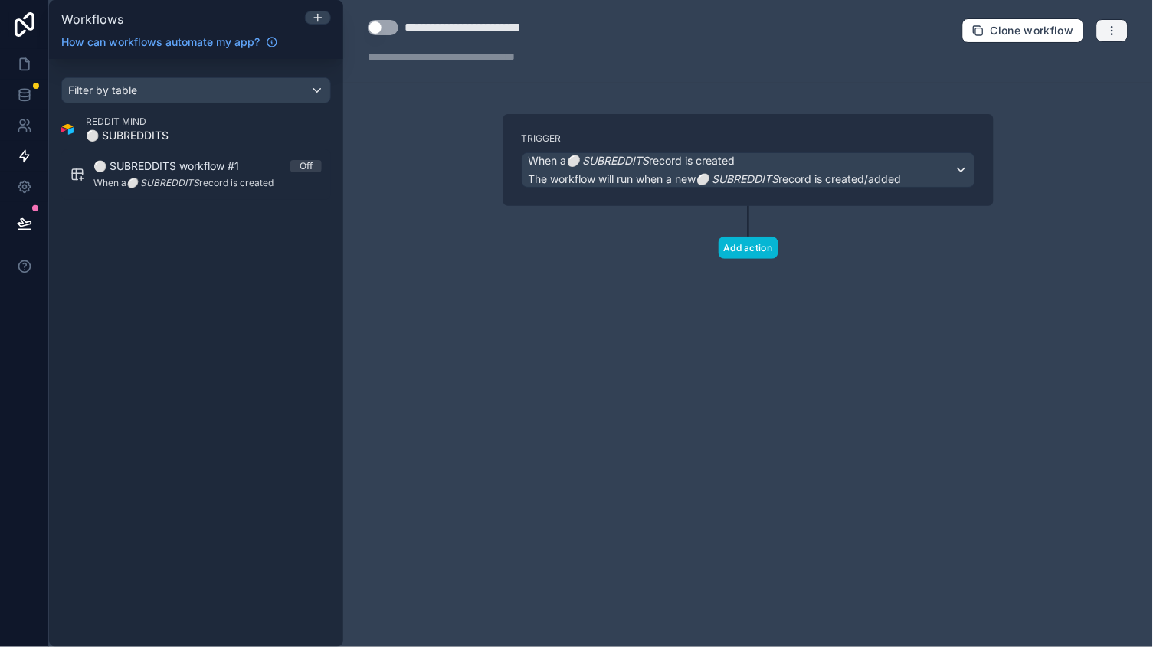
click at [1105, 21] on button "button" at bounding box center [1112, 30] width 32 height 23
click at [1050, 113] on span "Delete workflow" at bounding box center [1072, 116] width 74 height 12
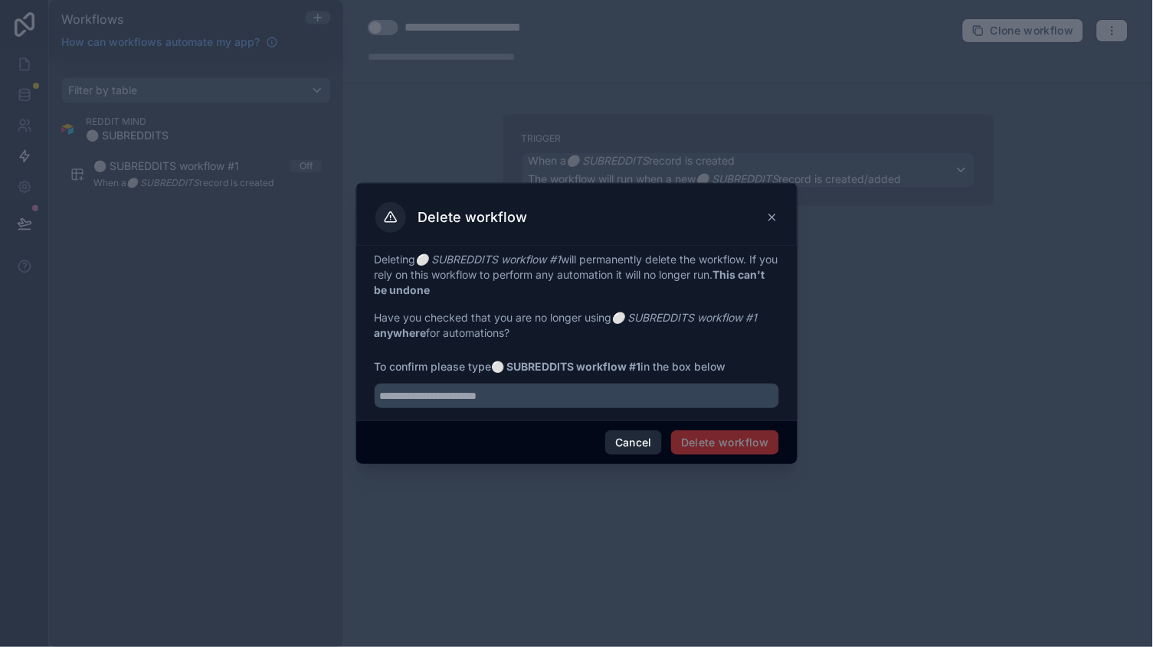
click at [651, 452] on button "Cancel" at bounding box center [633, 443] width 57 height 25
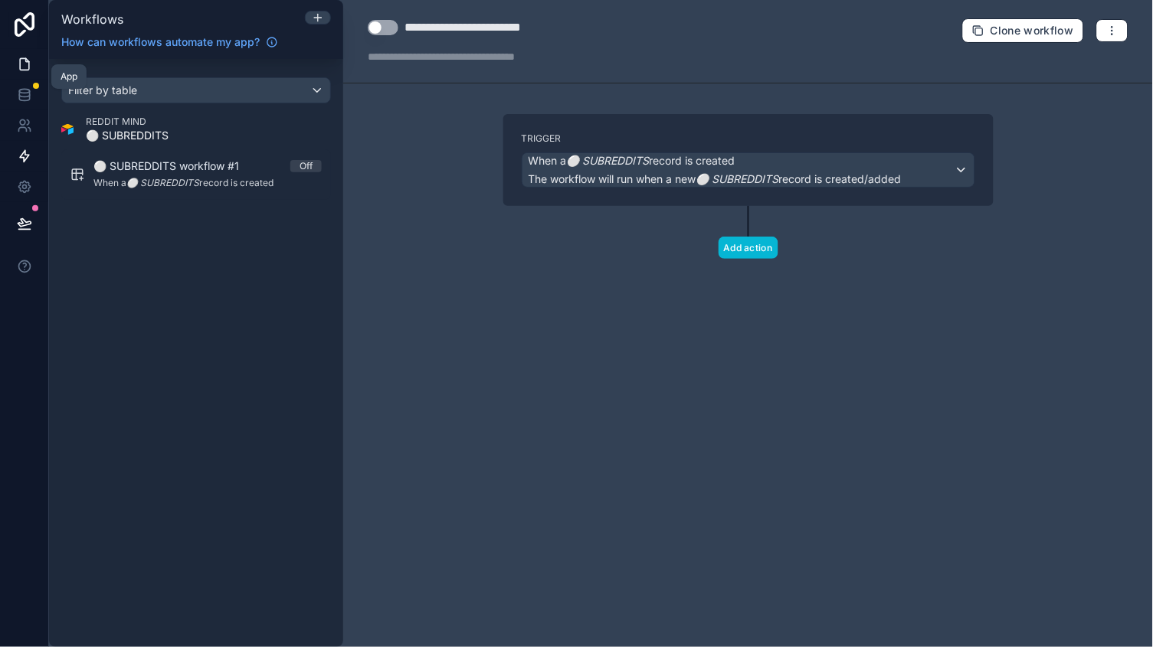
click at [19, 58] on icon at bounding box center [24, 64] width 15 height 15
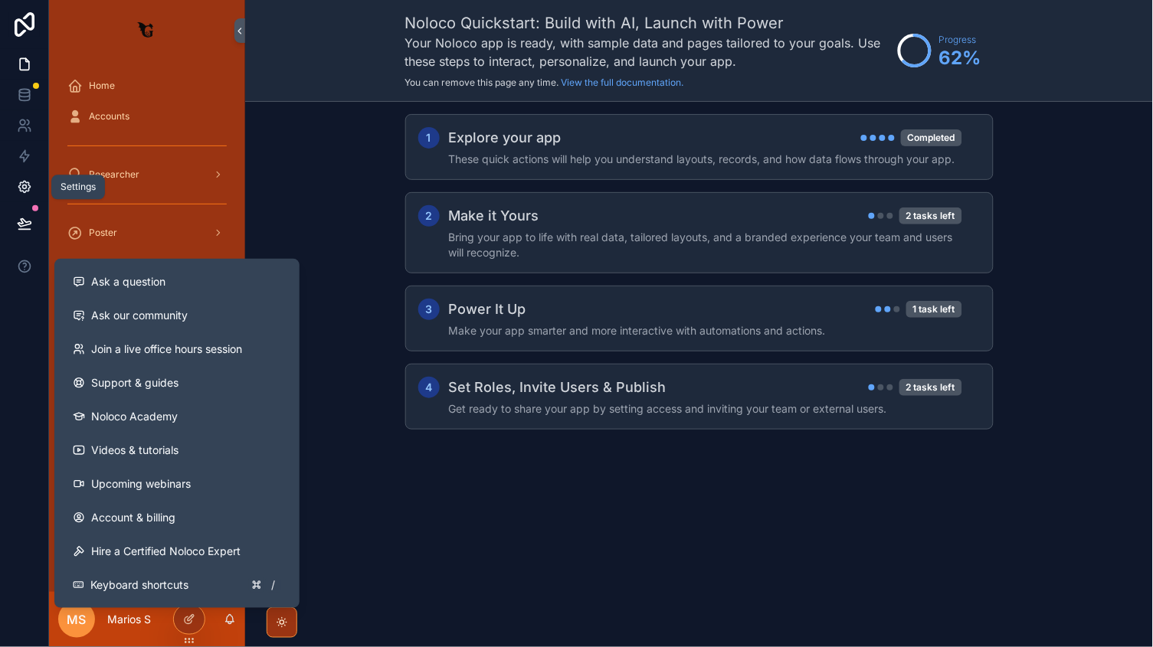
click at [22, 183] on icon at bounding box center [24, 186] width 15 height 15
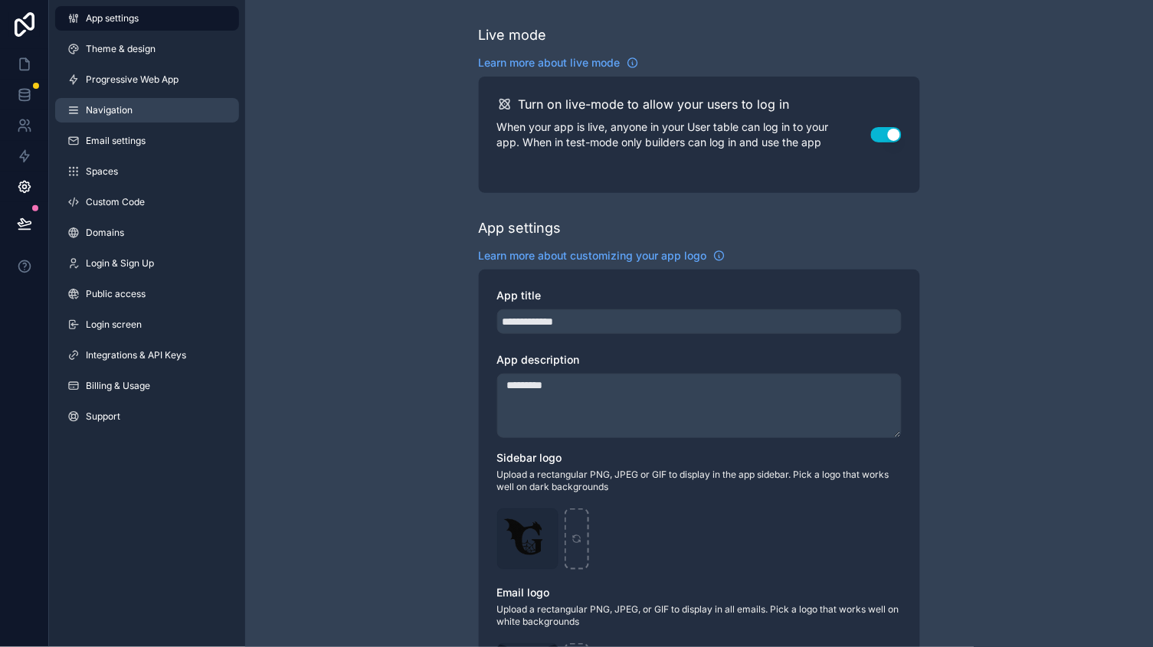
click at [149, 107] on link "Navigation" at bounding box center [147, 110] width 184 height 25
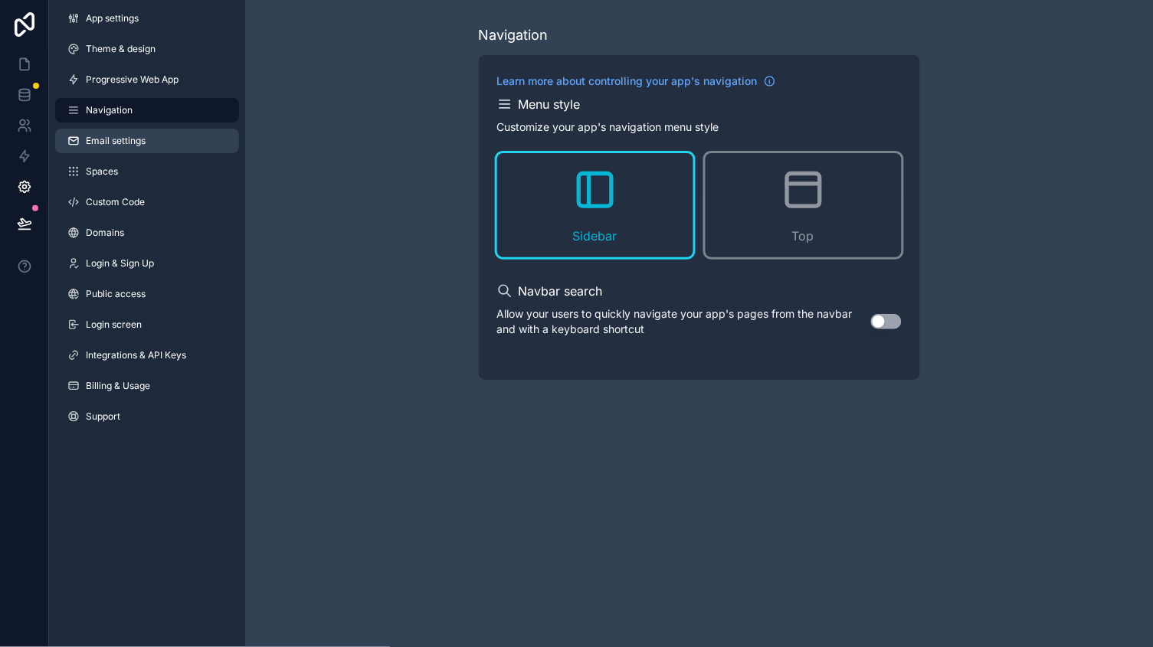
click at [139, 137] on span "Email settings" at bounding box center [116, 141] width 60 height 12
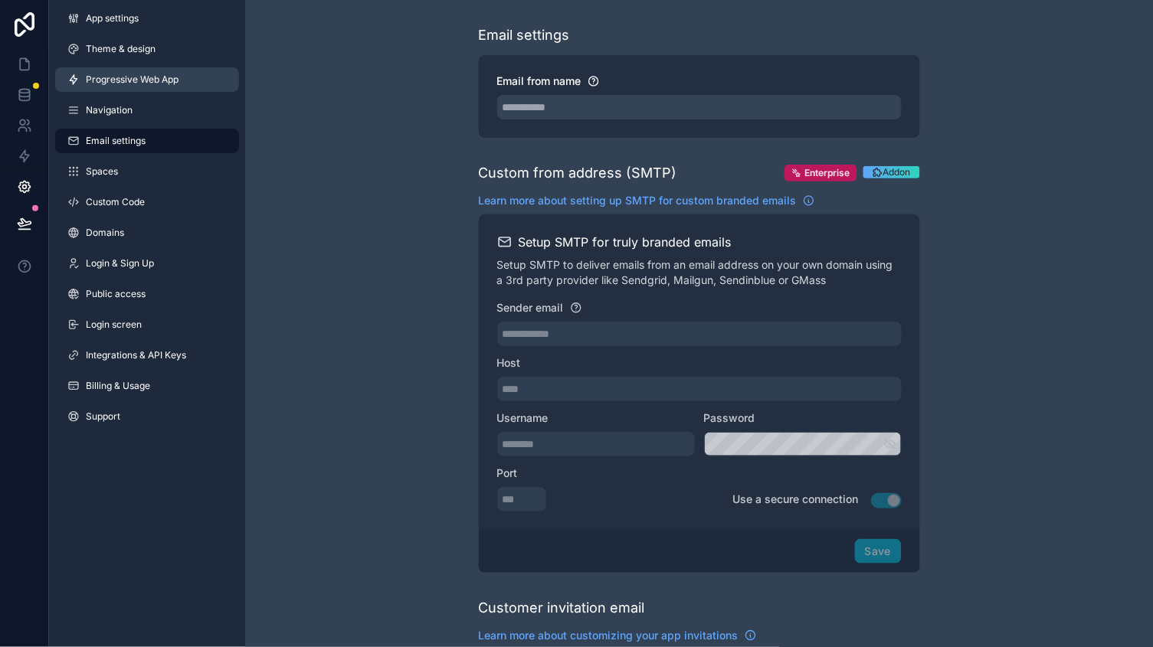
click at [133, 70] on link "Progressive Web App" at bounding box center [147, 79] width 184 height 25
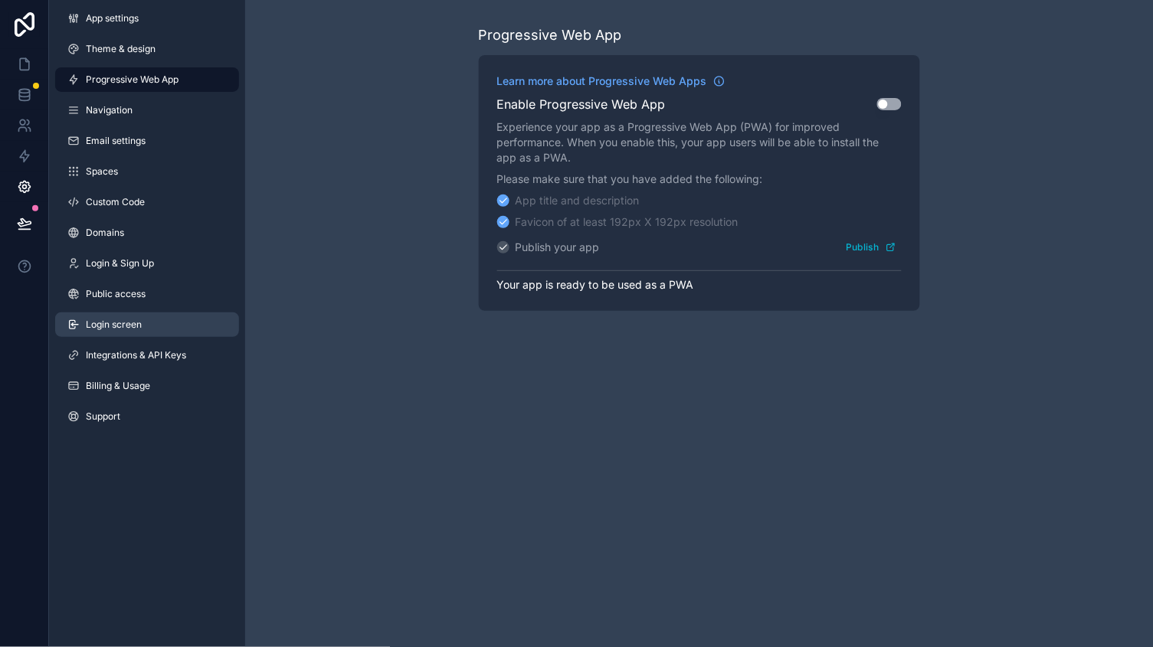
click at [131, 336] on link "Login screen" at bounding box center [147, 325] width 184 height 25
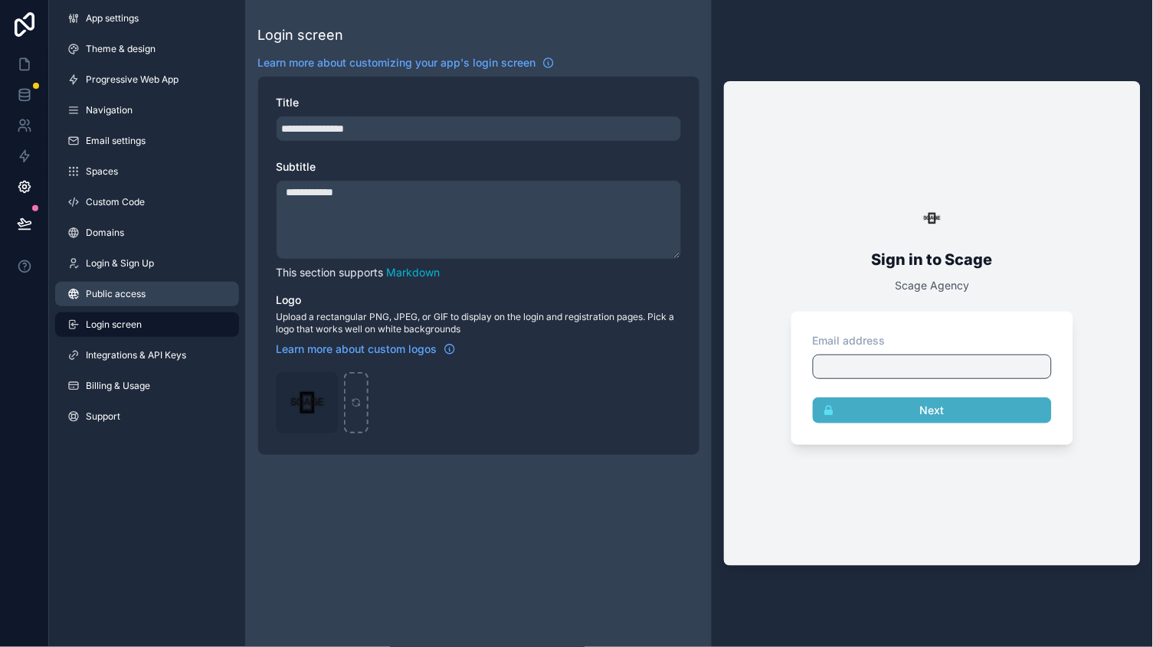
click at [144, 295] on span "Public access" at bounding box center [116, 294] width 60 height 12
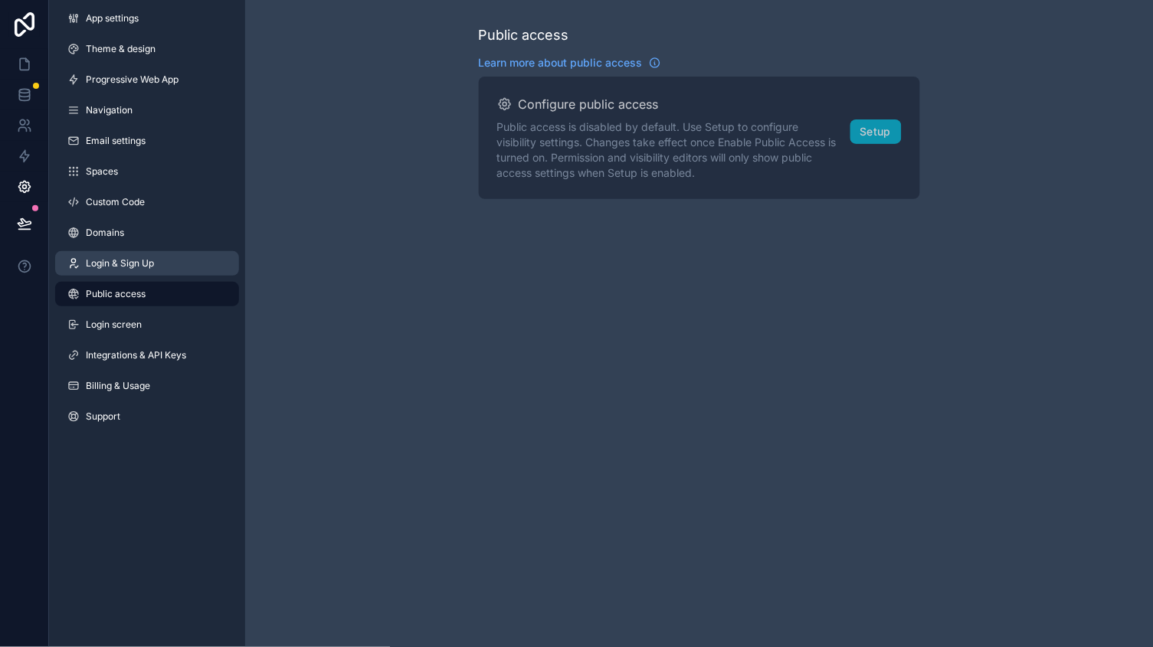
click at [146, 267] on span "Login & Sign Up" at bounding box center [120, 263] width 68 height 12
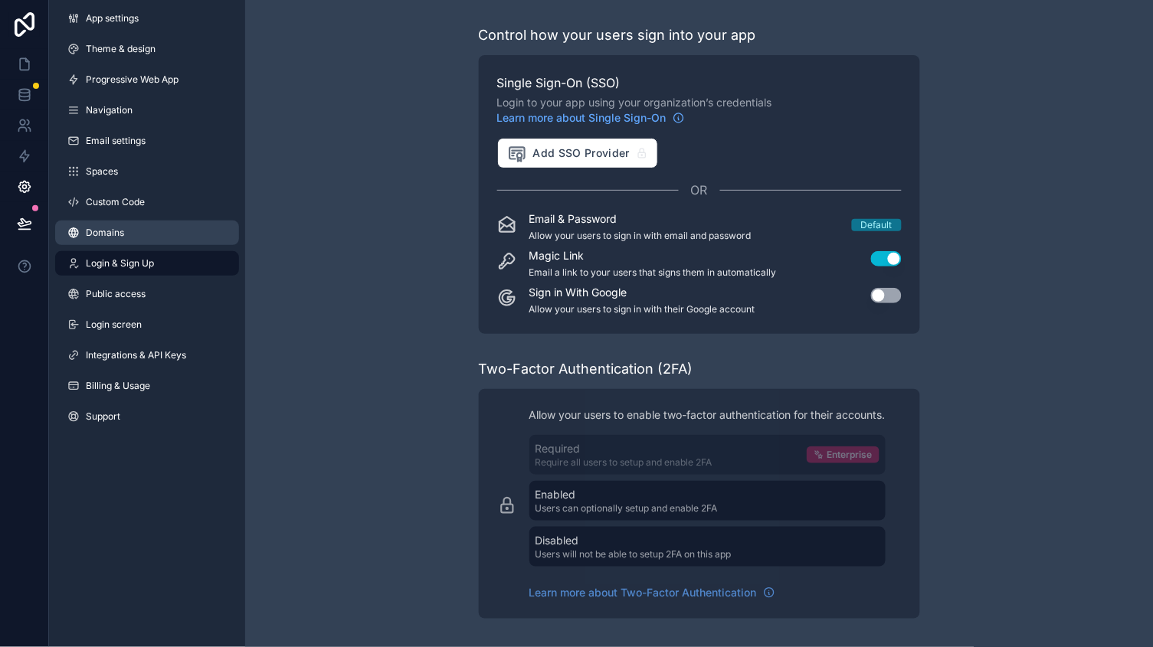
click at [124, 228] on link "Domains" at bounding box center [147, 233] width 184 height 25
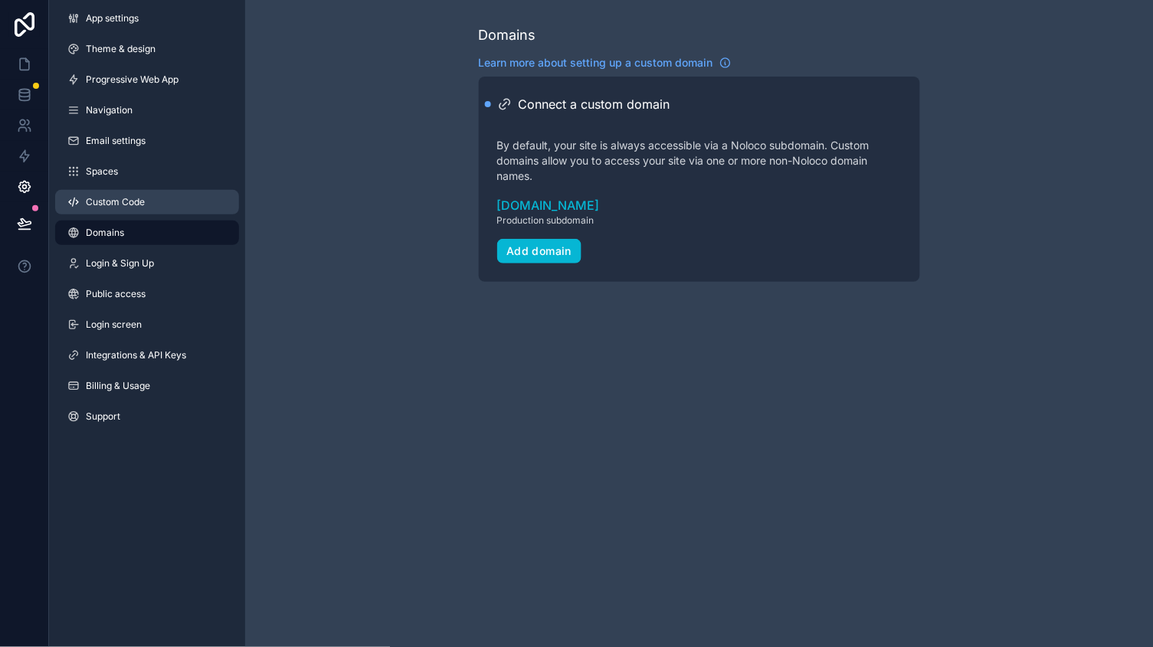
click at [142, 205] on span "Custom Code" at bounding box center [115, 202] width 59 height 12
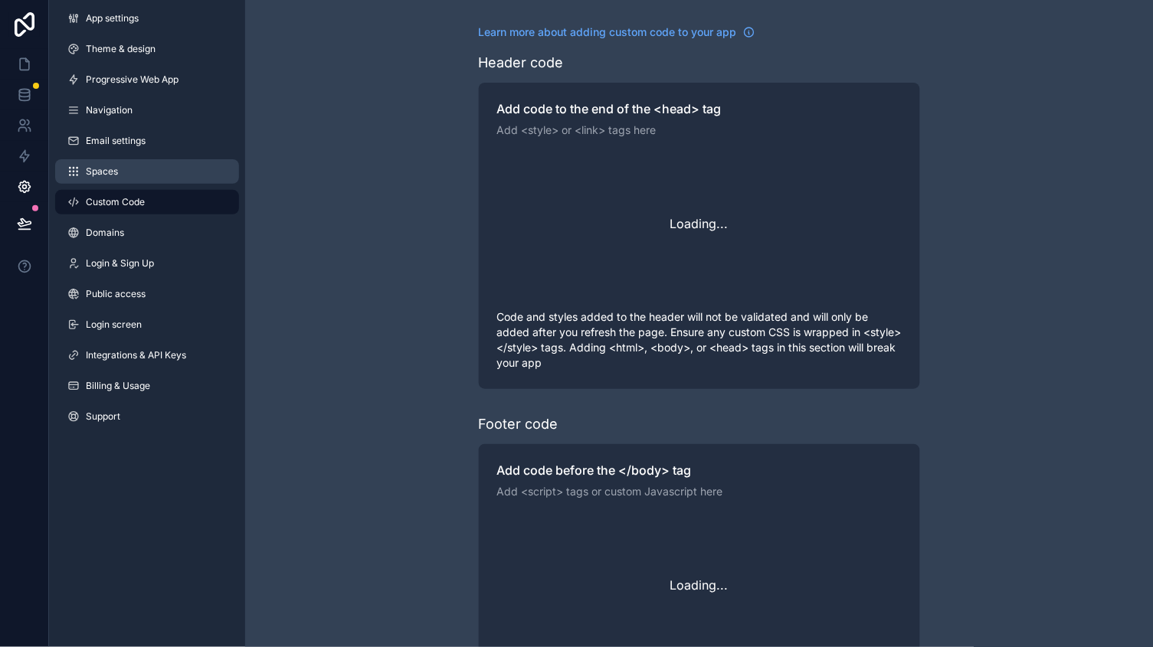
click at [146, 180] on link "Spaces" at bounding box center [147, 171] width 184 height 25
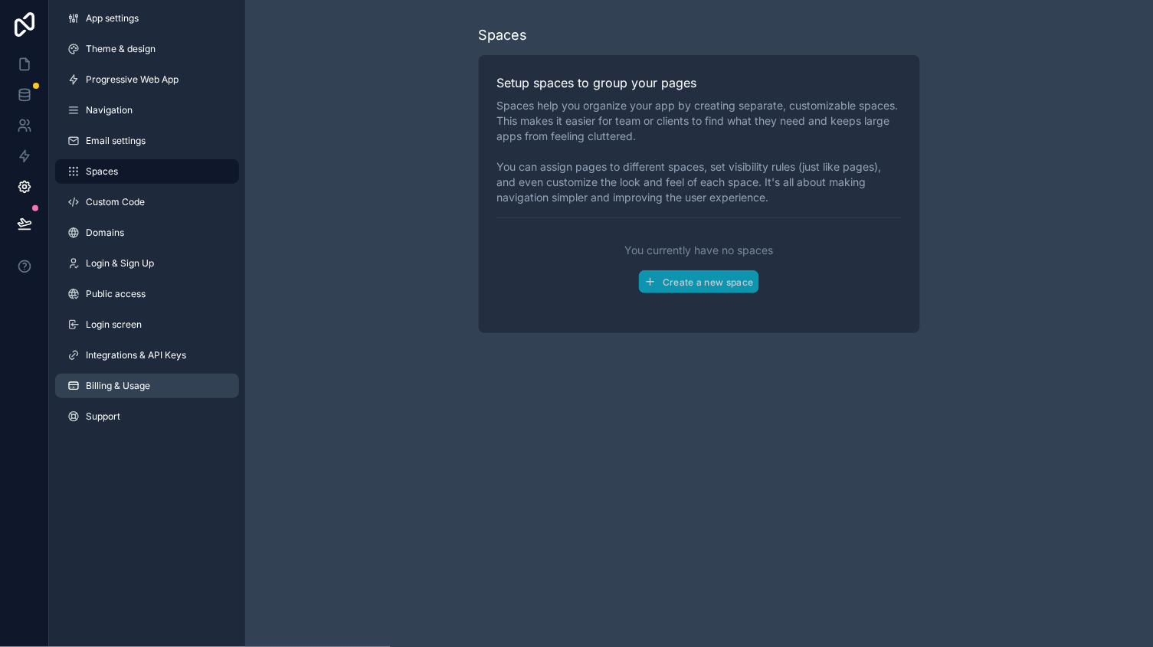
click at [124, 375] on link "Billing & Usage" at bounding box center [147, 386] width 184 height 25
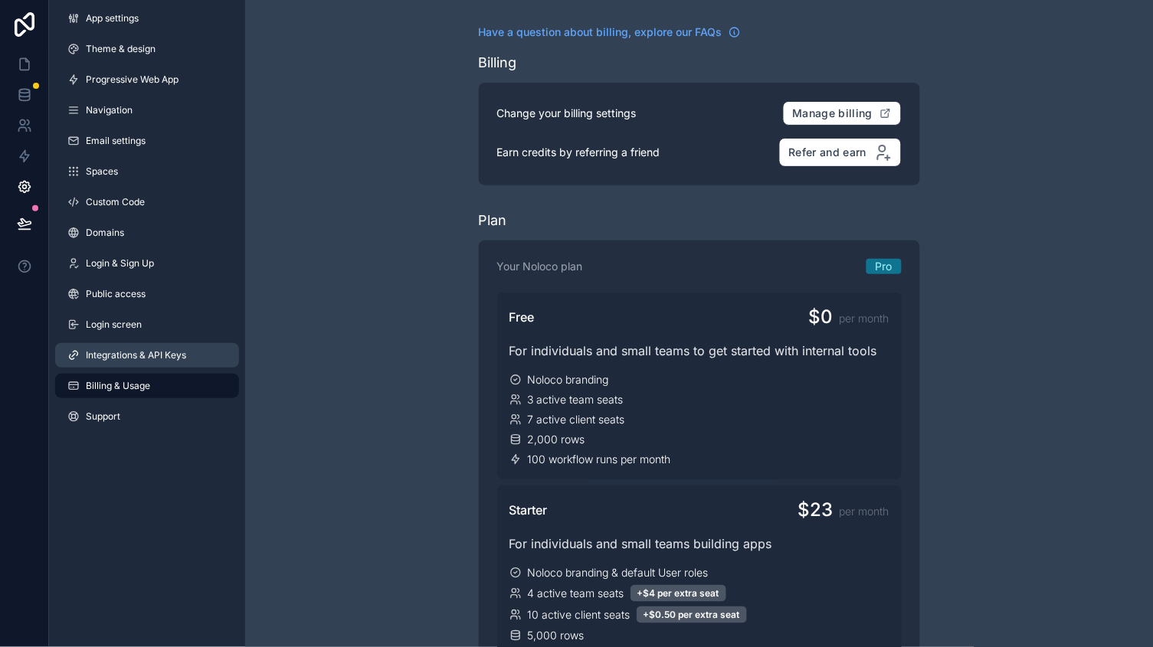
click at [141, 349] on span "Integrations & API Keys" at bounding box center [136, 355] width 100 height 12
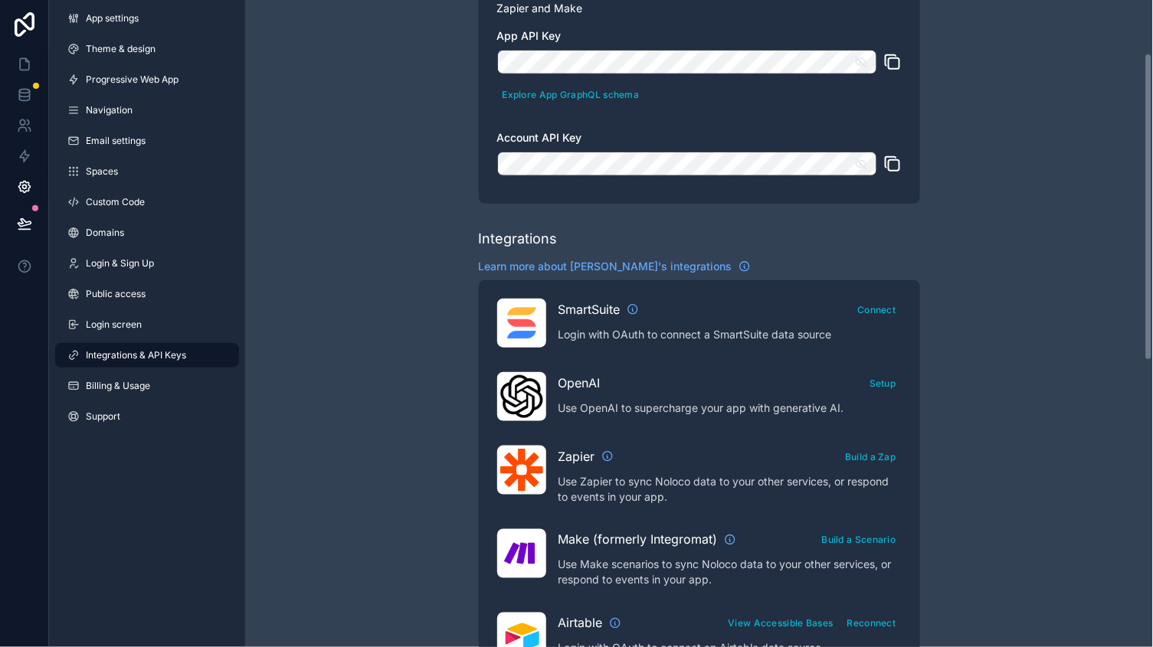
scroll to position [109, 0]
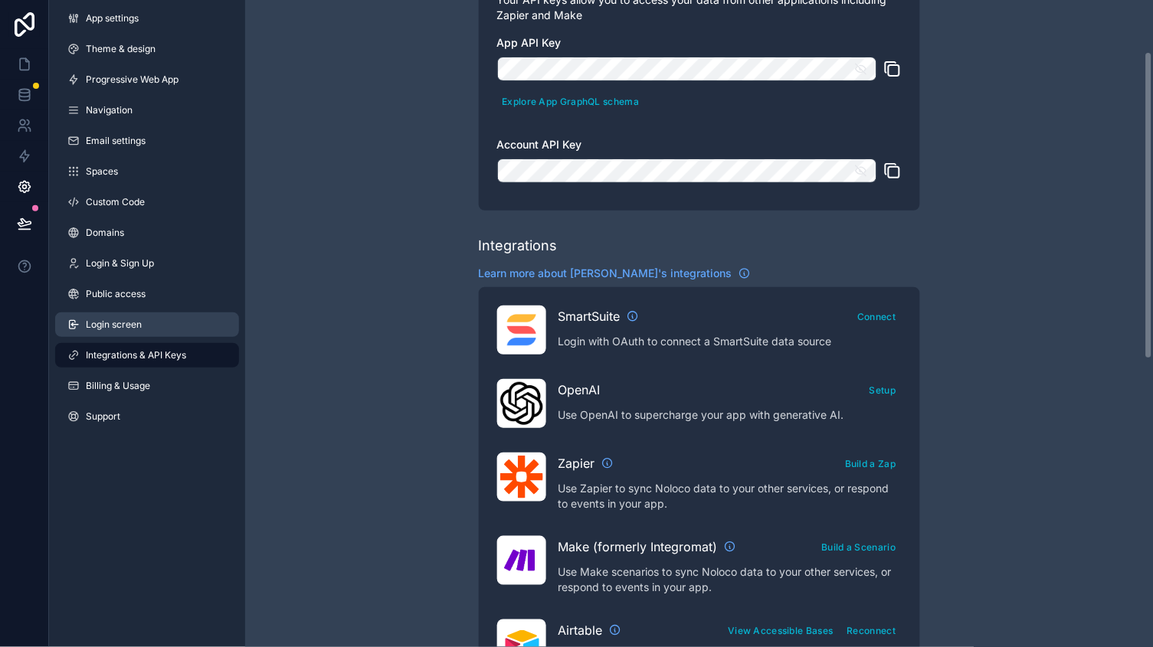
click at [166, 327] on link "Login screen" at bounding box center [147, 325] width 184 height 25
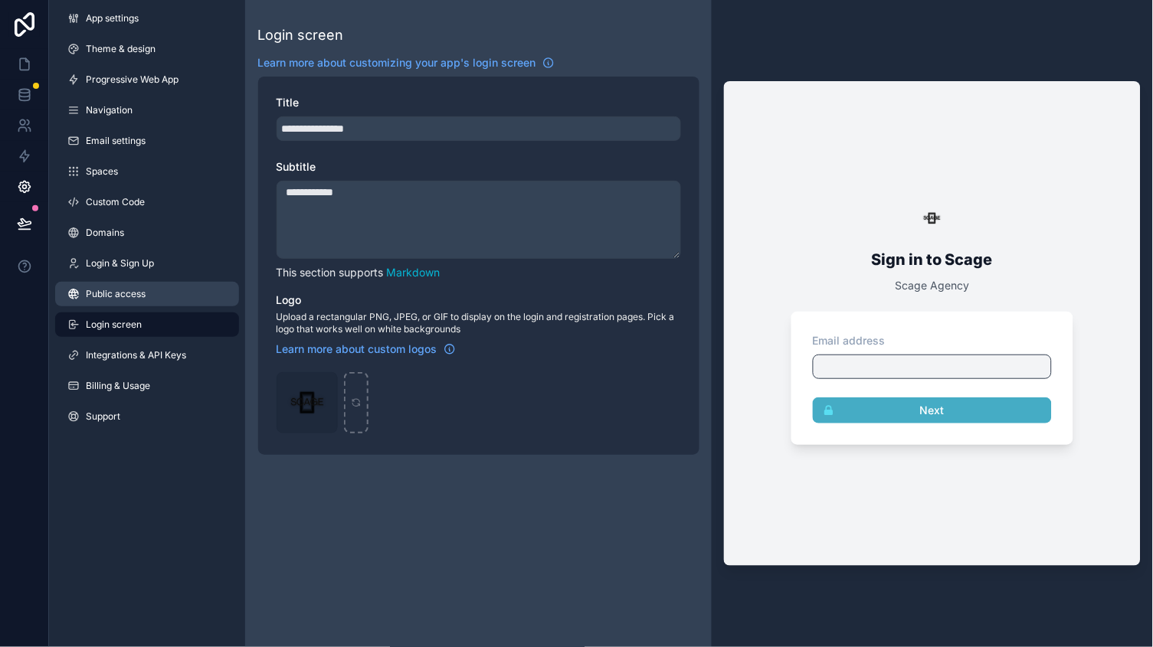
click at [176, 302] on link "Public access" at bounding box center [147, 294] width 184 height 25
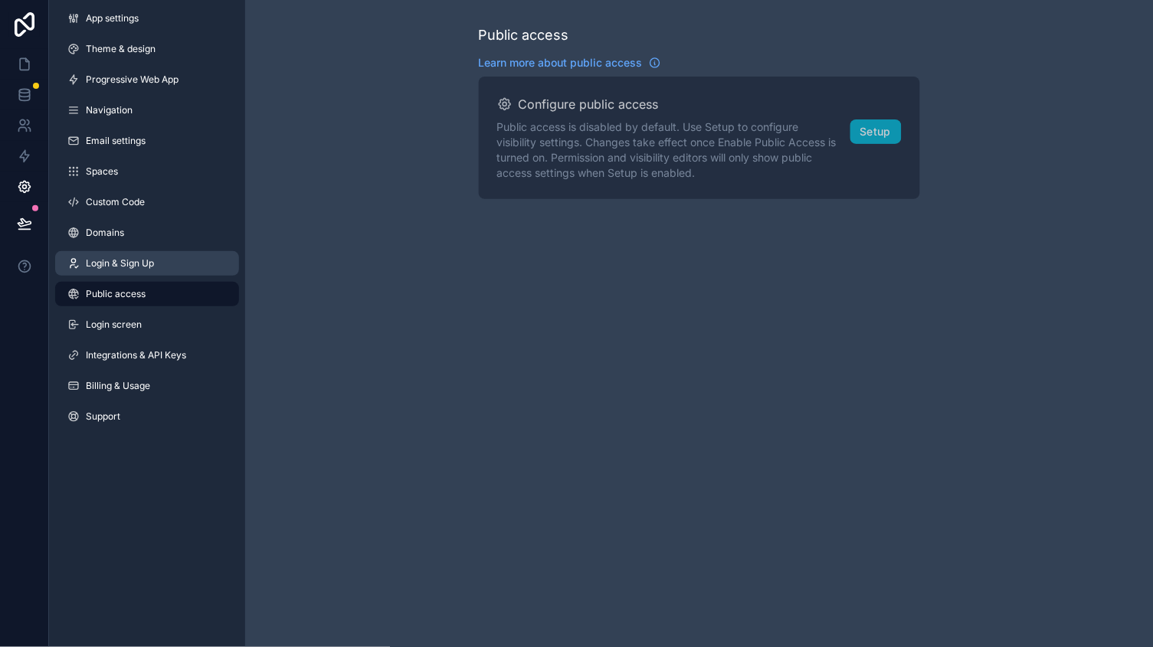
click at [167, 268] on link "Login & Sign Up" at bounding box center [147, 263] width 184 height 25
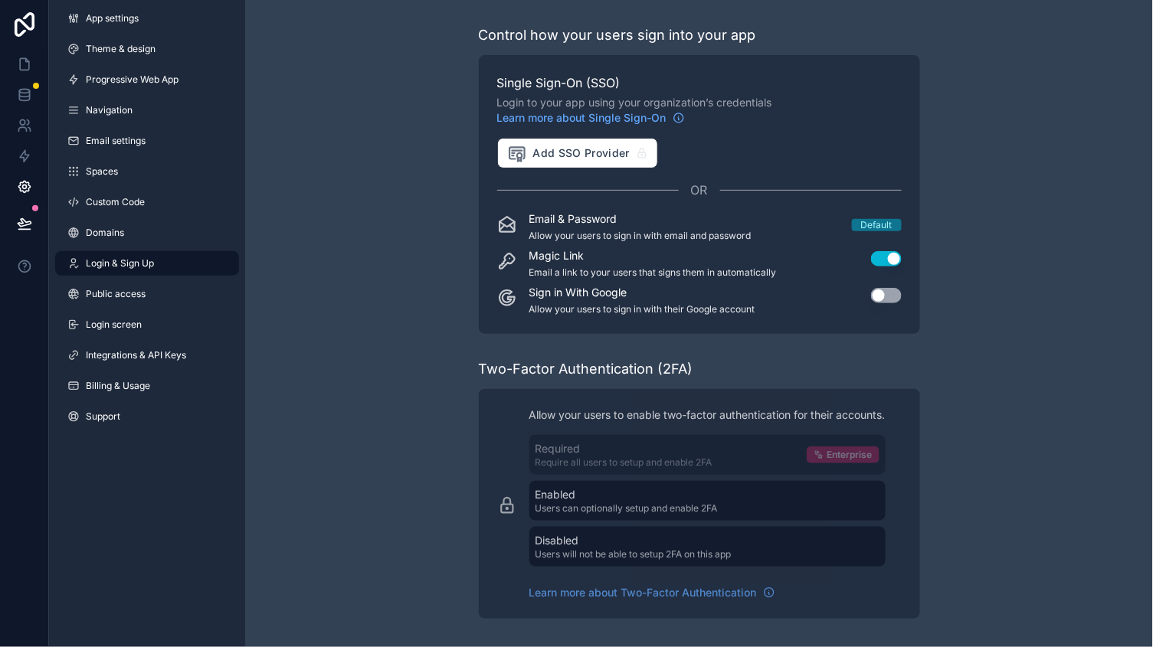
click at [162, 244] on div "App settings Theme & design Progressive Web App Navigation Email settings Space…" at bounding box center [147, 220] width 196 height 441
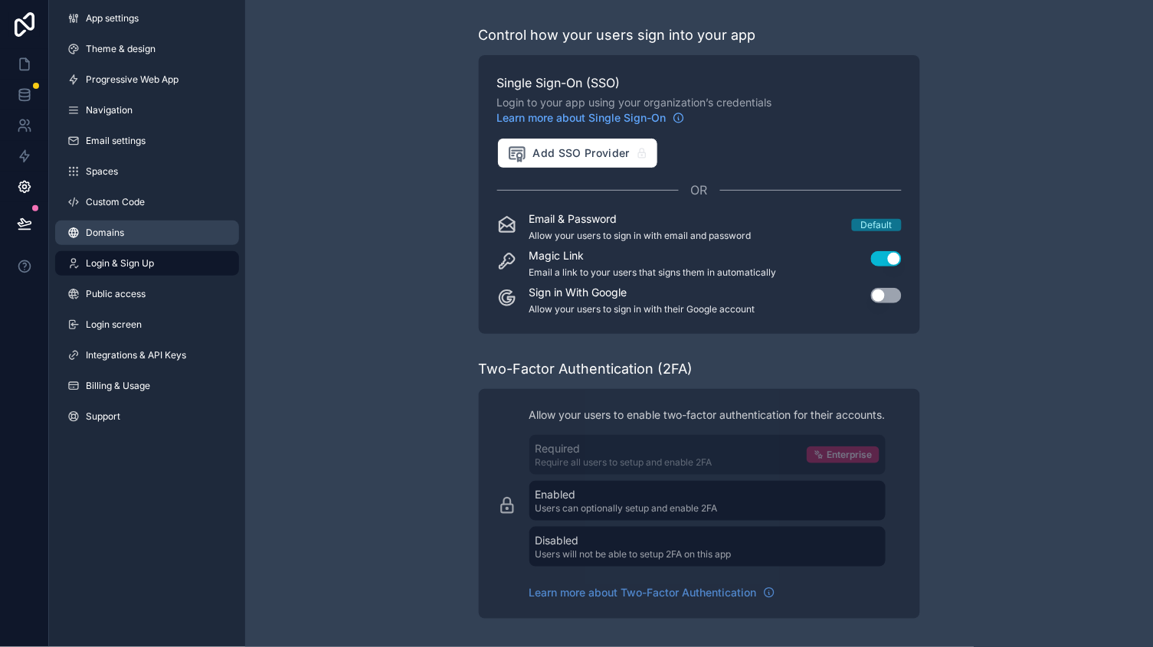
click at [160, 221] on link "Domains" at bounding box center [147, 233] width 184 height 25
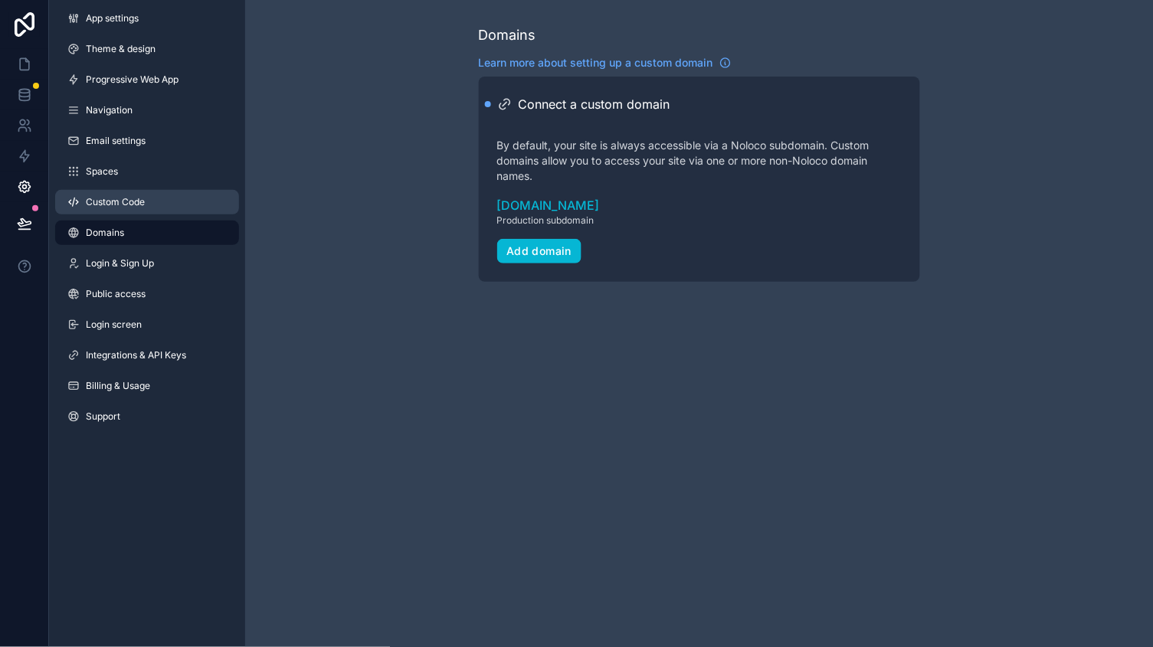
click at [156, 190] on link "Custom Code" at bounding box center [147, 202] width 184 height 25
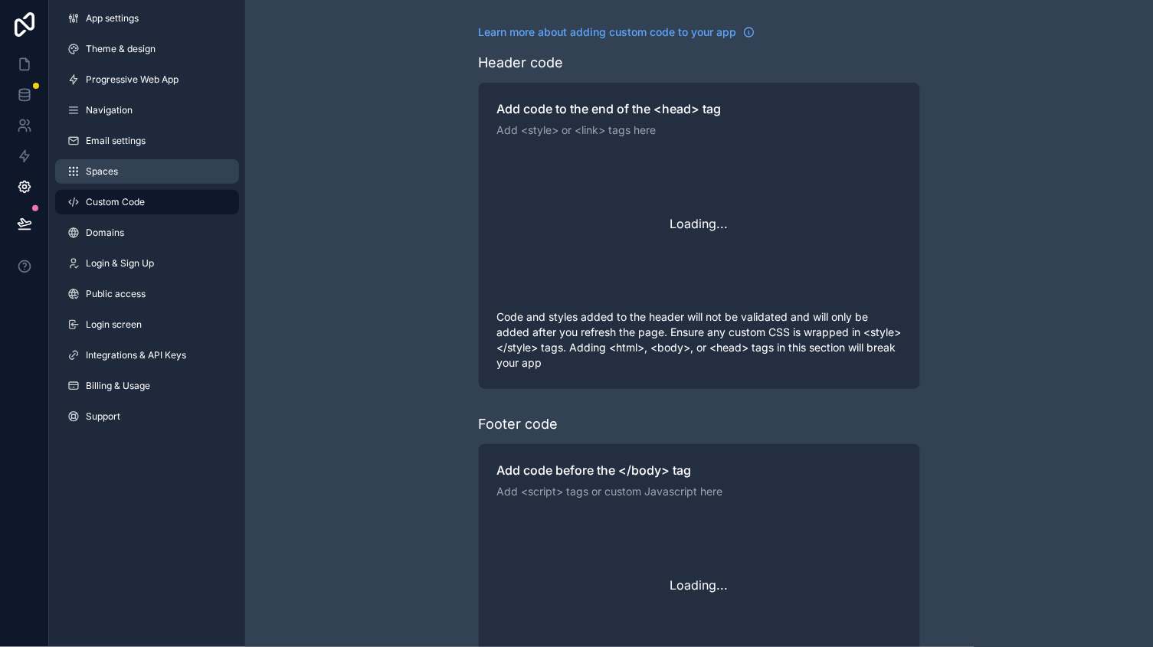
scroll to position [135, 0]
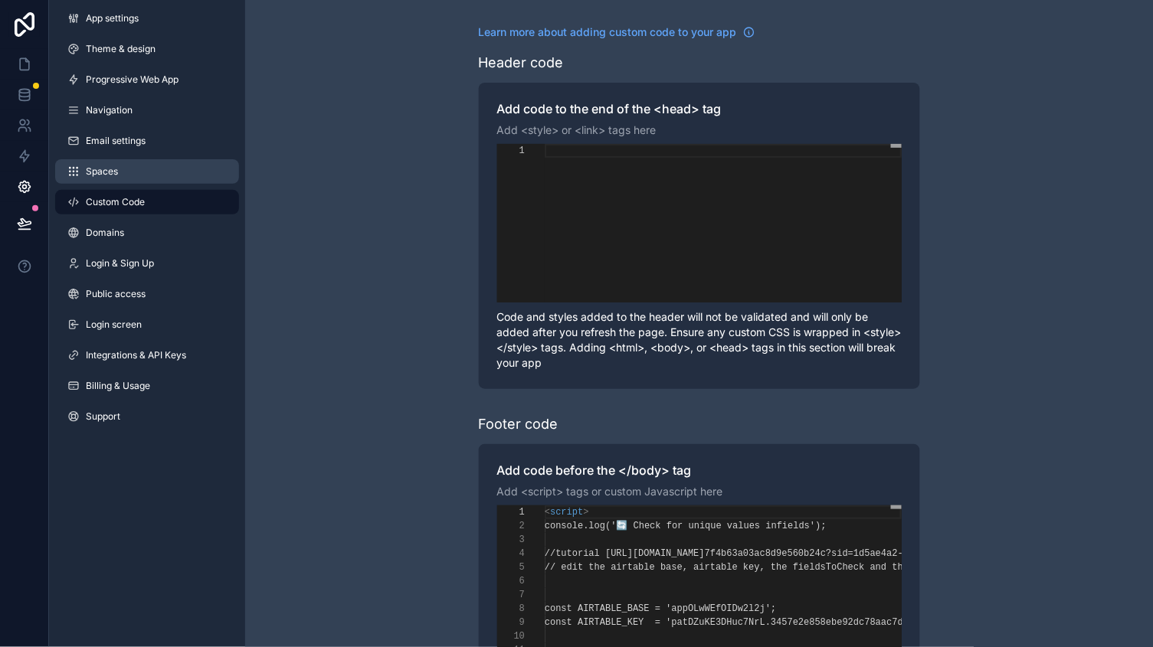
click at [152, 175] on link "Spaces" at bounding box center [147, 171] width 184 height 25
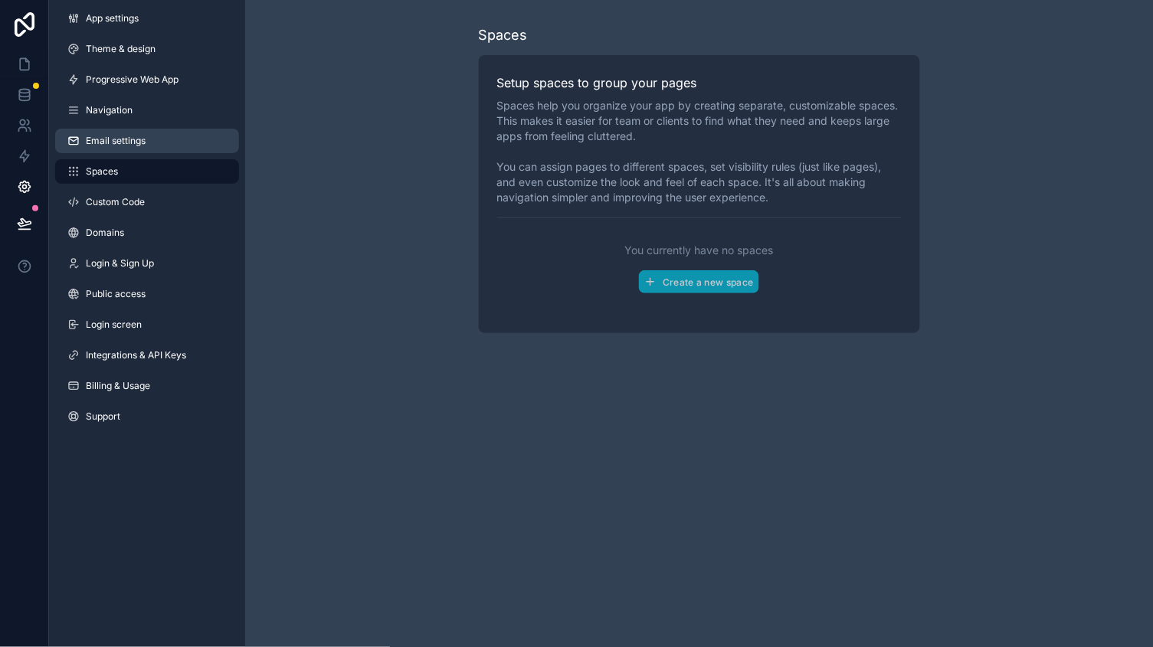
click at [152, 146] on link "Email settings" at bounding box center [147, 141] width 184 height 25
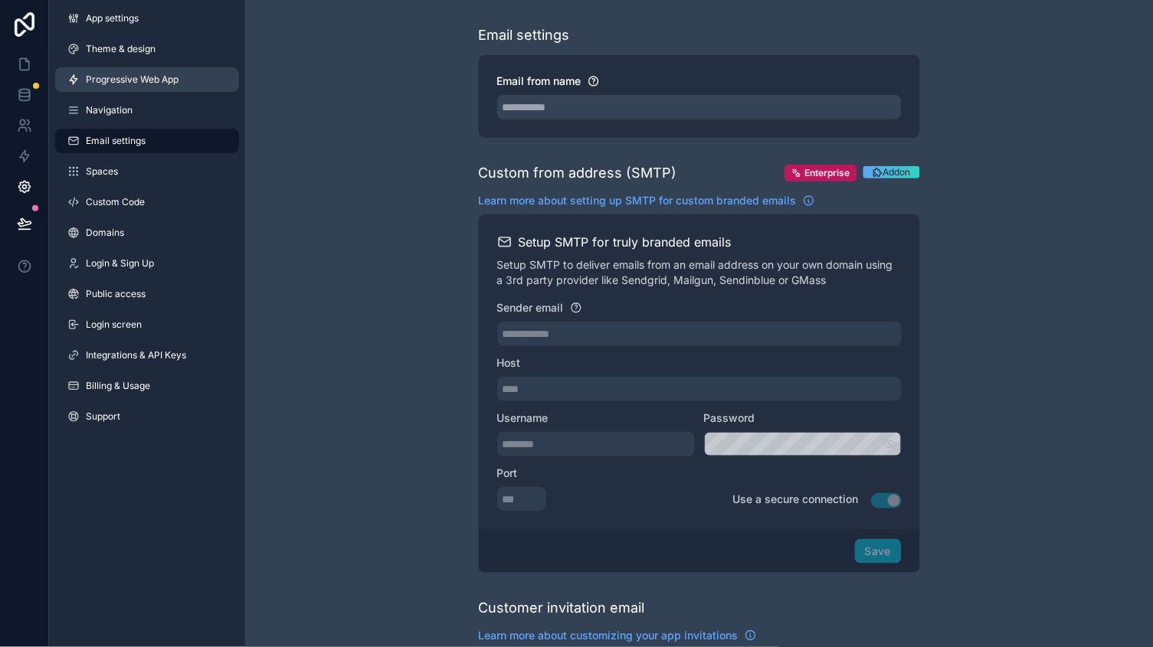
click at [140, 74] on span "Progressive Web App" at bounding box center [132, 80] width 93 height 12
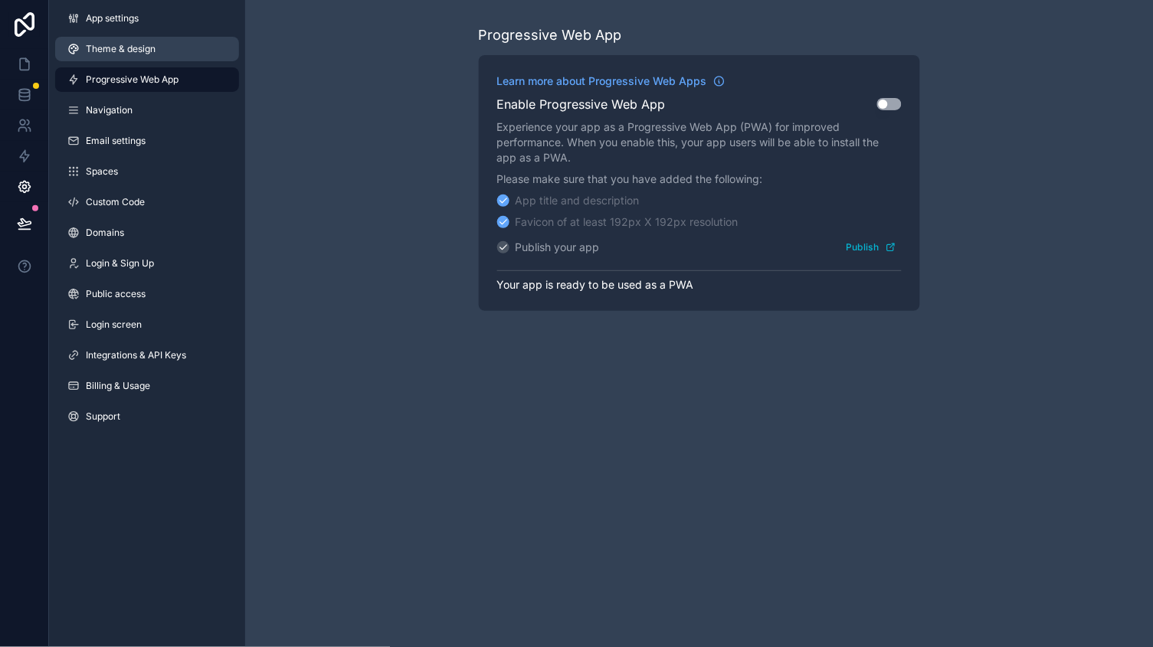
click at [133, 48] on span "Theme & design" at bounding box center [121, 49] width 70 height 12
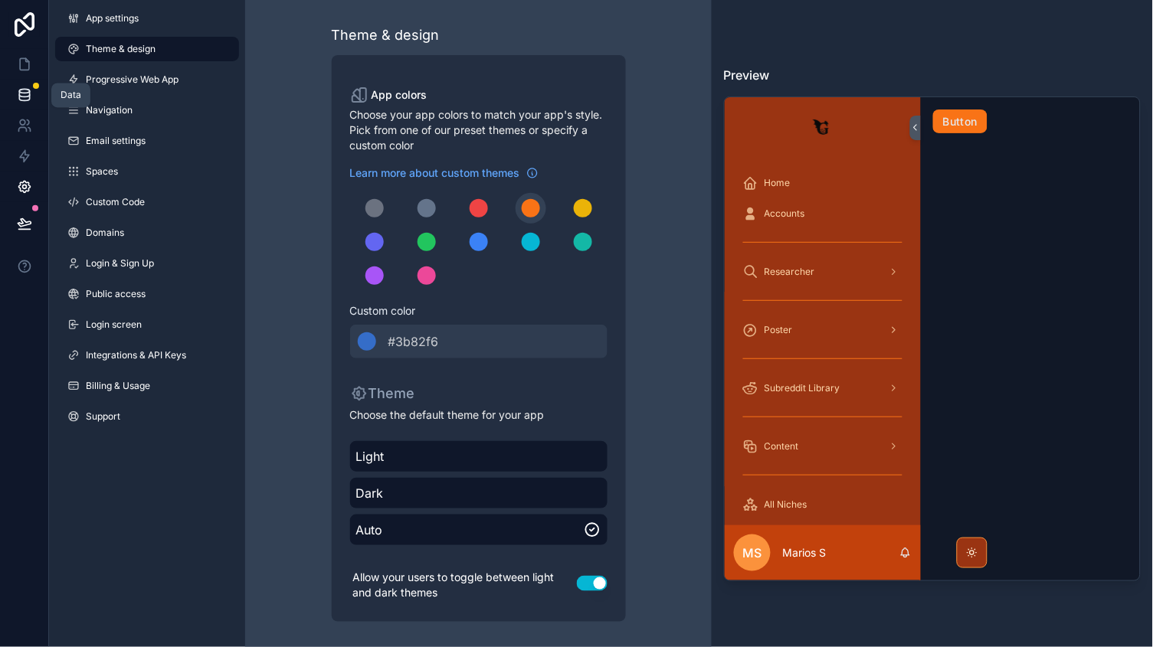
click at [27, 107] on link at bounding box center [24, 95] width 48 height 31
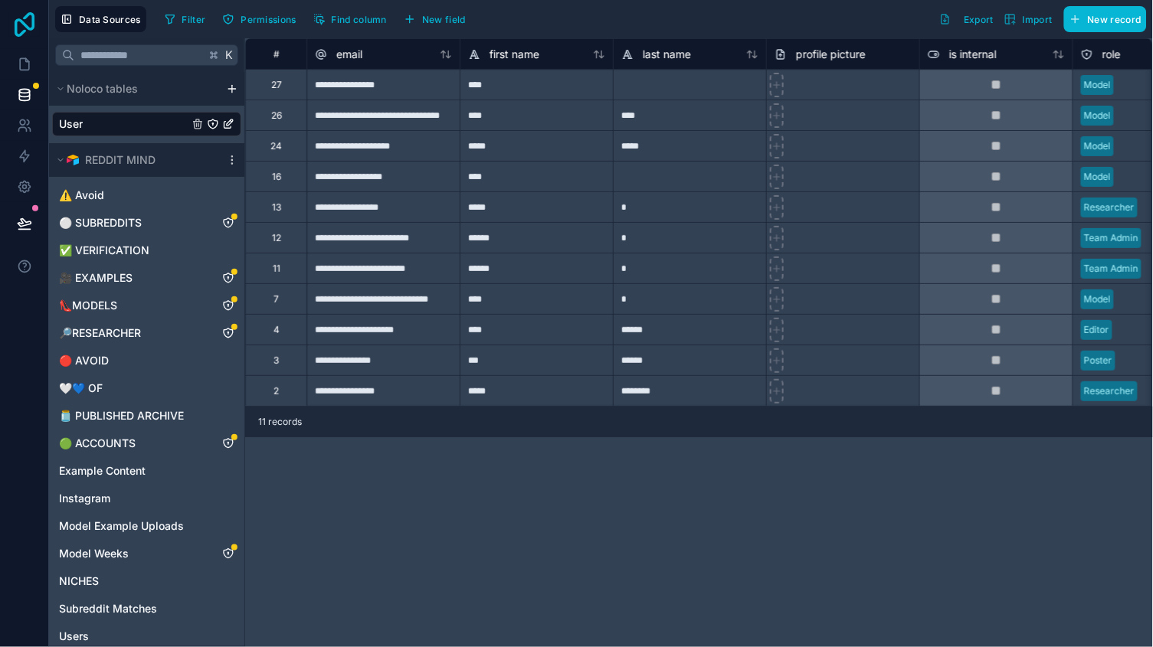
click at [27, 31] on icon at bounding box center [24, 24] width 31 height 25
click at [28, 25] on icon at bounding box center [24, 24] width 31 height 25
